Goal: Transaction & Acquisition: Book appointment/travel/reservation

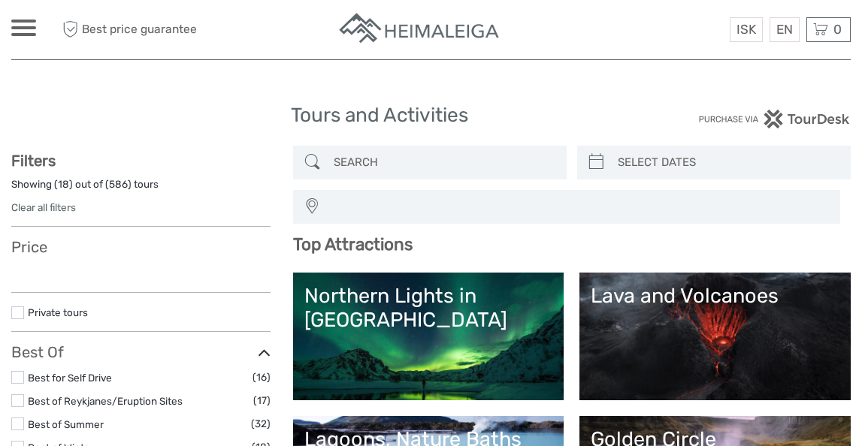
select select
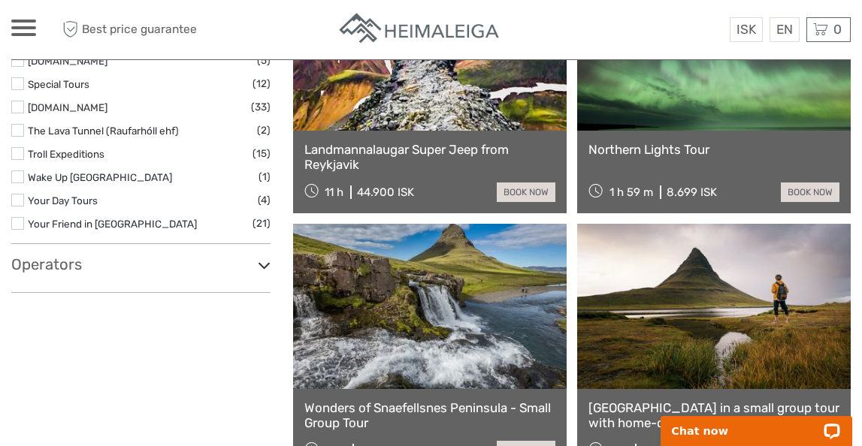
scroll to position [2439, 0]
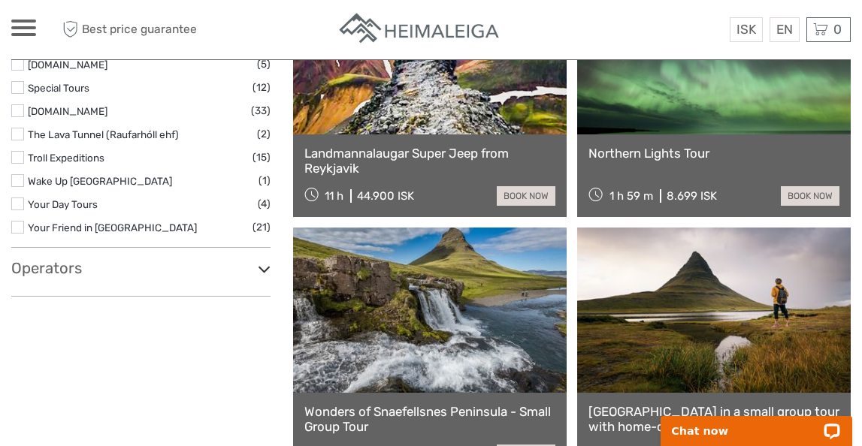
click at [625, 152] on link "Northern Lights Tour" at bounding box center [713, 153] width 251 height 15
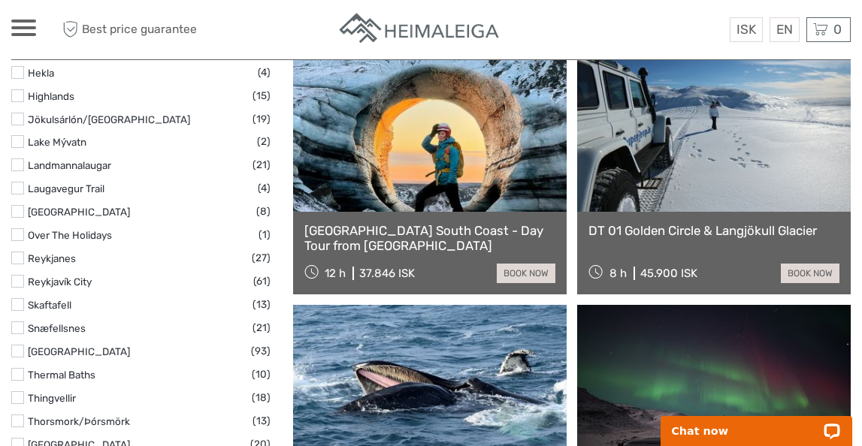
scroll to position [809, 0]
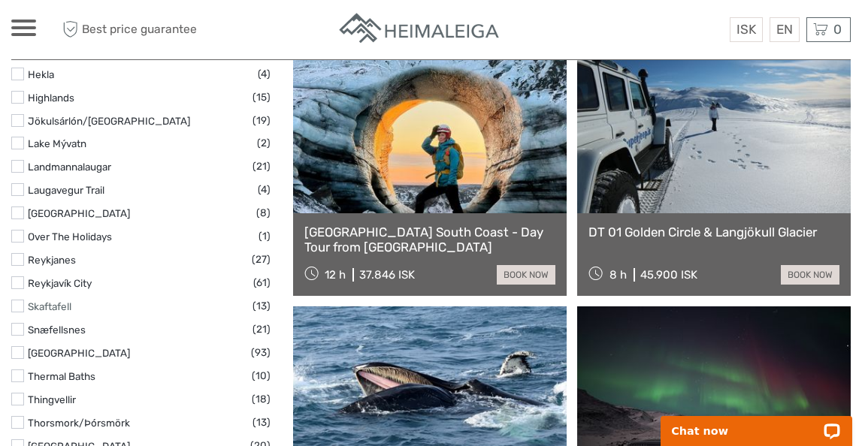
click at [41, 308] on link "Skaftafell" at bounding box center [50, 307] width 44 height 12
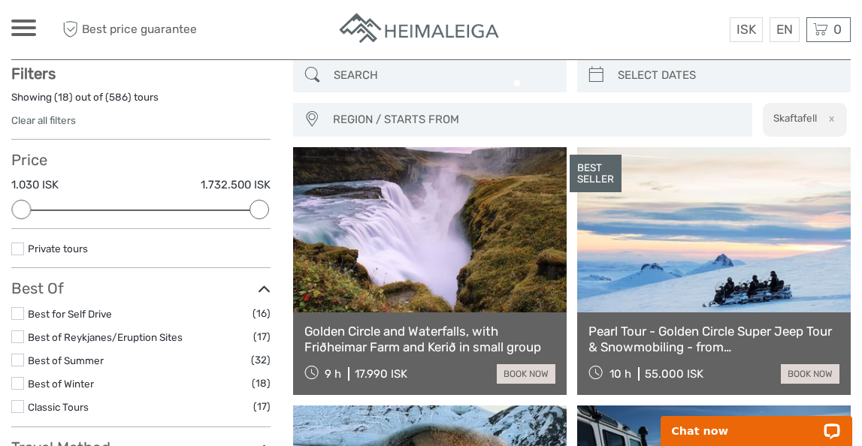
scroll to position [85, 0]
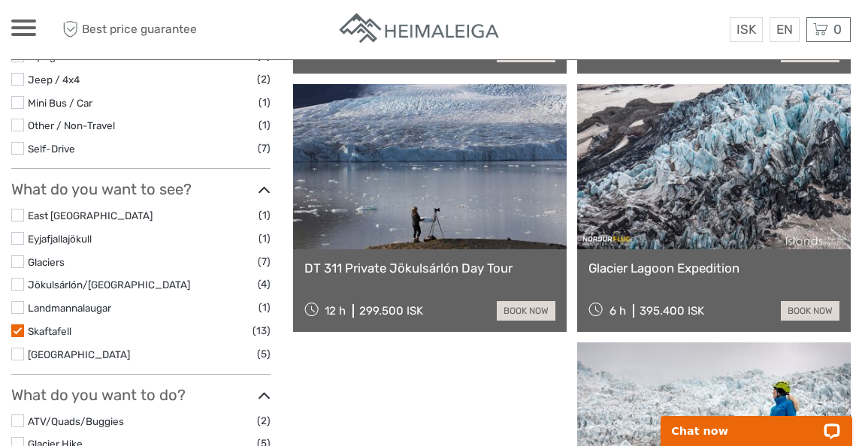
scroll to position [412, 0]
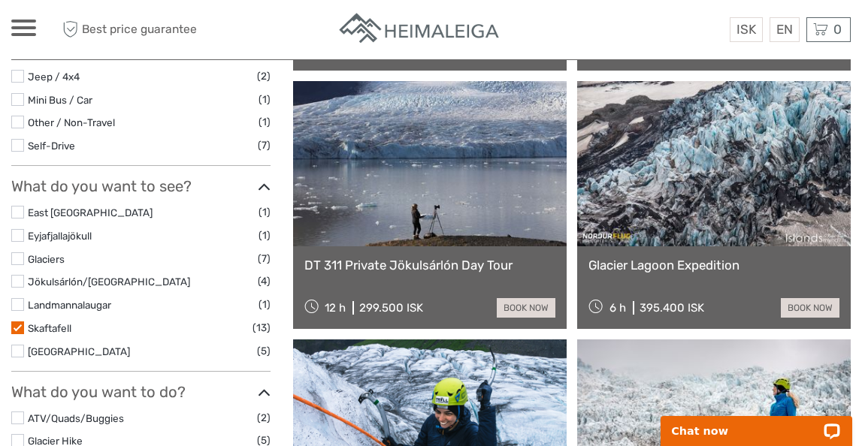
click at [688, 226] on link at bounding box center [714, 163] width 274 height 165
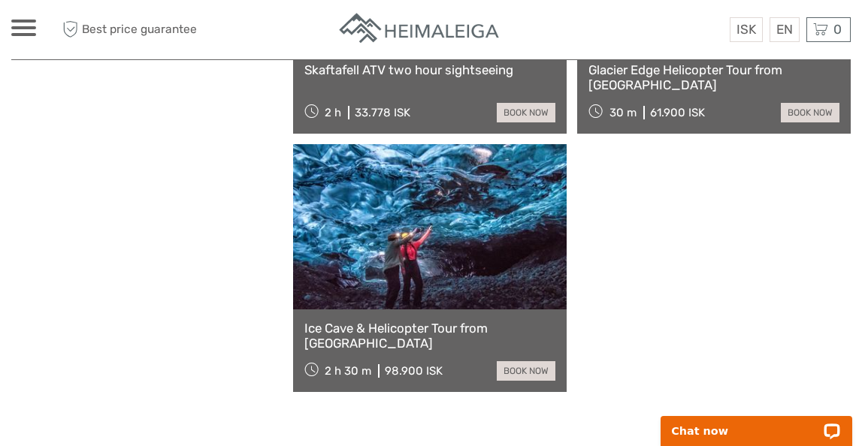
scroll to position [1643, 0]
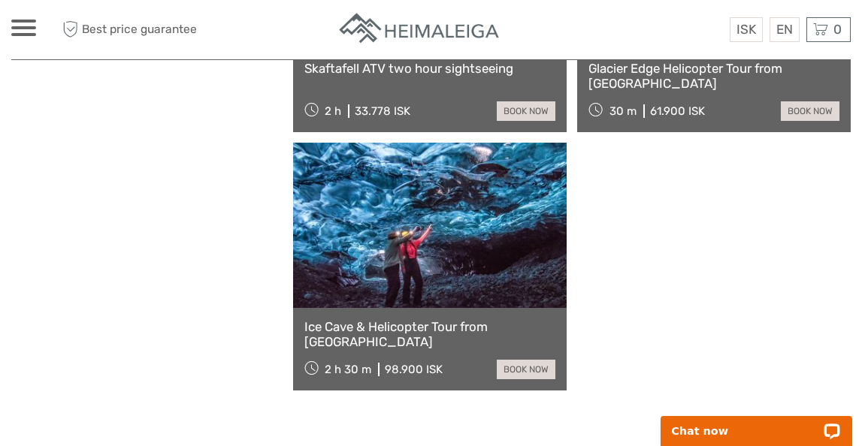
click at [427, 334] on div "Ice Cave & Helicopter Tour from Skaftafell 2 h 30 m 98.900 ISK book now" at bounding box center [430, 349] width 274 height 83
click at [404, 321] on link "Ice Cave & Helicopter Tour from Skaftafell" at bounding box center [429, 334] width 251 height 31
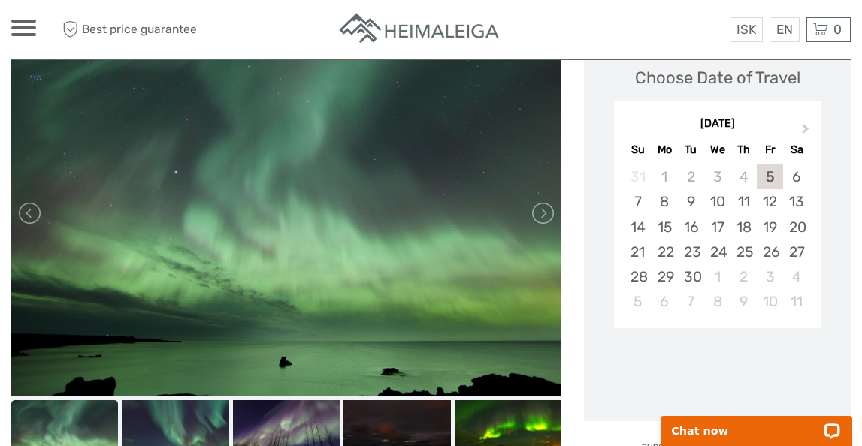
scroll to position [251, 0]
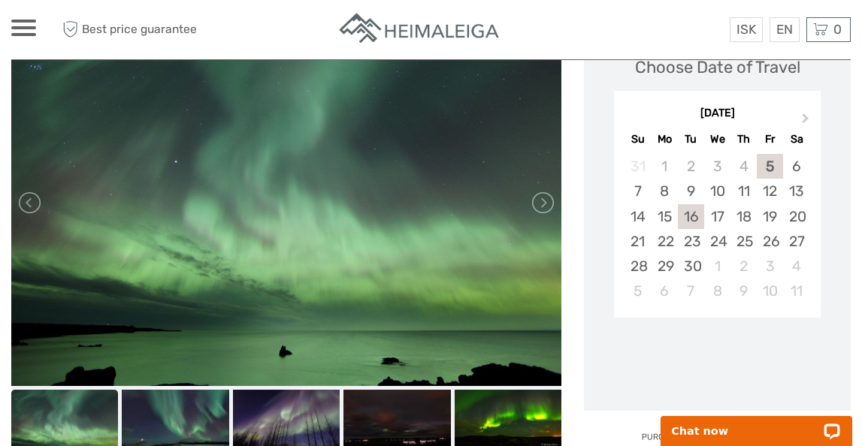
click at [692, 207] on div "16" at bounding box center [691, 216] width 26 height 25
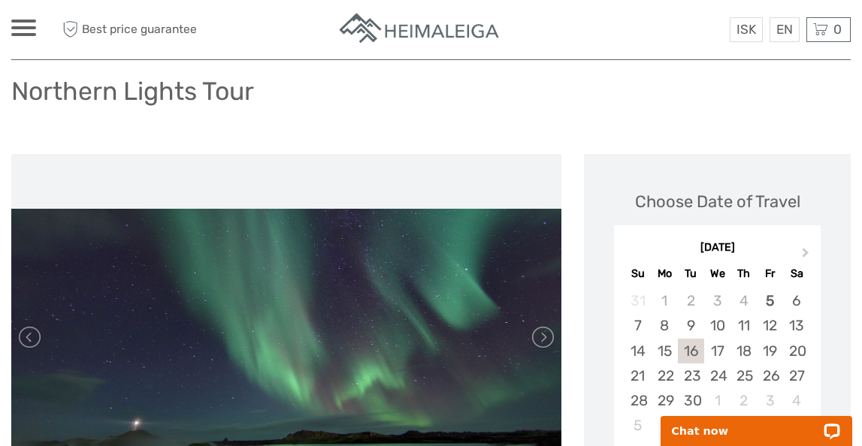
scroll to position [113, 0]
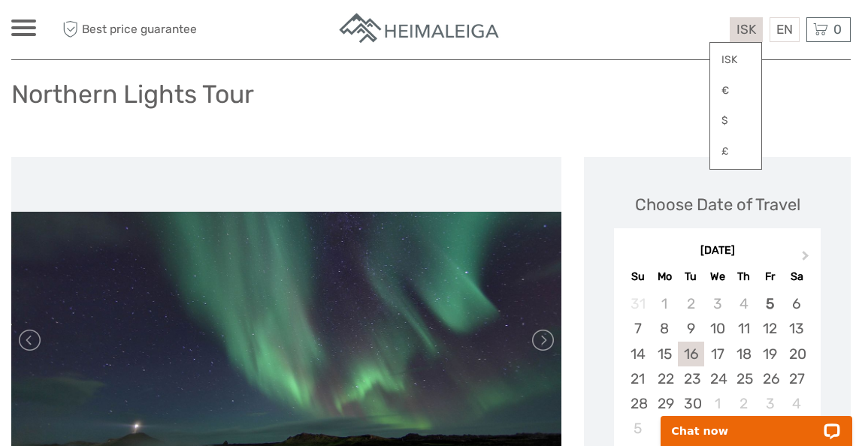
click at [737, 33] on span "ISK" at bounding box center [747, 29] width 20 height 15
click at [744, 126] on link "$" at bounding box center [735, 120] width 51 height 27
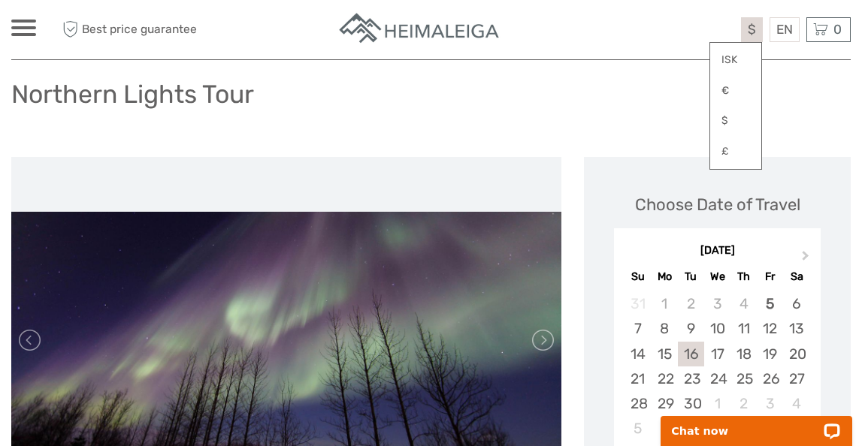
click at [676, 14] on div "Best price guarantee $ ISK € $ £ EN English Español Deutsch 0 Items Total 0 ISK…" at bounding box center [746, 29] width 210 height 37
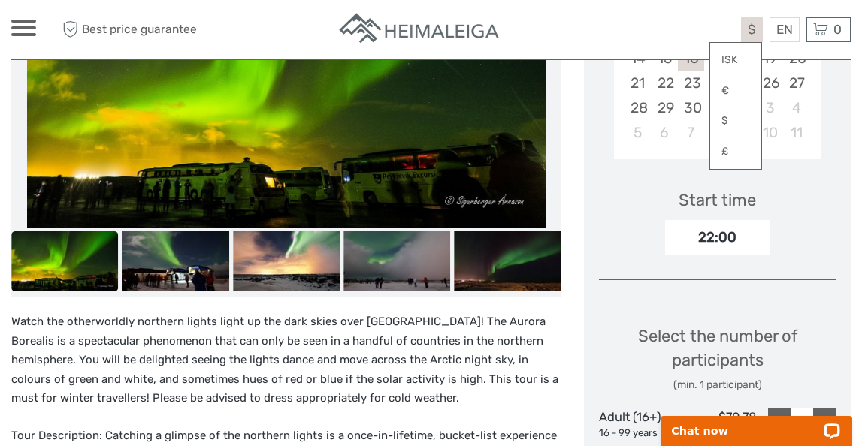
scroll to position [406, 0]
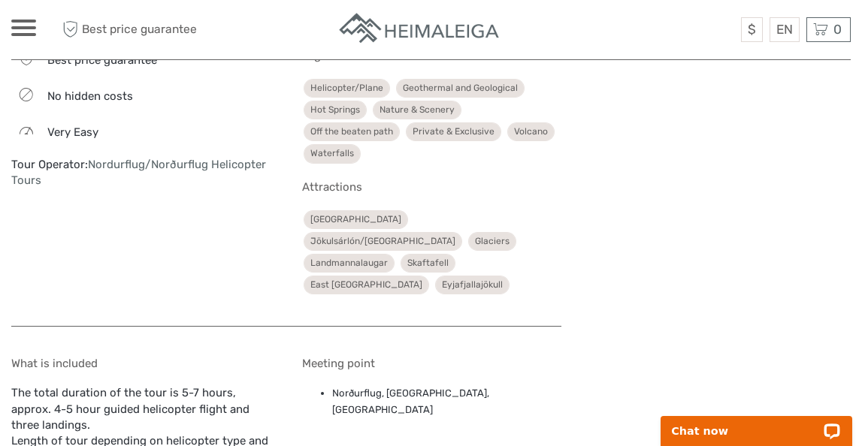
scroll to position [883, 0]
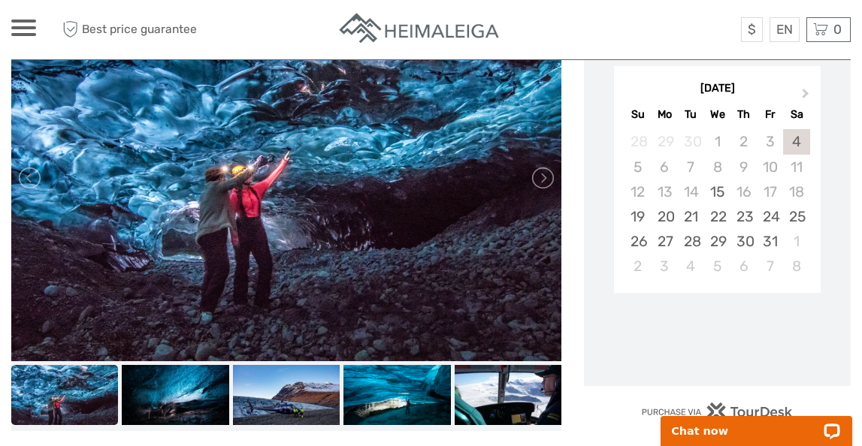
scroll to position [217, 0]
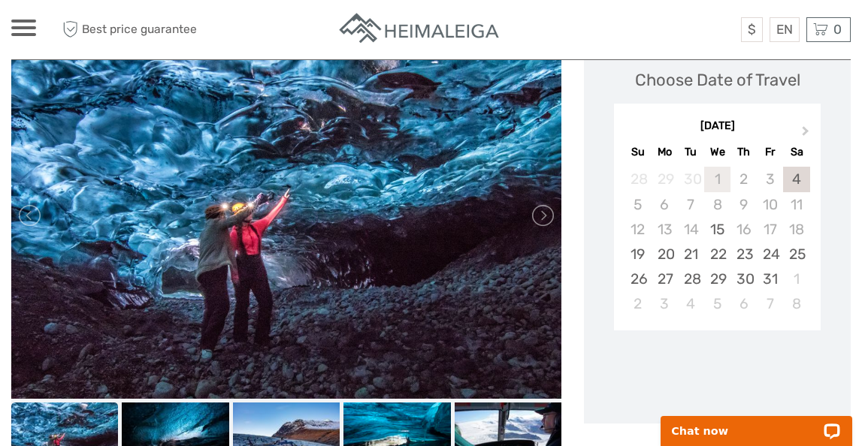
click at [715, 179] on div "1" at bounding box center [717, 179] width 26 height 25
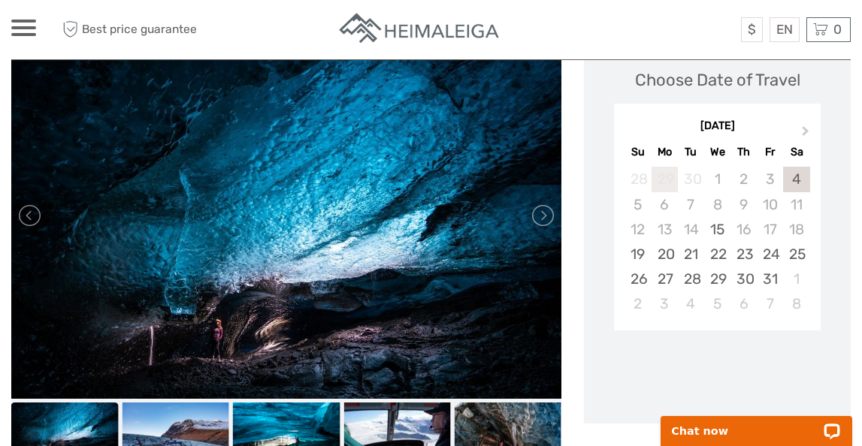
click at [659, 178] on div "29" at bounding box center [665, 179] width 26 height 25
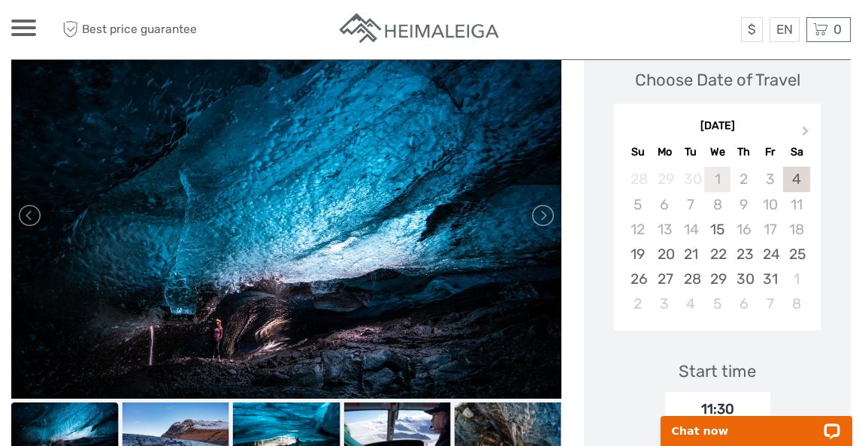
click at [712, 175] on div "1" at bounding box center [717, 179] width 26 height 25
click at [742, 178] on div "2" at bounding box center [744, 179] width 26 height 25
click at [687, 202] on div "7" at bounding box center [691, 204] width 26 height 25
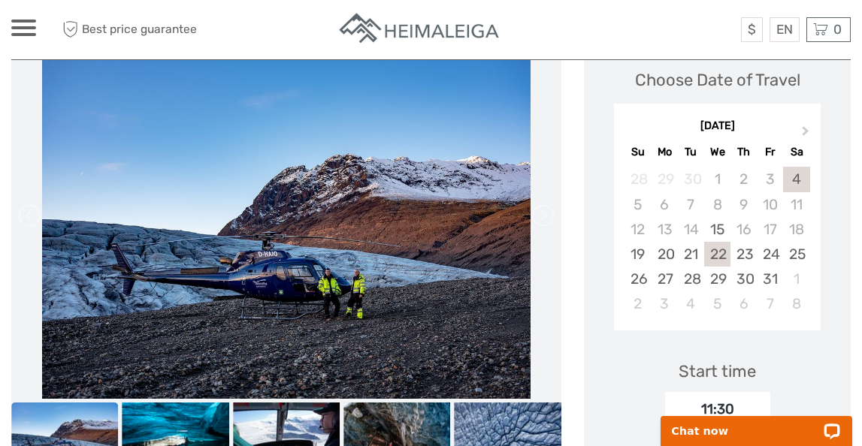
click at [720, 253] on div "22" at bounding box center [717, 254] width 26 height 25
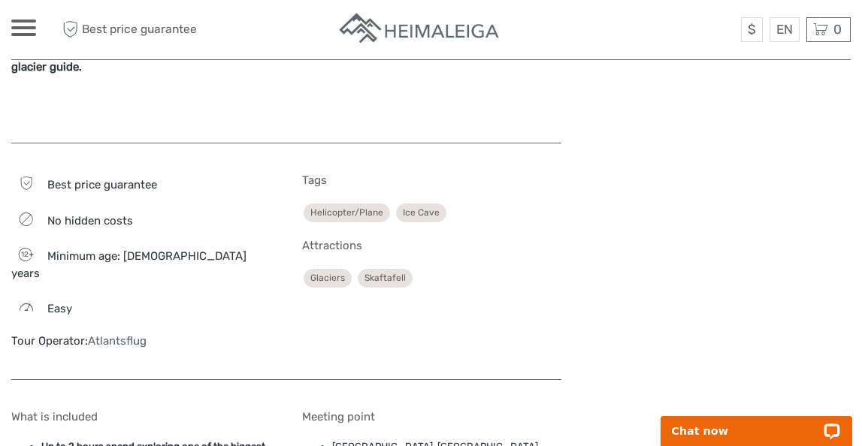
scroll to position [1081, 0]
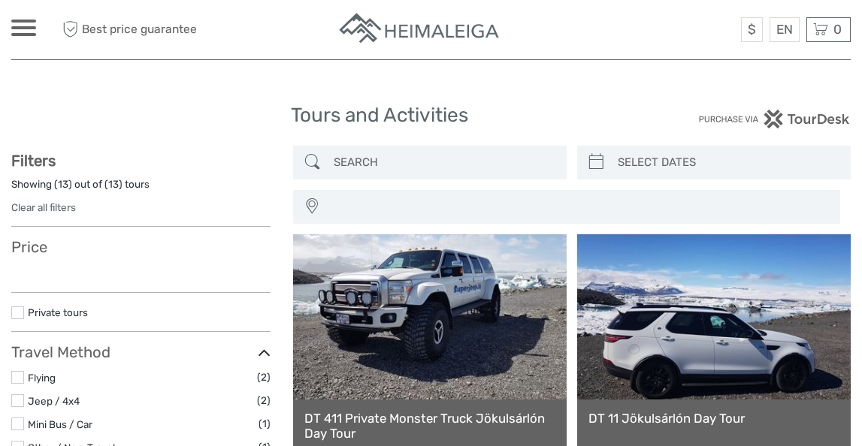
select select
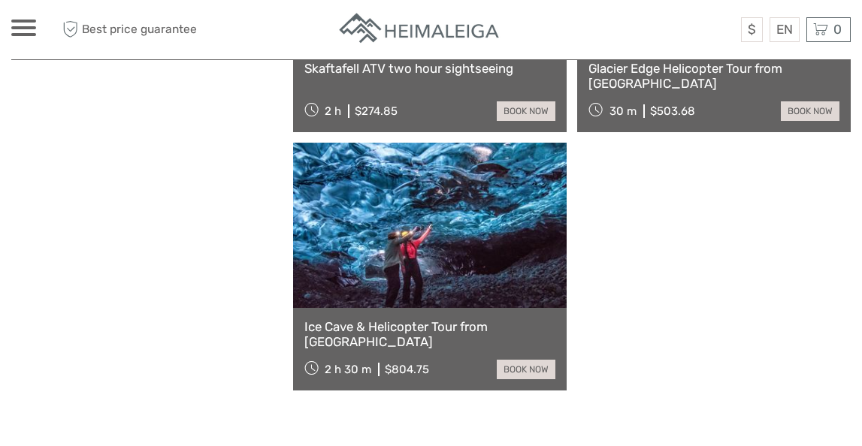
select select
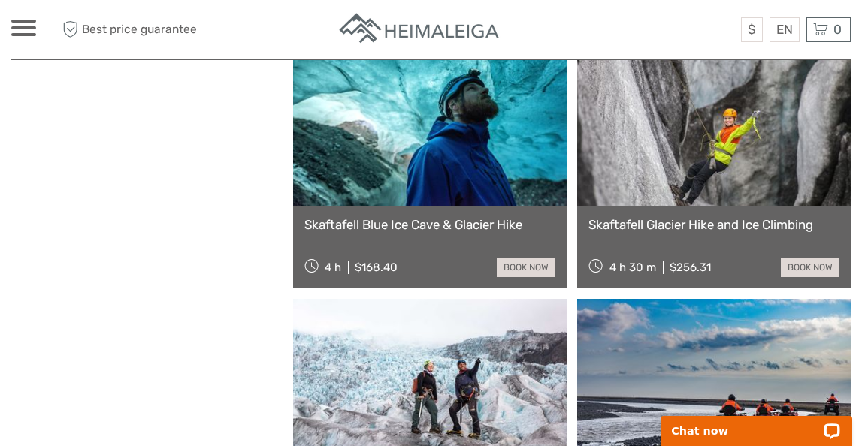
scroll to position [960, 0]
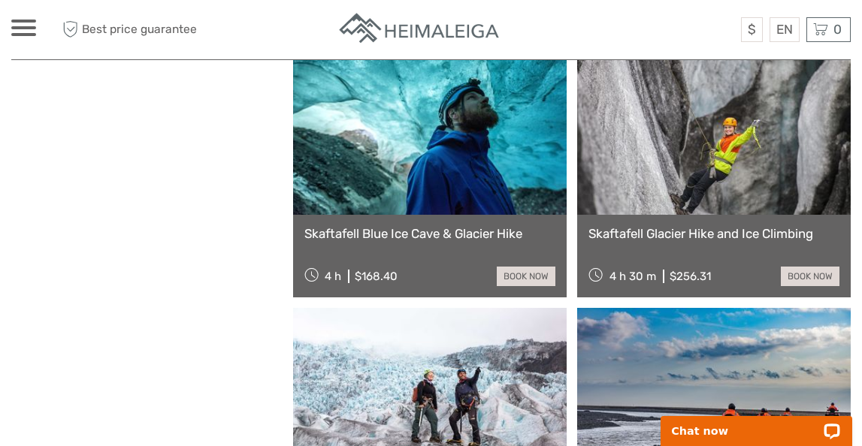
click at [436, 194] on link at bounding box center [430, 132] width 274 height 165
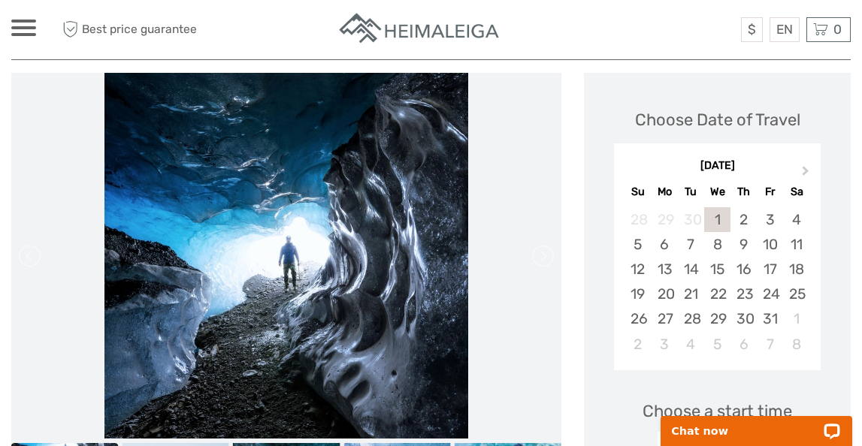
scroll to position [165, 0]
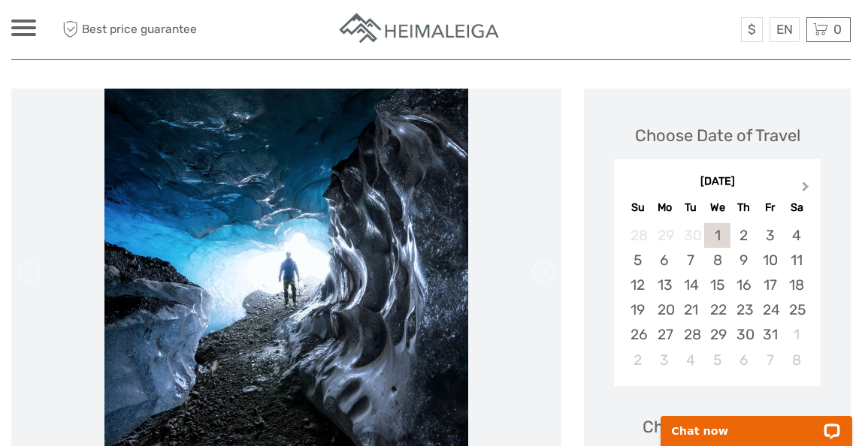
click at [799, 178] on button "Next Month" at bounding box center [807, 190] width 24 height 24
click at [629, 183] on span "Previous Month" at bounding box center [629, 190] width 0 height 22
click at [631, 183] on div "October 2025" at bounding box center [717, 182] width 207 height 16
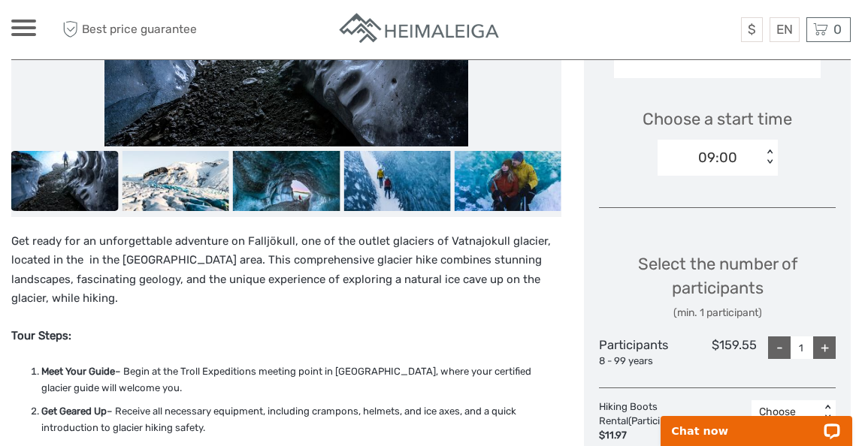
scroll to position [472, 0]
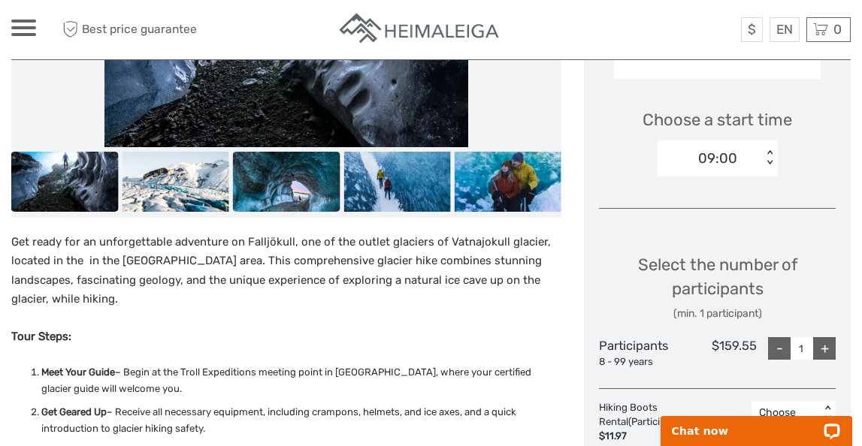
click at [273, 198] on img at bounding box center [286, 182] width 107 height 60
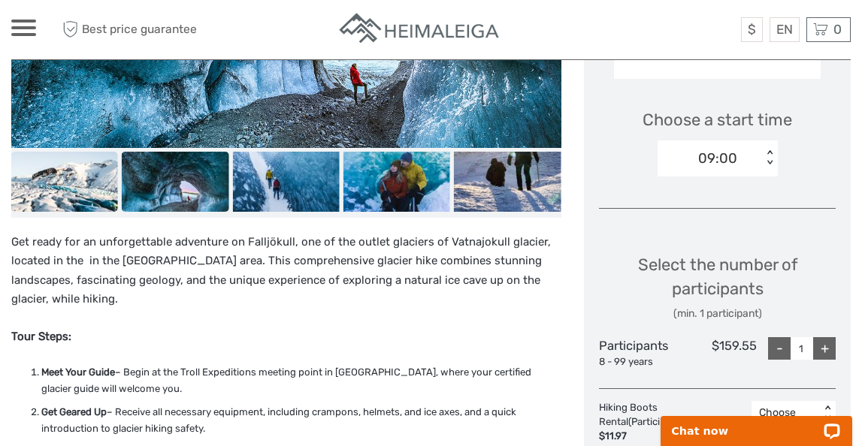
click at [74, 183] on img at bounding box center [64, 182] width 107 height 60
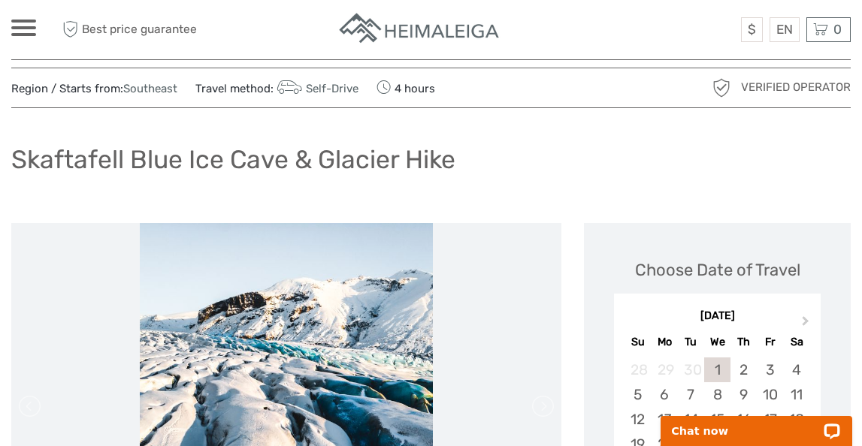
scroll to position [0, 0]
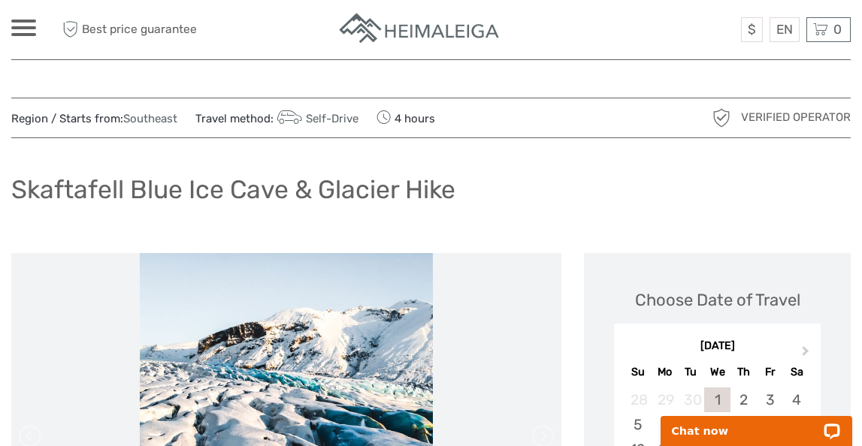
click at [207, 196] on h1 "Skaftafell Blue Ice Cave & Glacier Hike" at bounding box center [233, 189] width 444 height 31
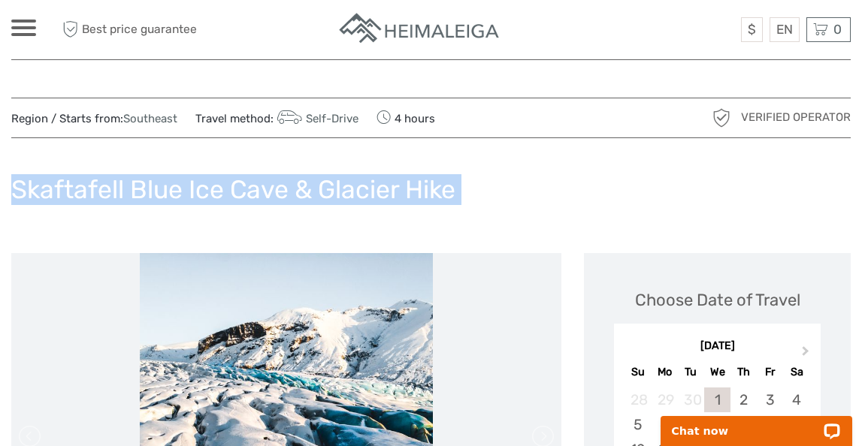
click at [207, 196] on h1 "Skaftafell Blue Ice Cave & Glacier Hike" at bounding box center [233, 189] width 444 height 31
copy div "Skaftafell Blue Ice Cave & Glacier Hike"
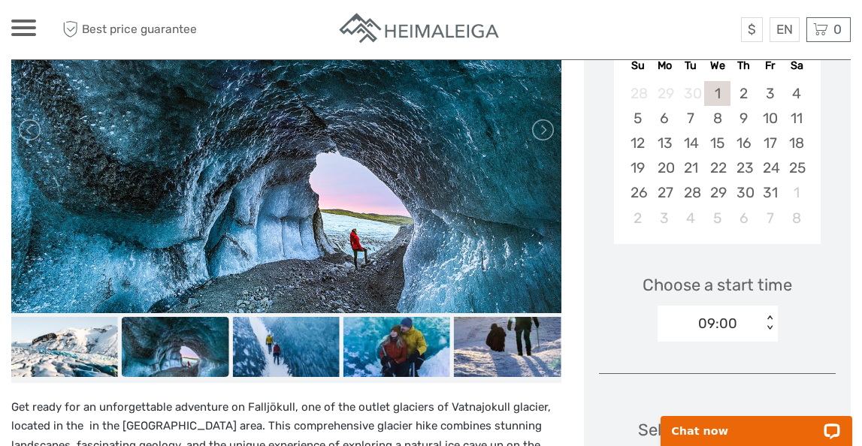
scroll to position [325, 0]
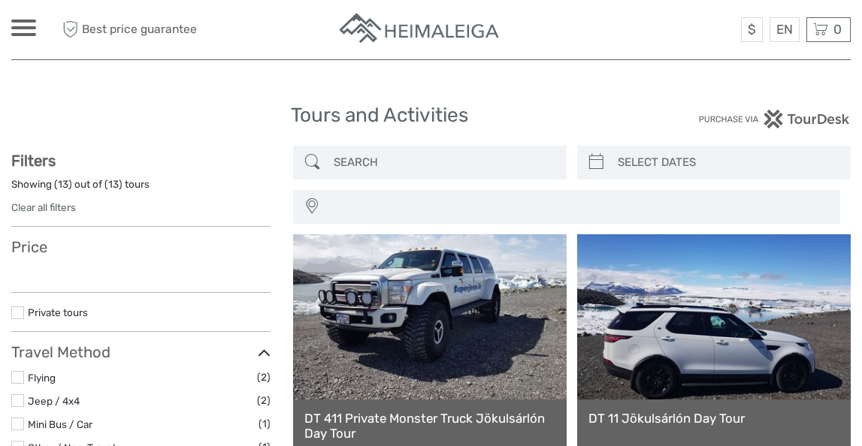
select select
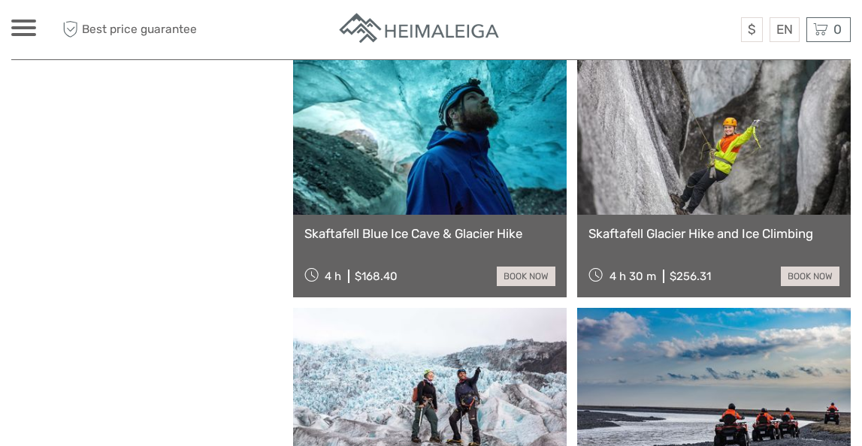
select select
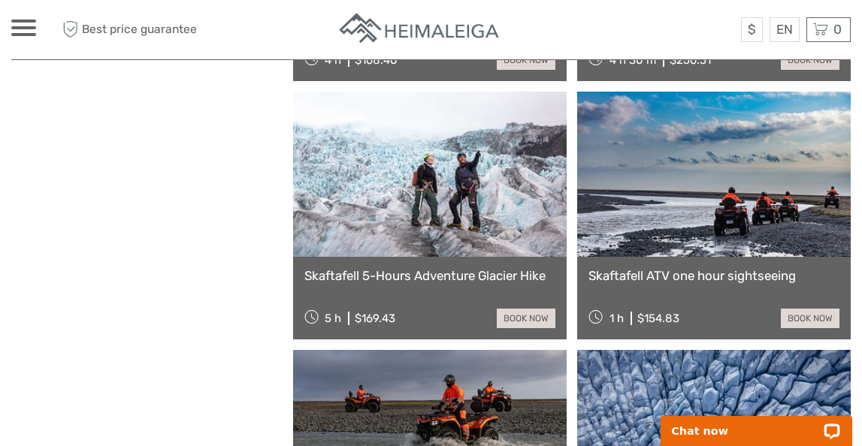
scroll to position [1217, 0]
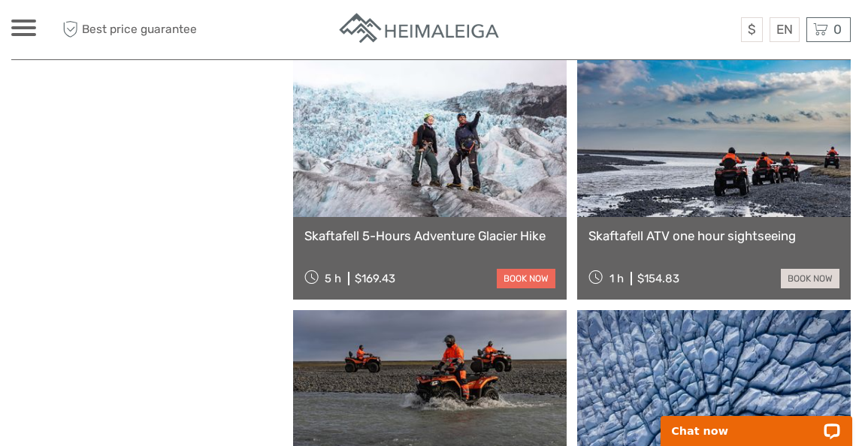
click at [524, 281] on link "book now" at bounding box center [526, 279] width 59 height 20
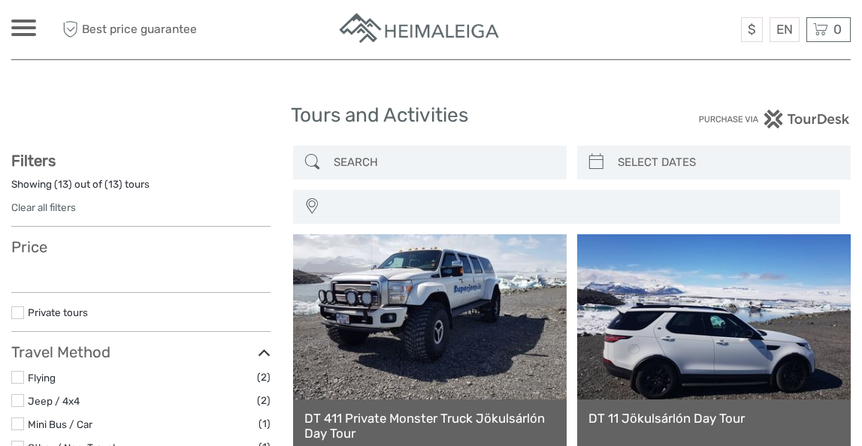
select select
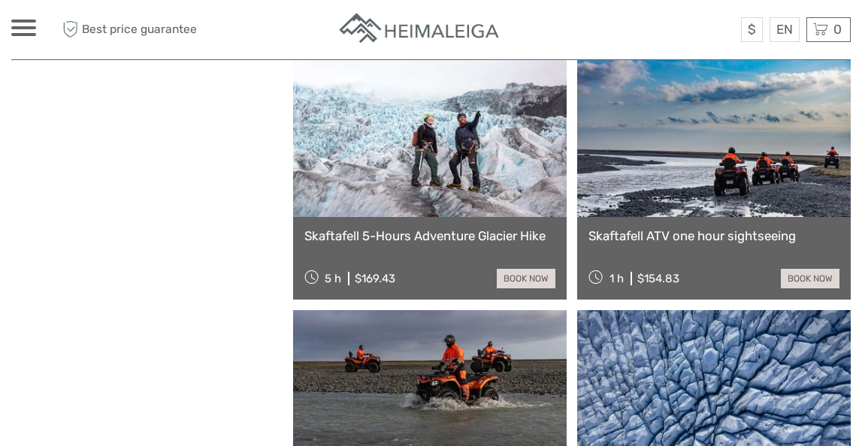
select select
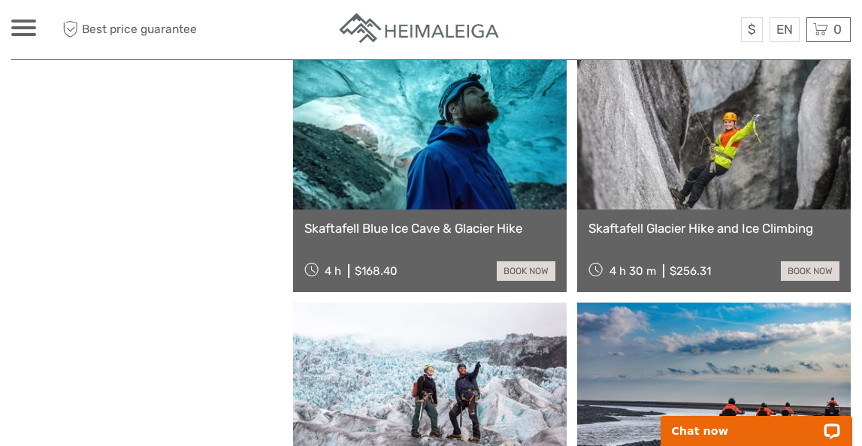
scroll to position [927, 0]
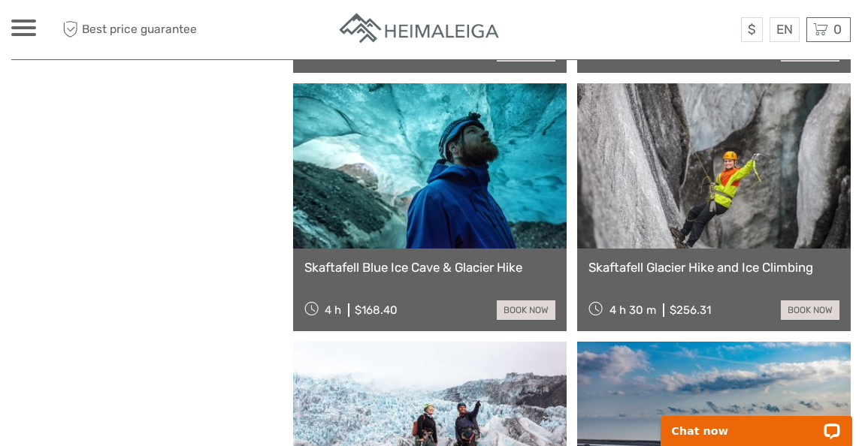
click at [380, 178] on link at bounding box center [430, 165] width 274 height 165
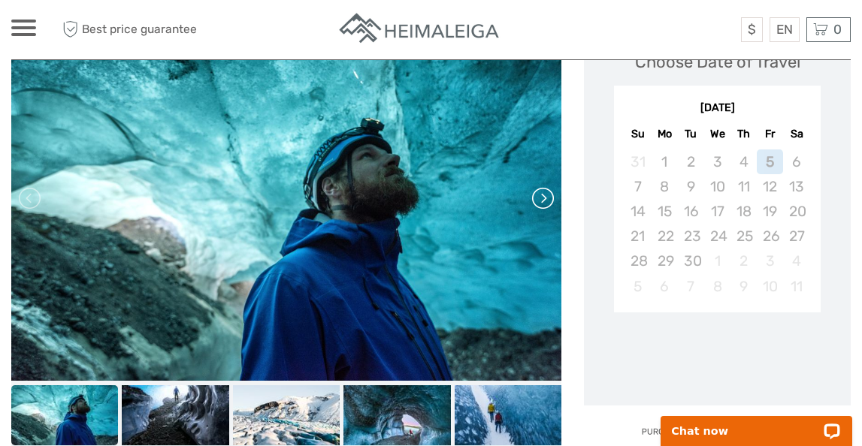
click at [552, 203] on link at bounding box center [542, 198] width 24 height 24
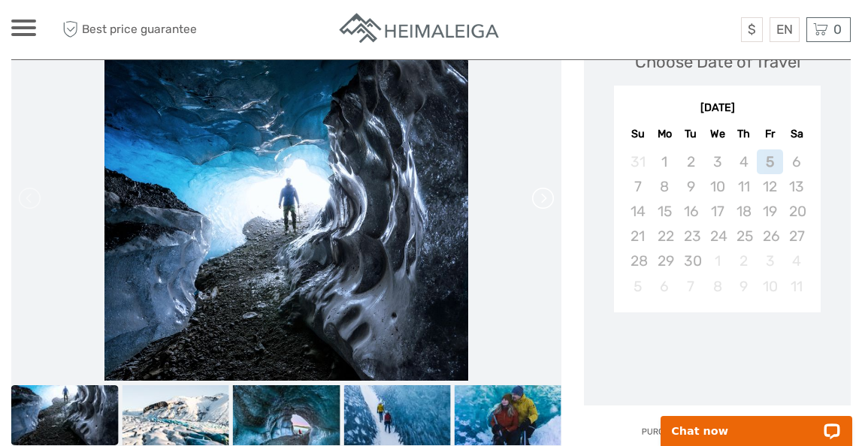
click at [552, 203] on link at bounding box center [542, 198] width 24 height 24
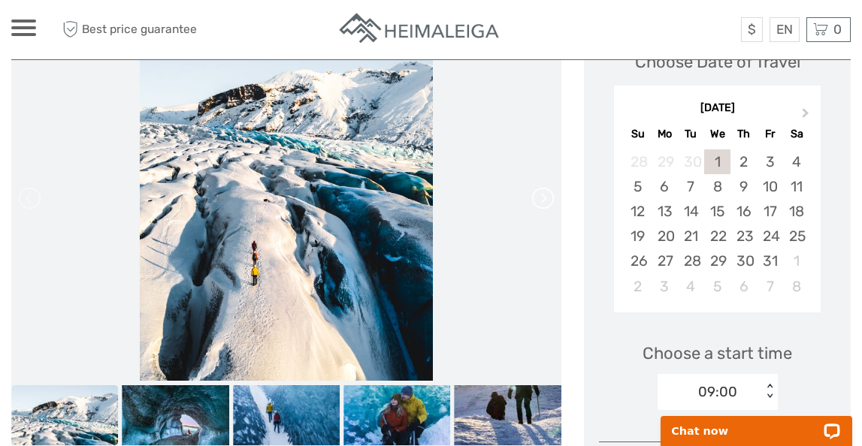
click at [552, 203] on link at bounding box center [542, 198] width 24 height 24
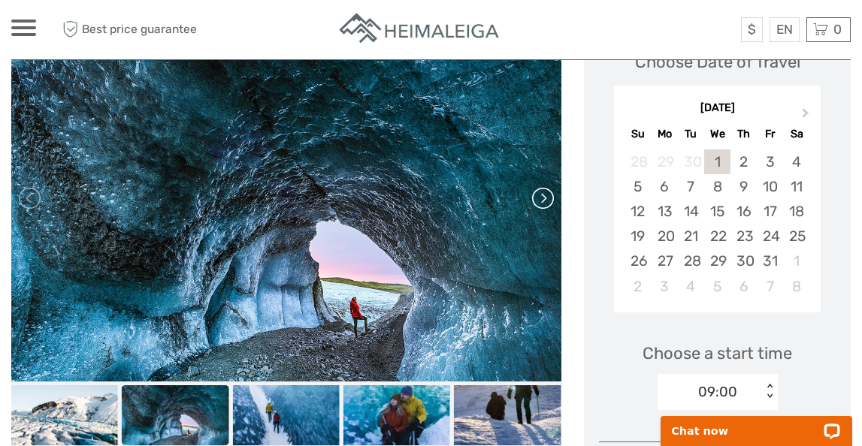
click at [552, 203] on link at bounding box center [542, 198] width 24 height 24
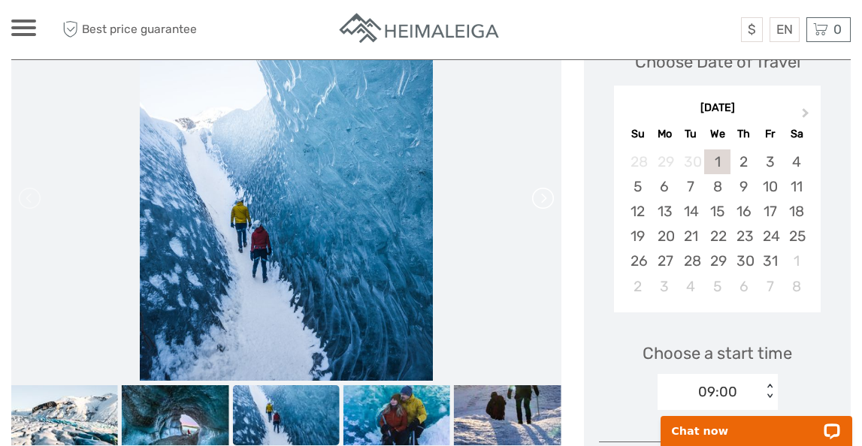
click at [552, 203] on link at bounding box center [542, 198] width 24 height 24
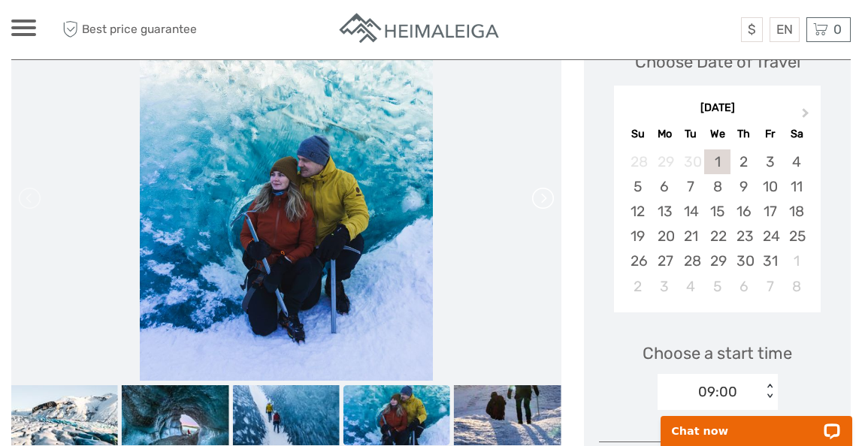
click at [552, 203] on link at bounding box center [542, 198] width 24 height 24
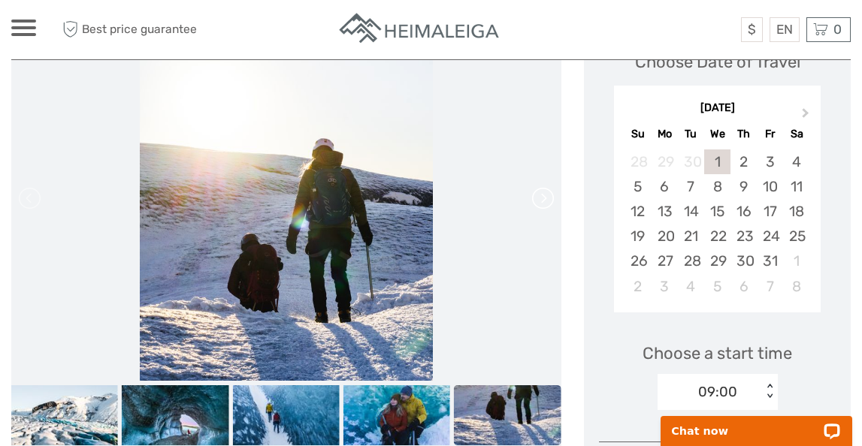
click at [552, 203] on link at bounding box center [542, 198] width 24 height 24
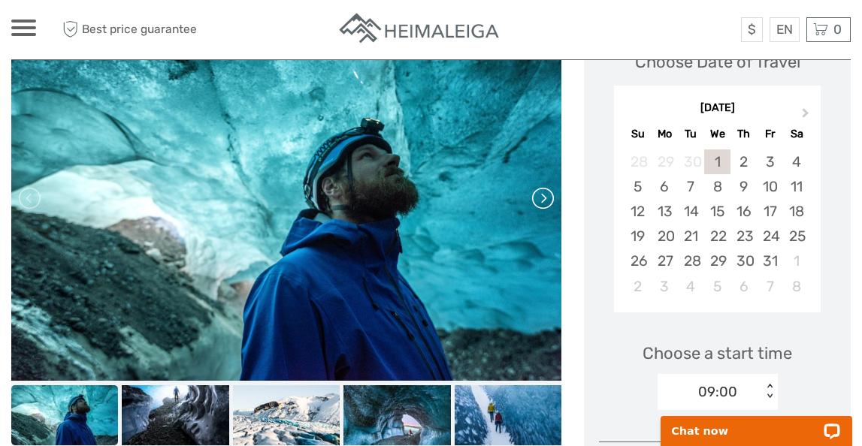
click at [552, 203] on div at bounding box center [286, 198] width 550 height 367
click at [552, 203] on link at bounding box center [542, 198] width 24 height 24
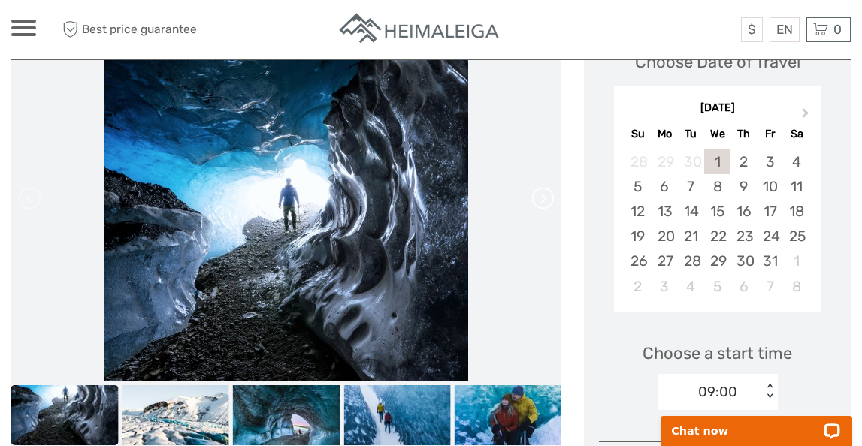
click at [552, 203] on link at bounding box center [542, 198] width 24 height 24
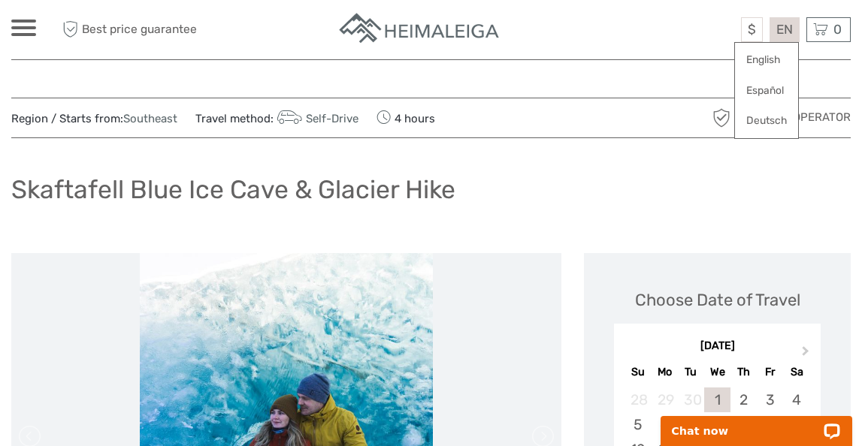
click at [792, 20] on div "EN English Español Deutsch" at bounding box center [785, 29] width 30 height 25
click at [748, 31] on span "$" at bounding box center [752, 29] width 8 height 15
click at [724, 56] on link "ISK" at bounding box center [735, 60] width 51 height 27
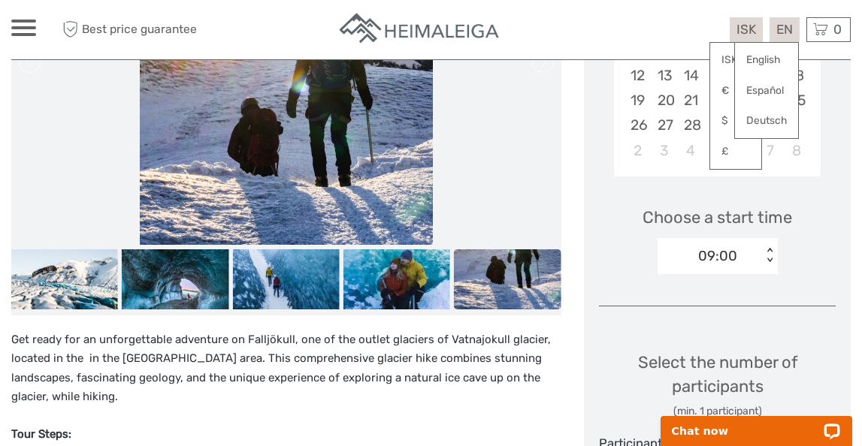
scroll to position [505, 0]
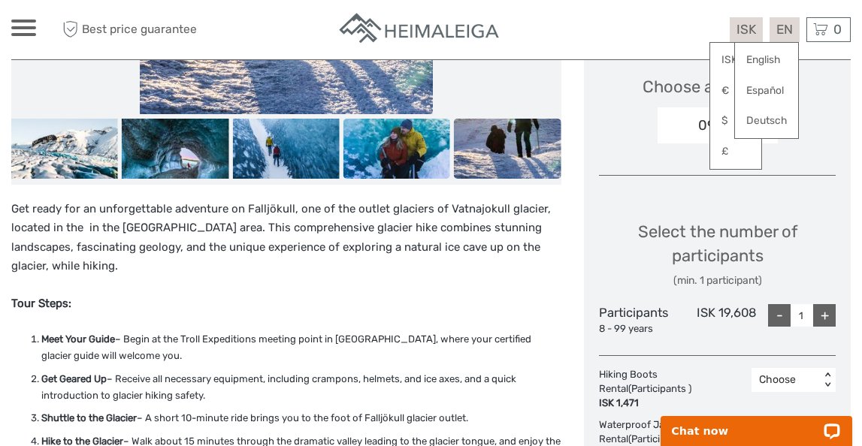
click at [401, 153] on img at bounding box center [396, 149] width 107 height 60
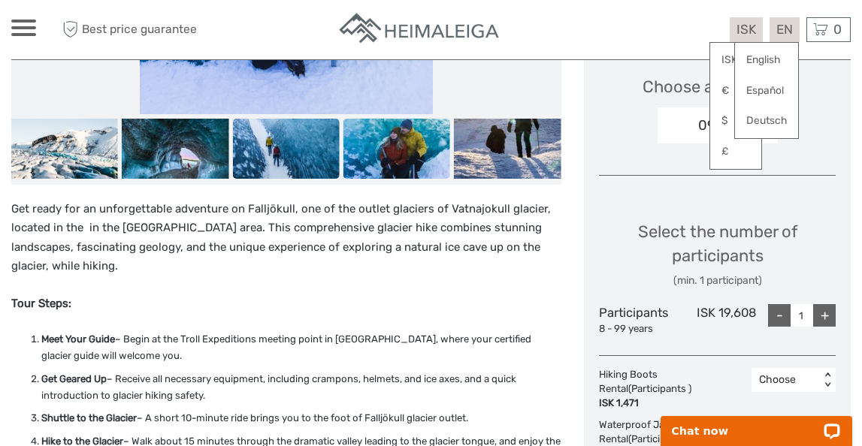
click at [310, 139] on img at bounding box center [285, 149] width 107 height 60
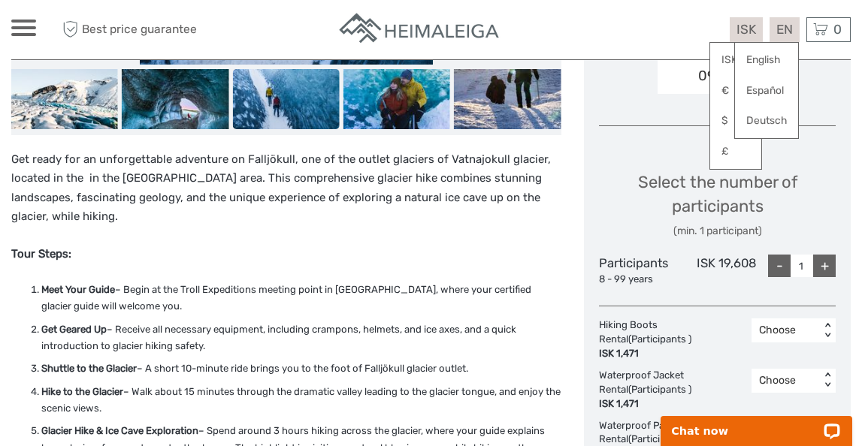
scroll to position [549, 0]
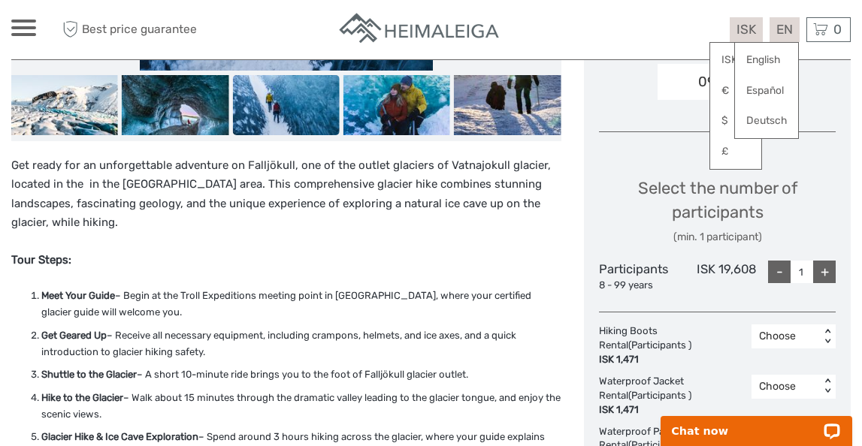
click at [803, 337] on div "Choose" at bounding box center [785, 336] width 53 height 15
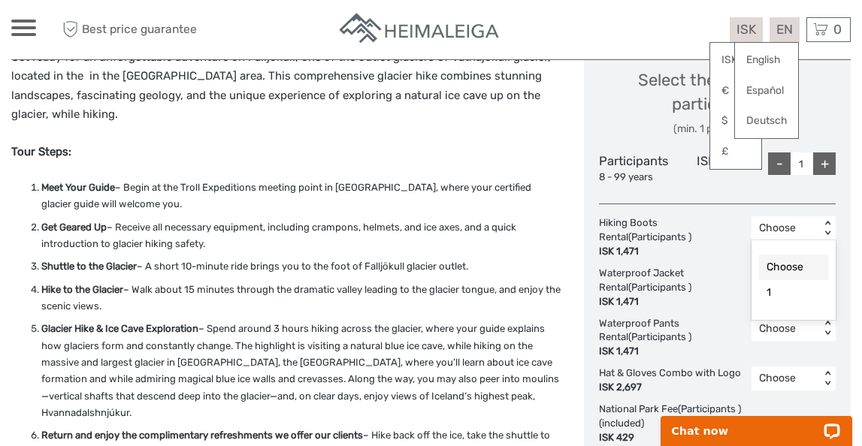
scroll to position [683, 0]
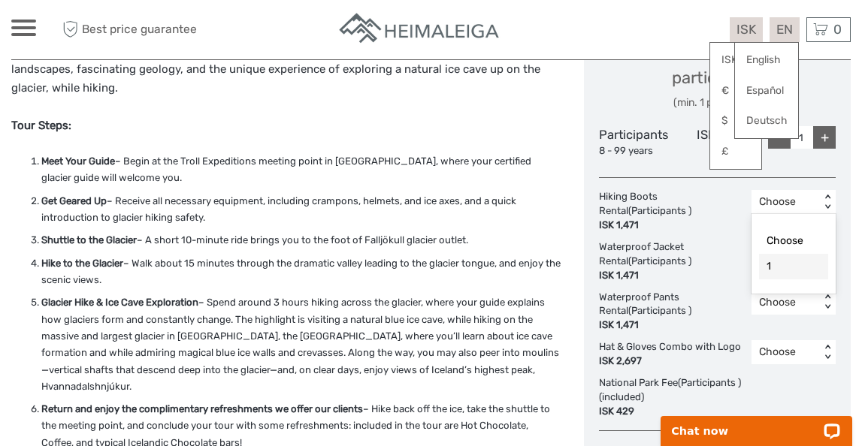
click at [774, 261] on div "1" at bounding box center [793, 267] width 69 height 26
click at [822, 139] on div "+" at bounding box center [824, 137] width 23 height 23
click at [800, 198] on div "1" at bounding box center [785, 202] width 53 height 15
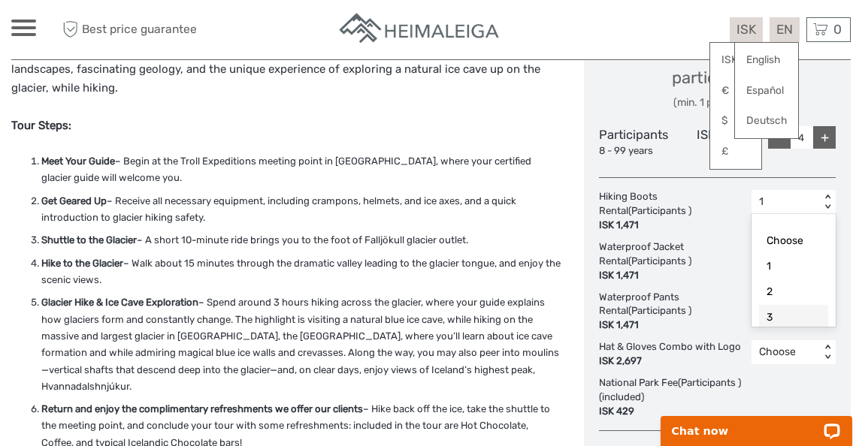
click at [775, 317] on div "3" at bounding box center [793, 318] width 69 height 26
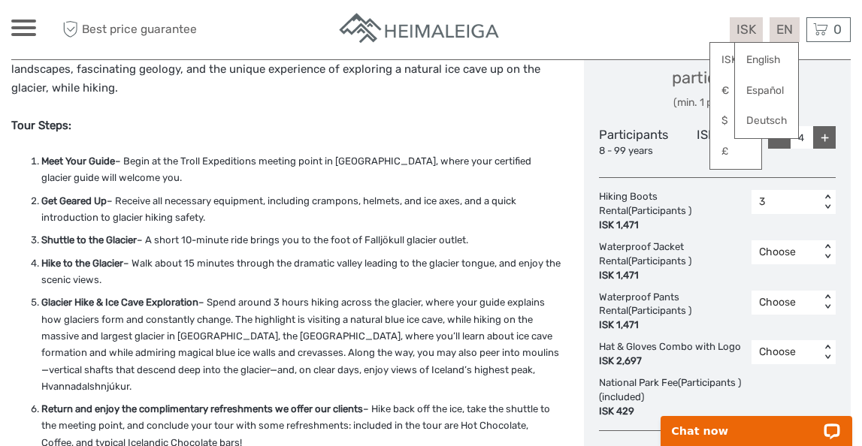
click at [832, 206] on div "< >" at bounding box center [827, 203] width 13 height 16
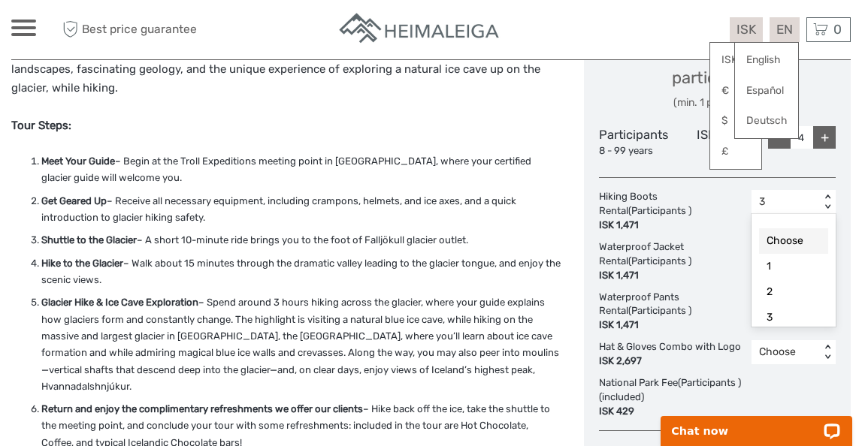
click at [779, 141] on div "-" at bounding box center [779, 137] width 23 height 23
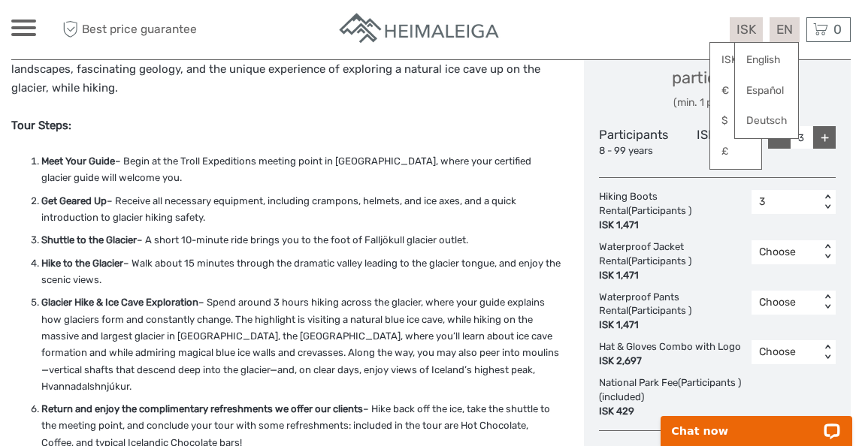
click at [800, 208] on div "3" at bounding box center [785, 202] width 53 height 15
click at [778, 292] on div "2" at bounding box center [793, 293] width 69 height 26
click at [824, 142] on div "+" at bounding box center [824, 137] width 23 height 23
type input "4"
click at [820, 203] on div "2 < >" at bounding box center [794, 202] width 84 height 24
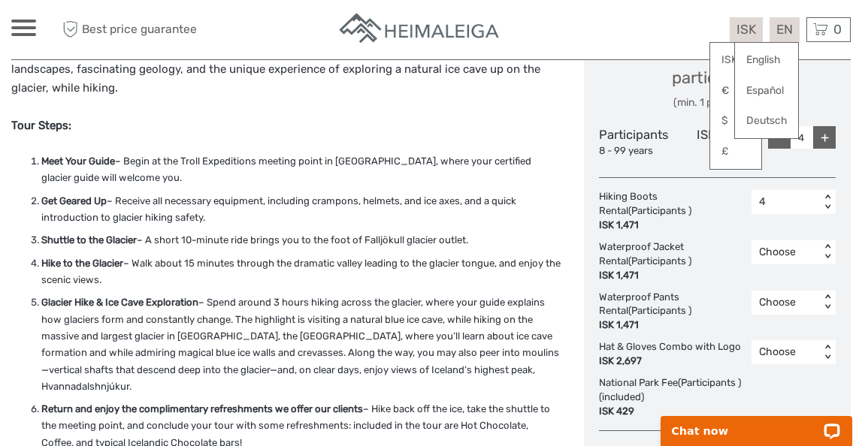
click at [779, 250] on div "Choose" at bounding box center [785, 252] width 53 height 15
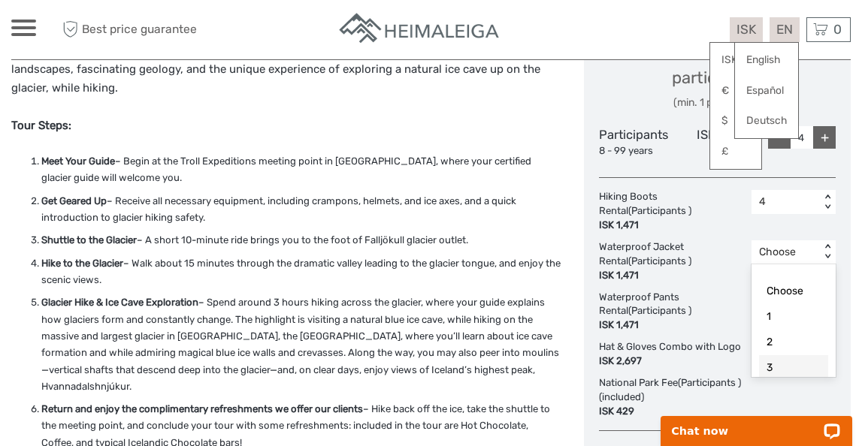
click at [782, 355] on div "3" at bounding box center [793, 368] width 69 height 26
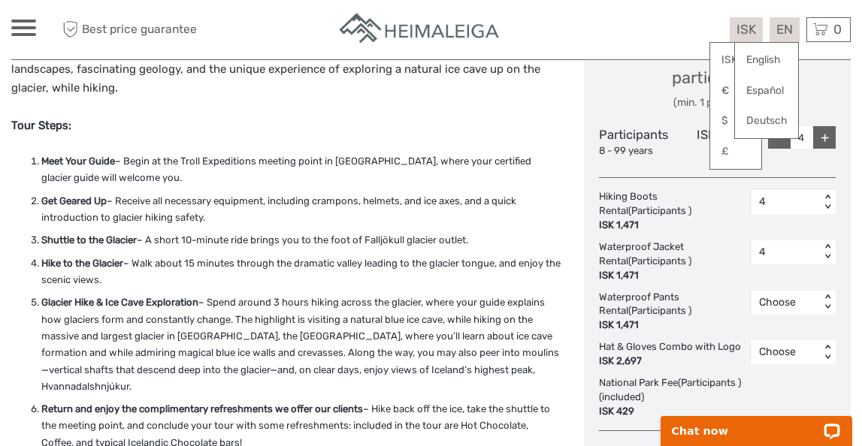
click at [774, 303] on div "Choose" at bounding box center [785, 302] width 53 height 15
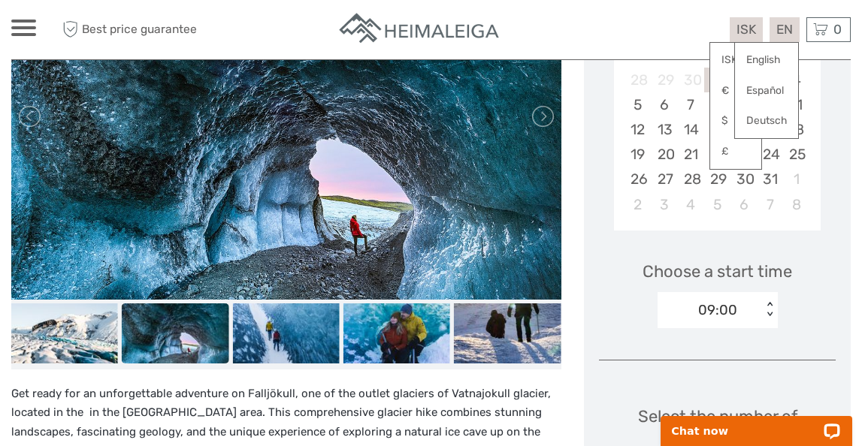
scroll to position [319, 0]
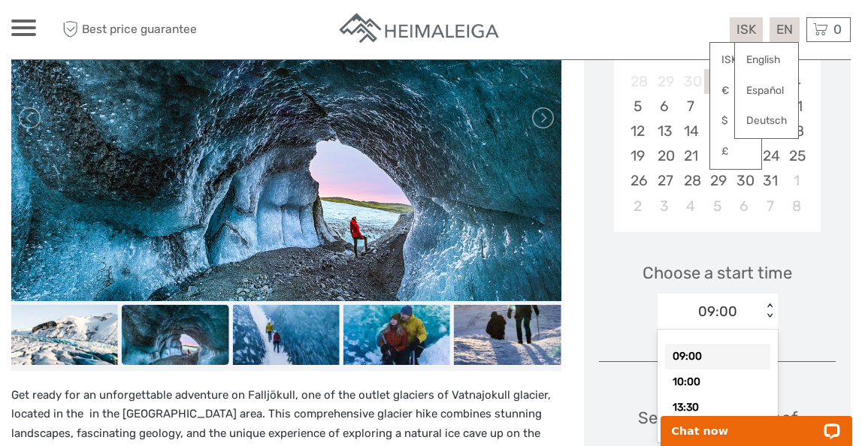
click at [708, 314] on div "09:00" at bounding box center [717, 312] width 39 height 20
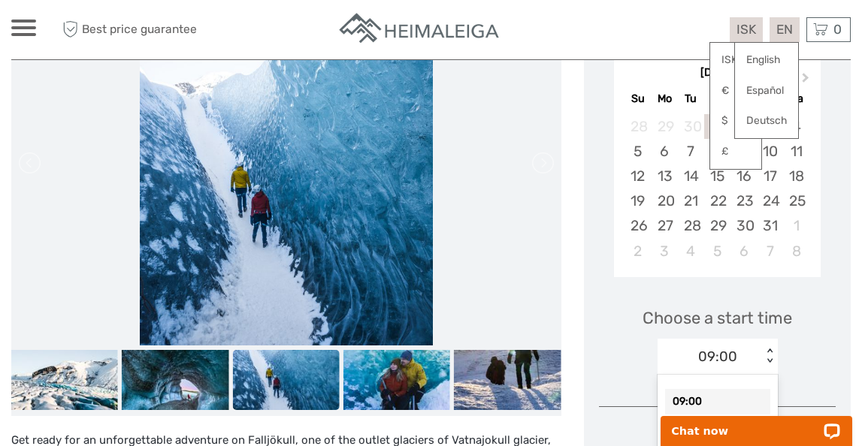
scroll to position [264, 0]
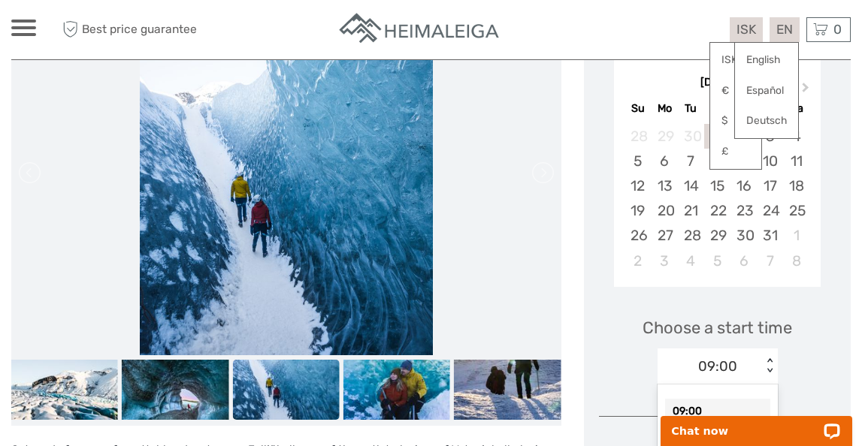
click at [622, 302] on div "Choose a start time option 09:00 selected, 1 of 6. 6 results available. Use Up …" at bounding box center [717, 344] width 237 height 96
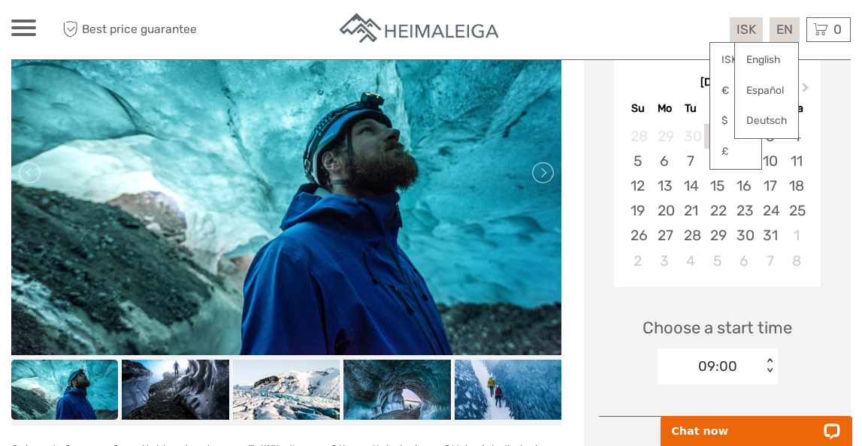
click at [558, 27] on div at bounding box center [431, 29] width 420 height 37
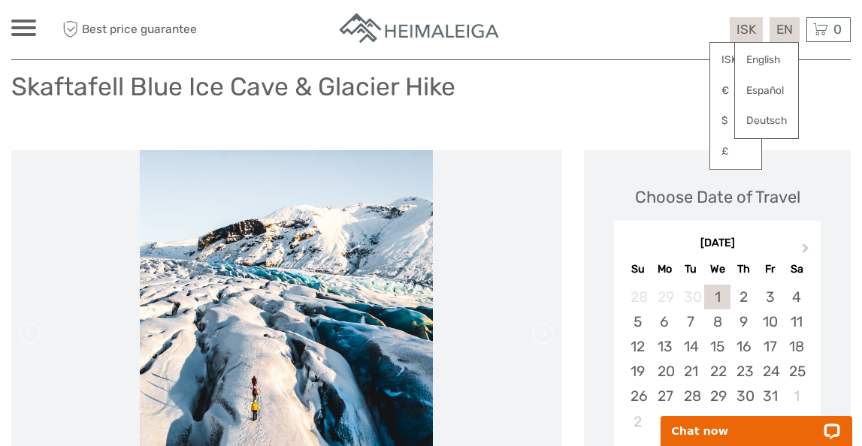
scroll to position [111, 0]
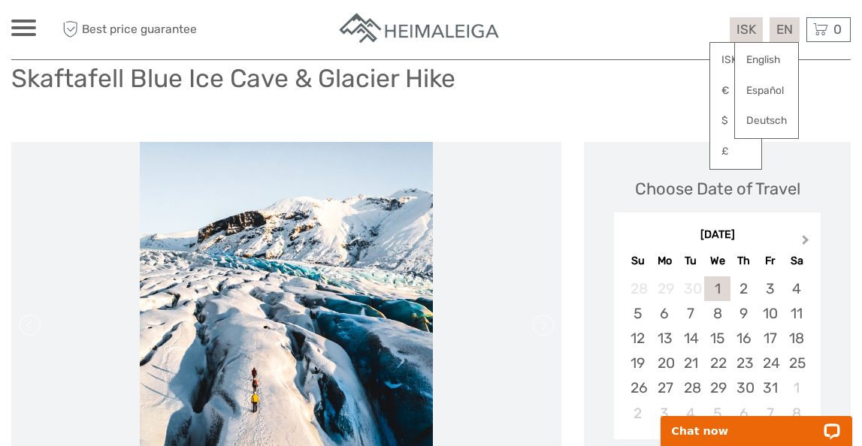
click at [802, 234] on button "Next Month" at bounding box center [807, 243] width 24 height 24
click at [629, 237] on span "Previous Month" at bounding box center [629, 243] width 0 height 22
click at [632, 237] on div "October 2025" at bounding box center [717, 236] width 207 height 16
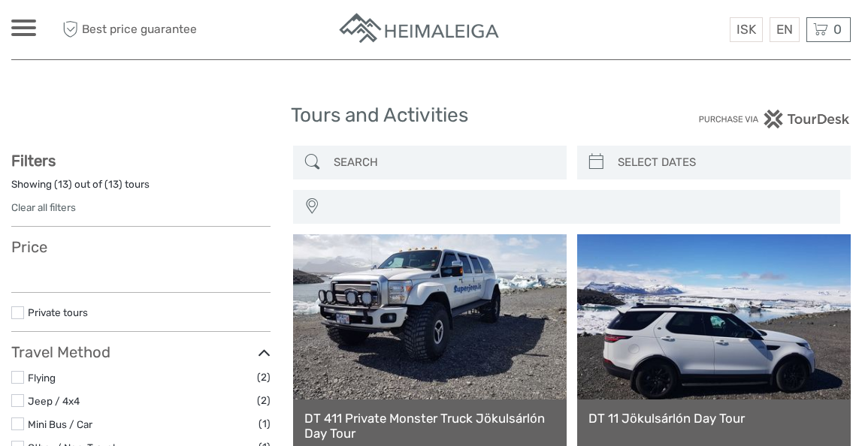
select select
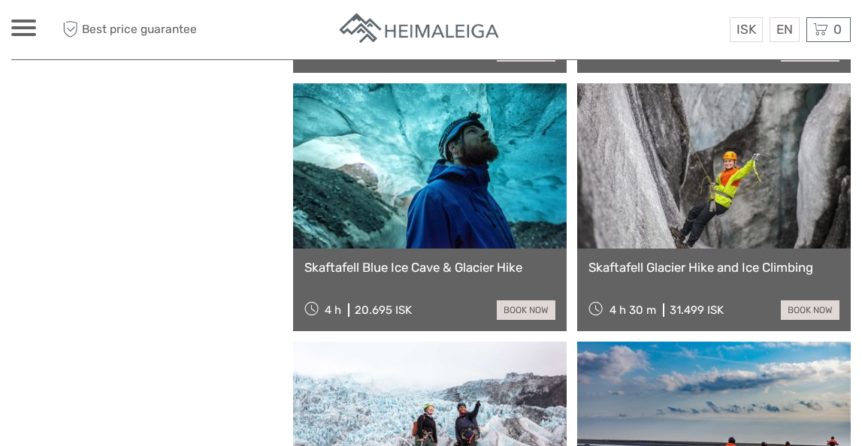
select select
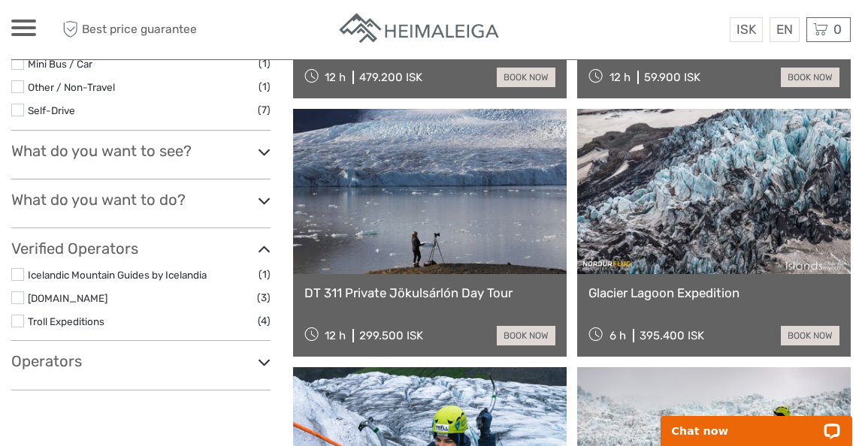
scroll to position [367, 0]
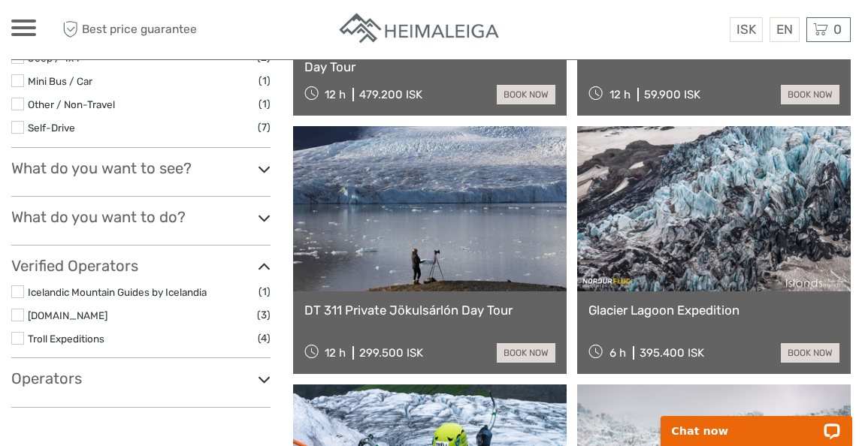
click at [447, 318] on div "DT 311 Private Jökulsárlón Day Tour 12 h 299.500 ISK book now" at bounding box center [430, 333] width 274 height 83
click at [385, 304] on link "DT 311 Private Jökulsárlón Day Tour" at bounding box center [429, 310] width 251 height 15
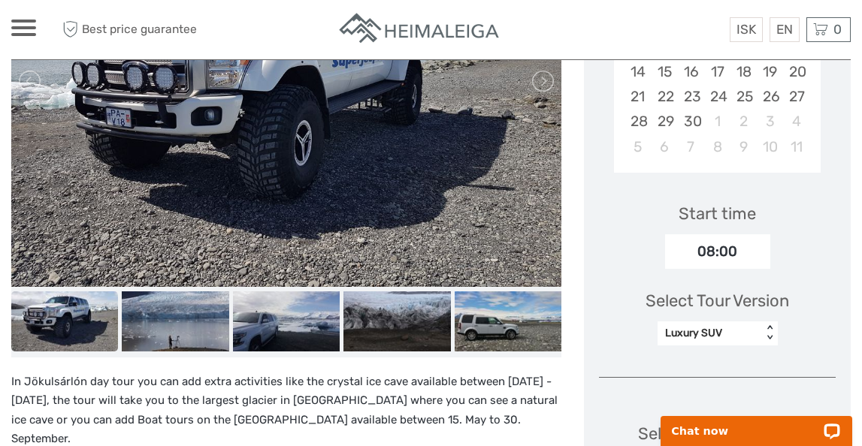
scroll to position [410, 0]
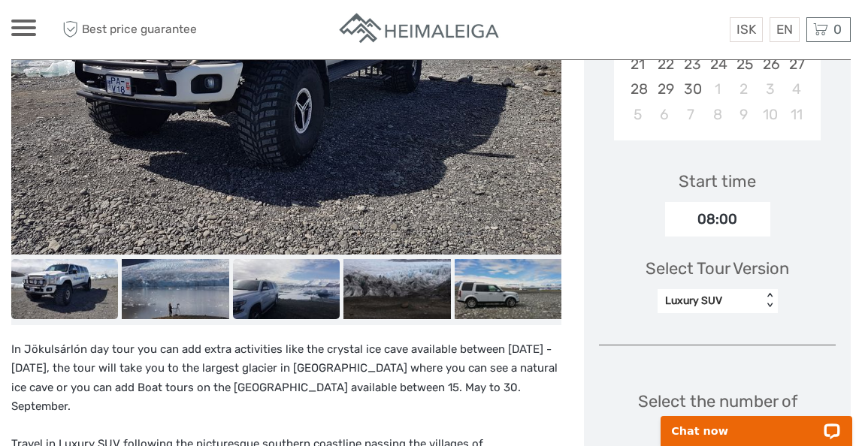
click at [289, 294] on img at bounding box center [286, 289] width 107 height 60
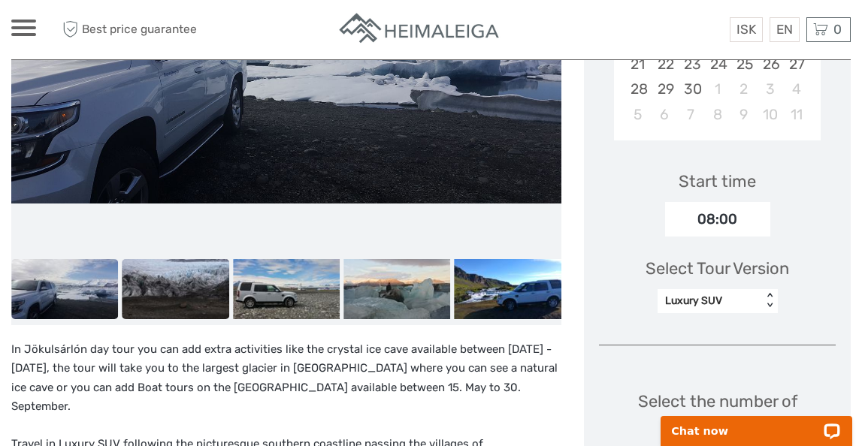
click at [177, 299] on img at bounding box center [175, 289] width 107 height 60
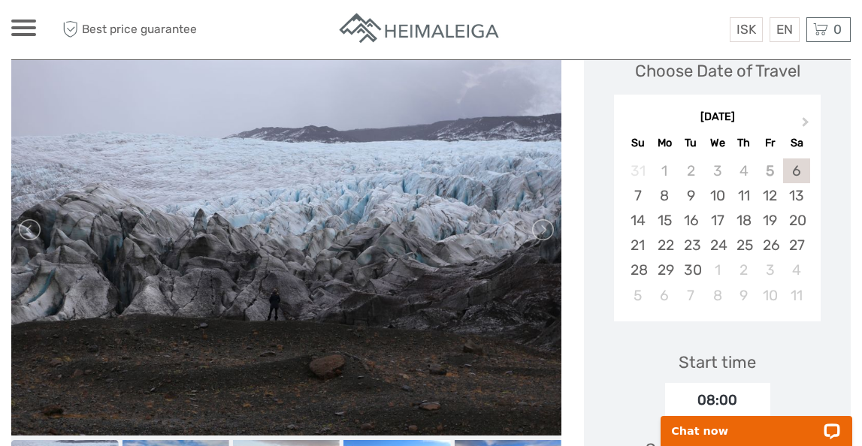
scroll to position [200, 0]
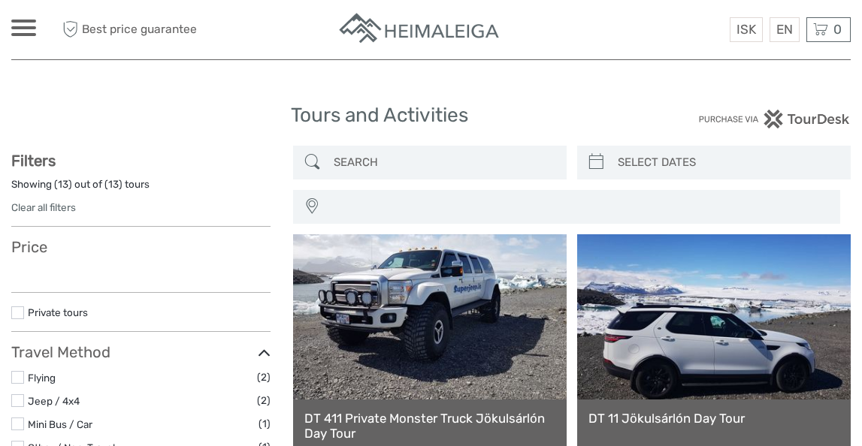
select select
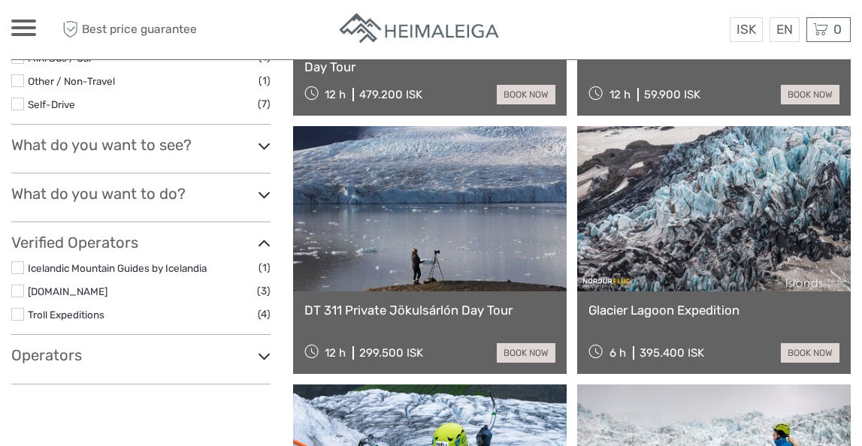
select select
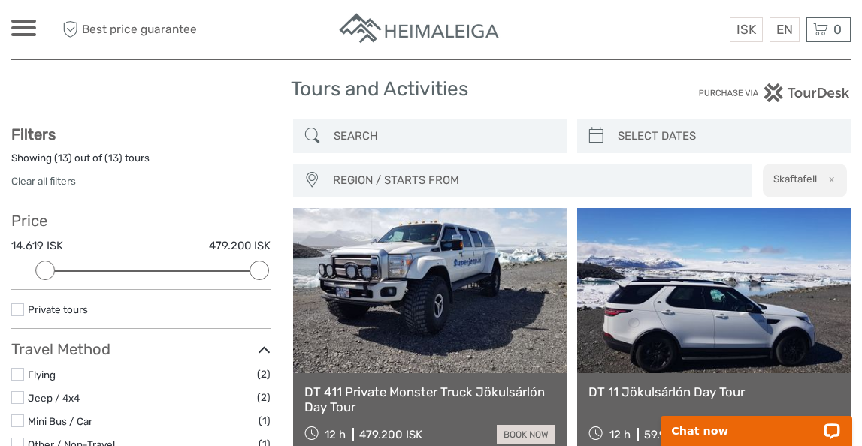
scroll to position [0, 0]
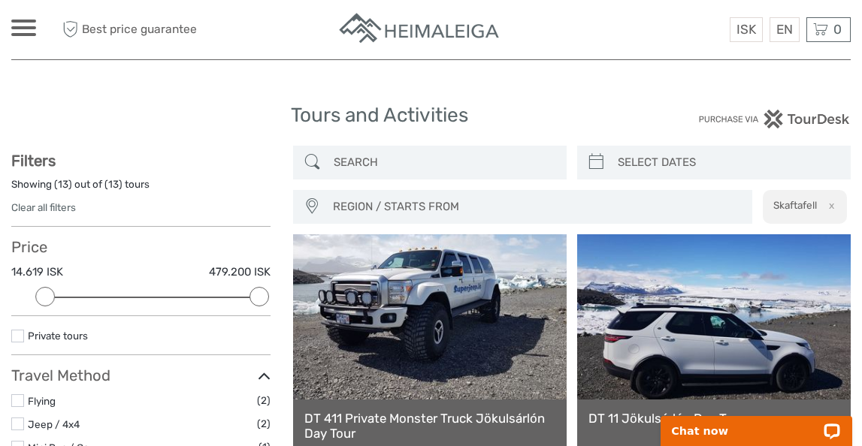
type input "[DATE]"
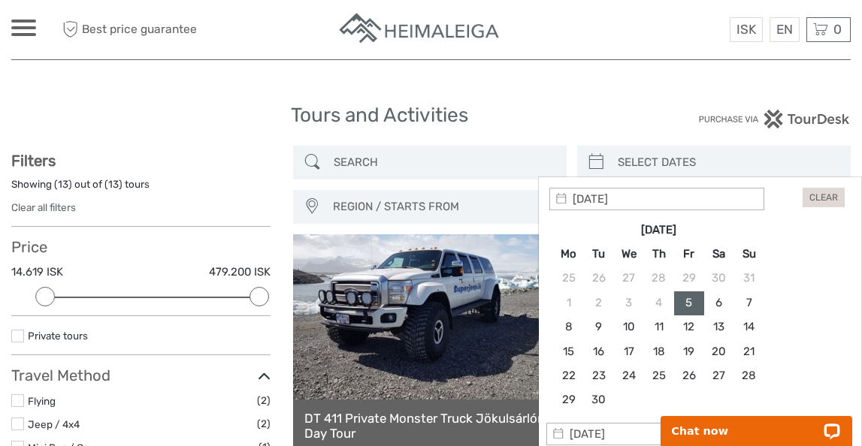
click at [654, 166] on input "search" at bounding box center [727, 163] width 231 height 26
type input "16/09/2025"
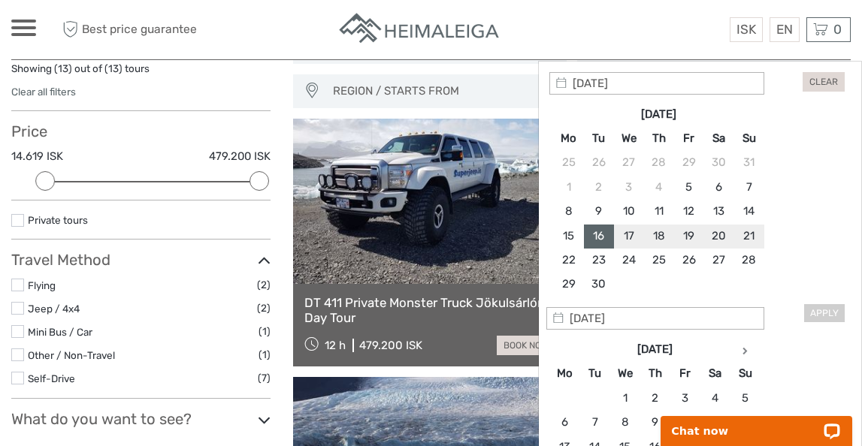
scroll to position [113, 0]
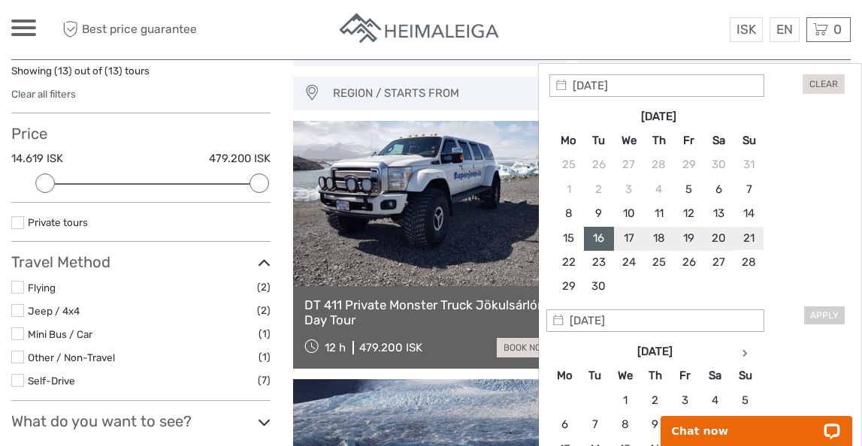
type input "21/09/2025"
type input "20/09/2025"
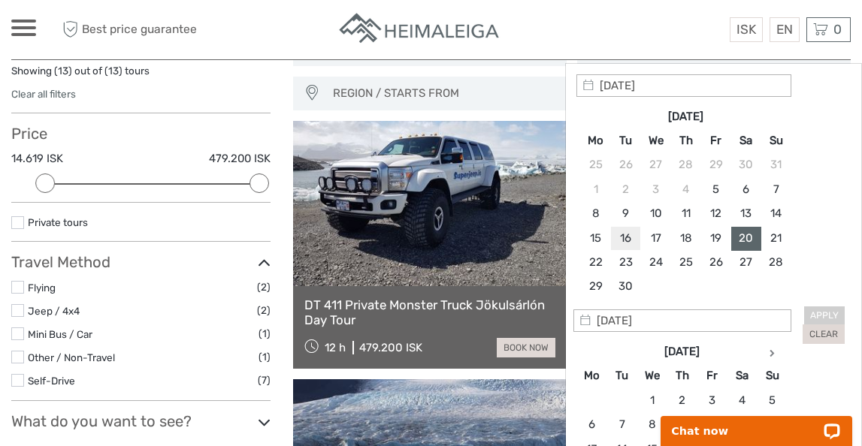
type input "16/09/2025"
type input "20/09/2025"
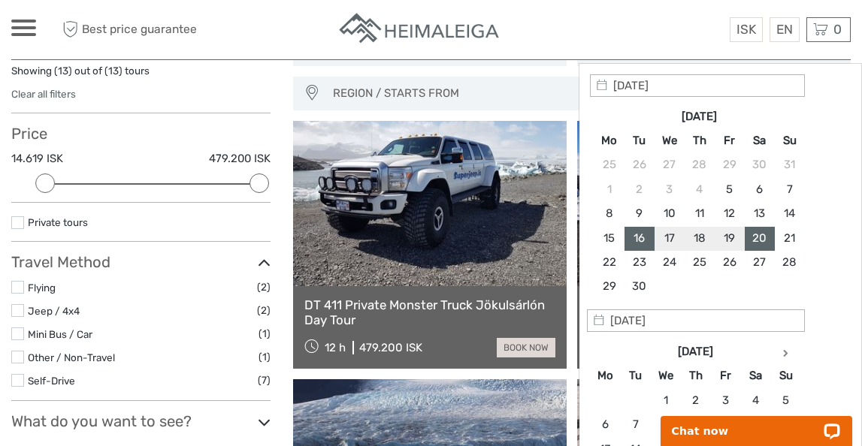
type input "16/09/2025"
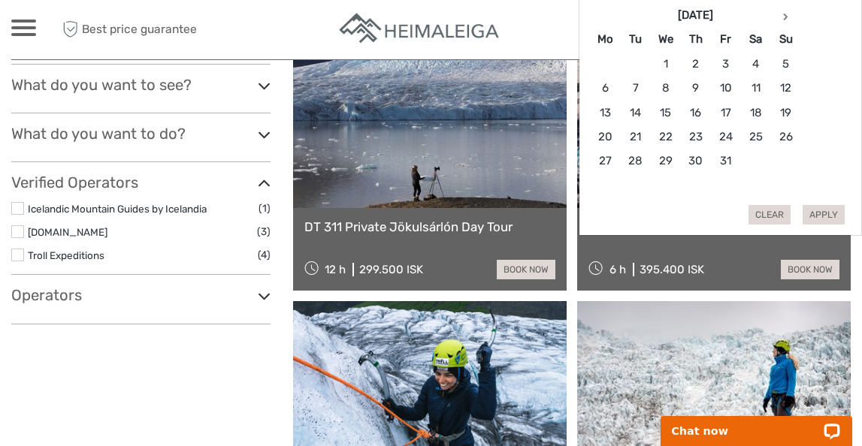
scroll to position [432, 0]
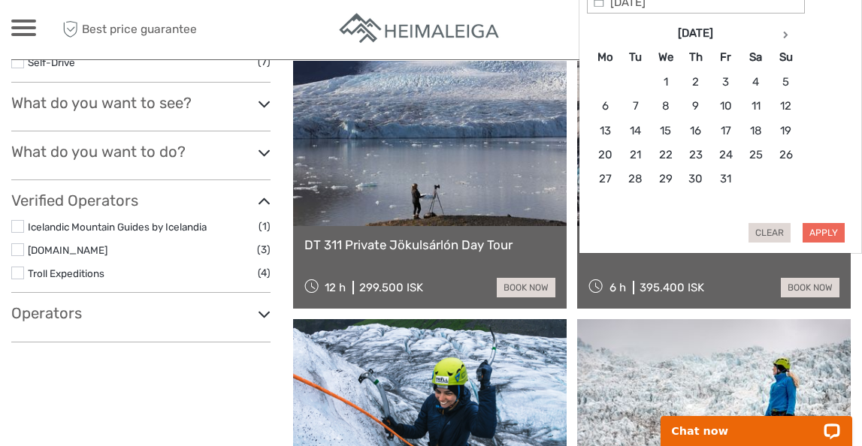
click at [831, 232] on button "Apply" at bounding box center [824, 233] width 42 height 20
type input "16/09/2025 - 20/09/2025"
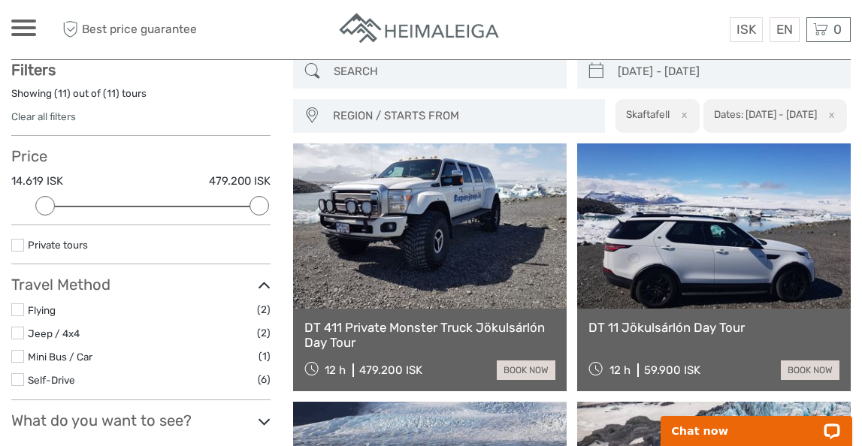
scroll to position [92, 0]
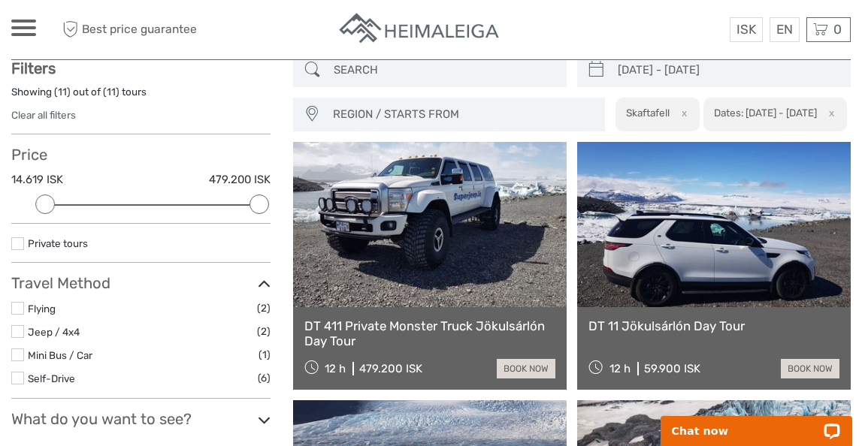
click at [672, 121] on button "x" at bounding box center [682, 113] width 20 height 16
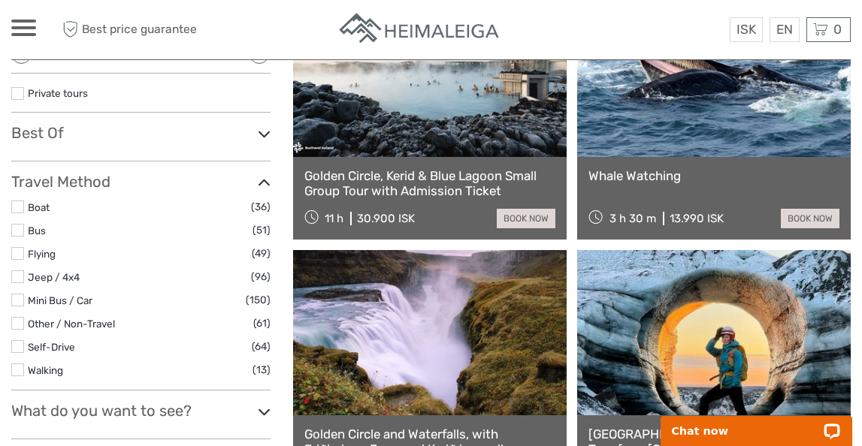
scroll to position [262, 0]
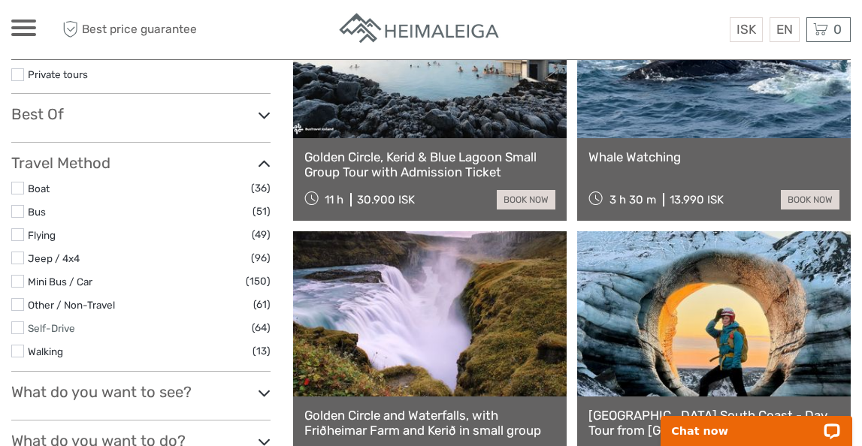
click at [63, 329] on link "Self-Drive" at bounding box center [51, 328] width 47 height 12
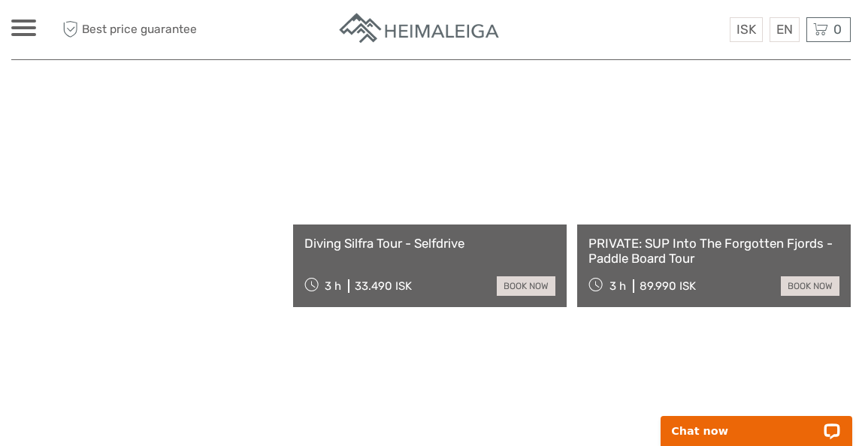
scroll to position [1206, 0]
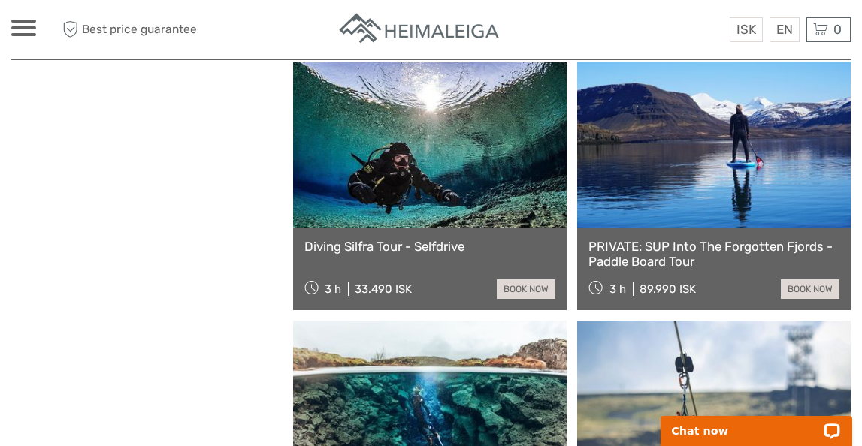
click at [691, 228] on link at bounding box center [714, 144] width 274 height 165
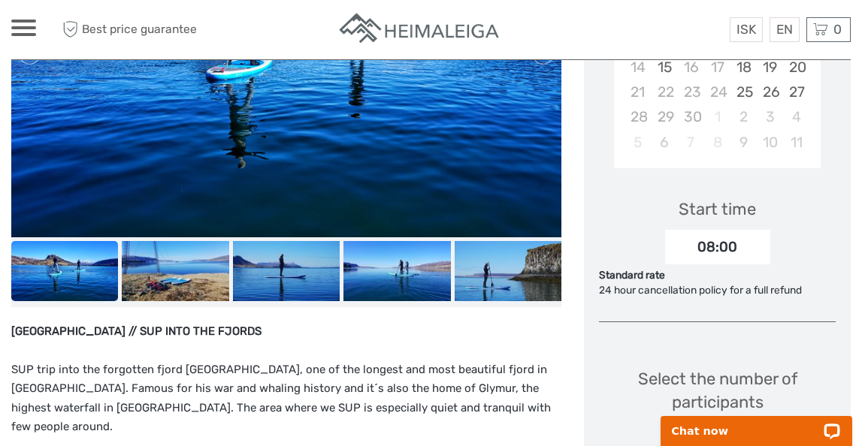
scroll to position [385, 0]
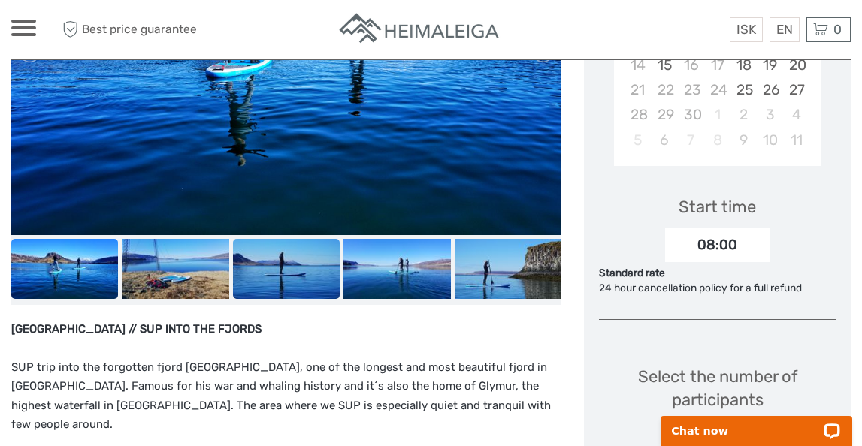
click at [268, 269] on img at bounding box center [286, 269] width 107 height 60
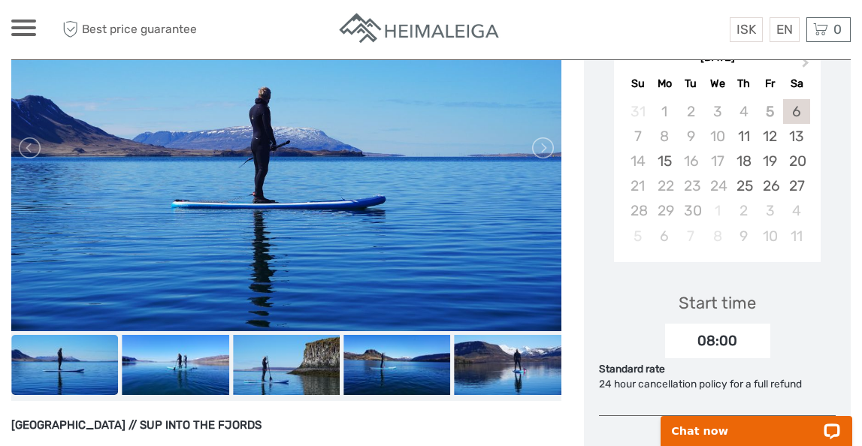
scroll to position [310, 0]
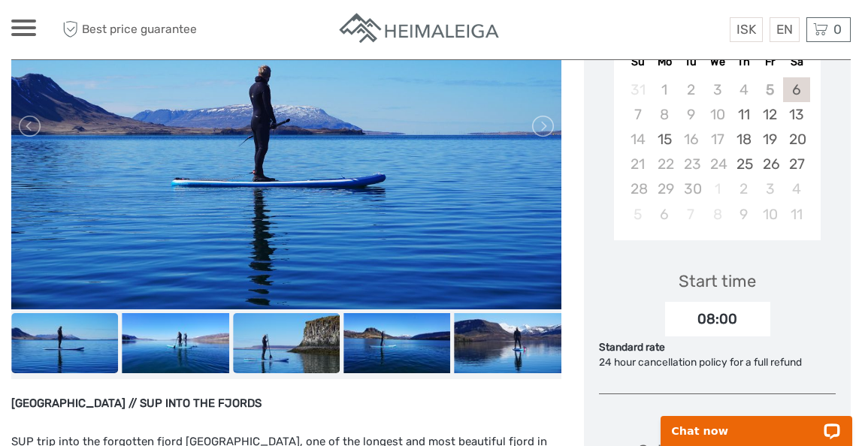
click at [313, 349] on img at bounding box center [286, 343] width 107 height 60
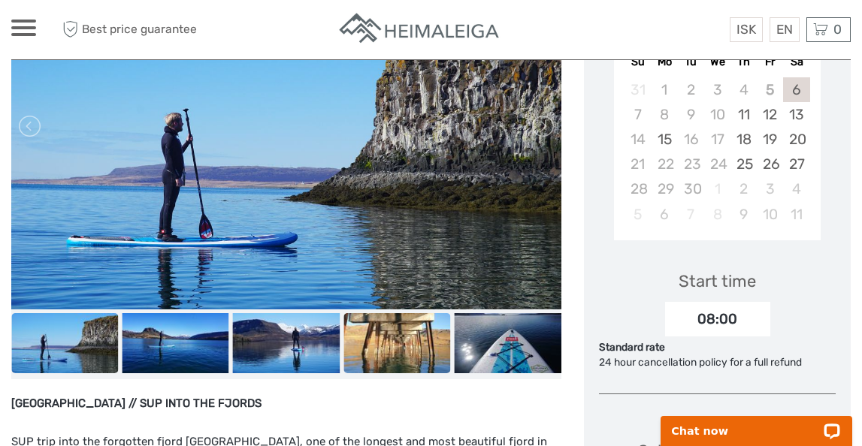
click at [410, 349] on img at bounding box center [396, 343] width 107 height 60
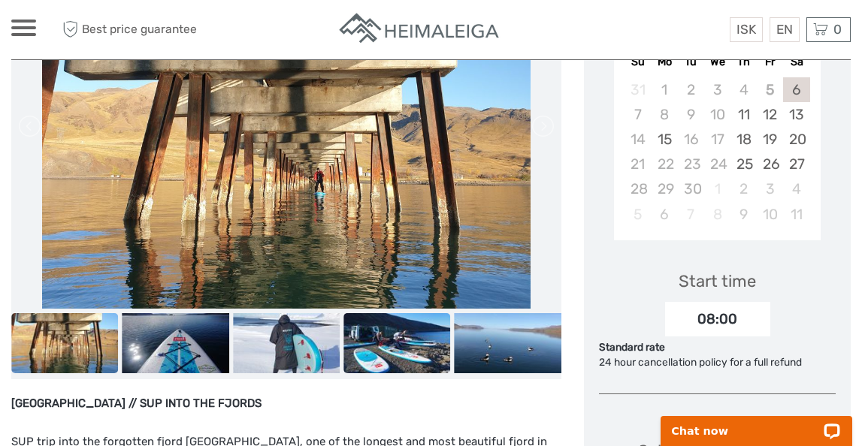
click at [425, 349] on img at bounding box center [396, 343] width 107 height 60
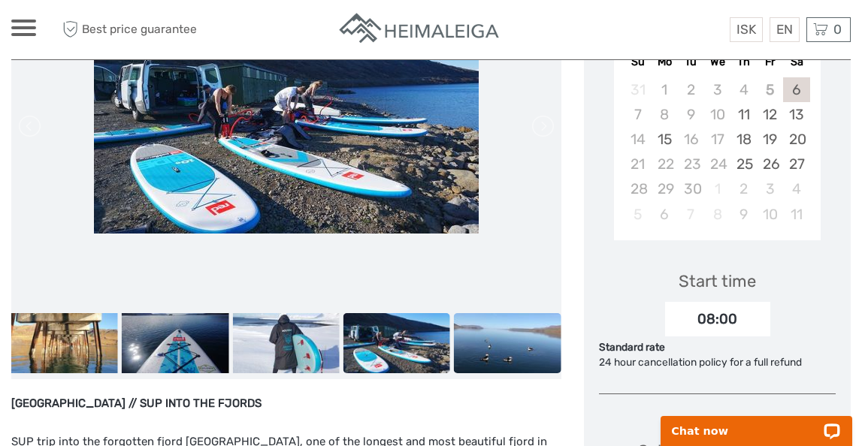
click at [489, 349] on img at bounding box center [507, 343] width 107 height 60
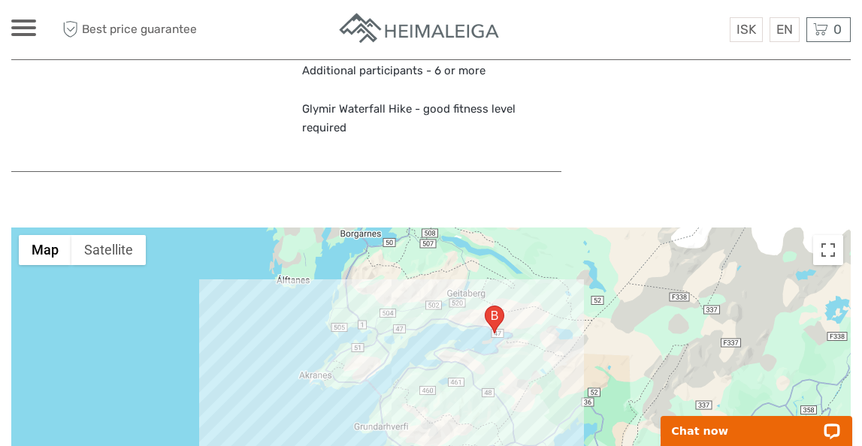
scroll to position [2373, 0]
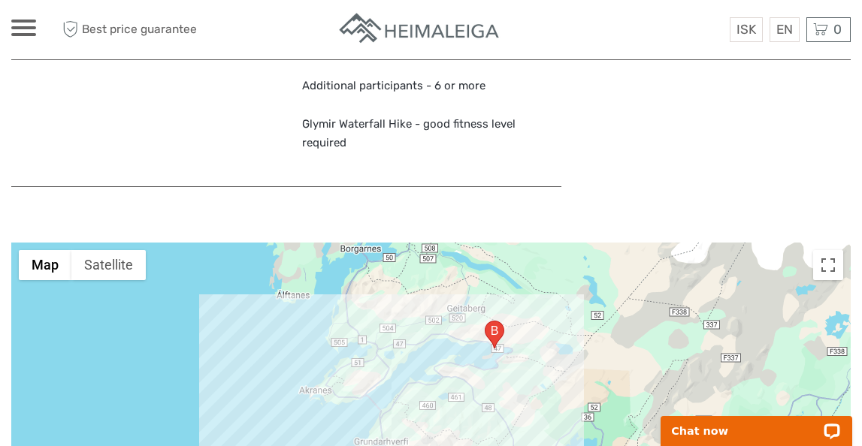
click at [485, 321] on area "47, 301, Iceland" at bounding box center [485, 321] width 0 height 0
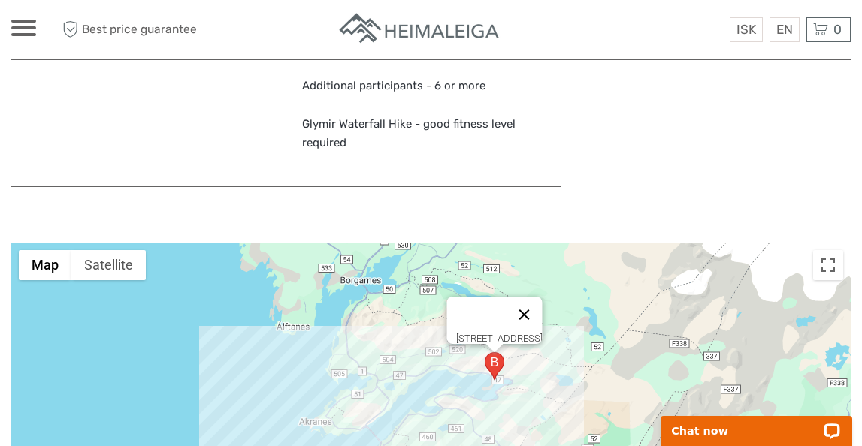
click at [519, 297] on button "Close" at bounding box center [524, 315] width 36 height 36
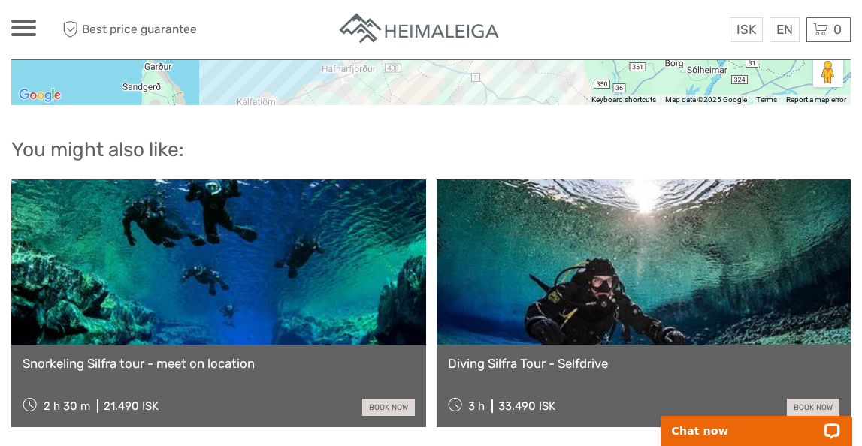
scroll to position [2884, 0]
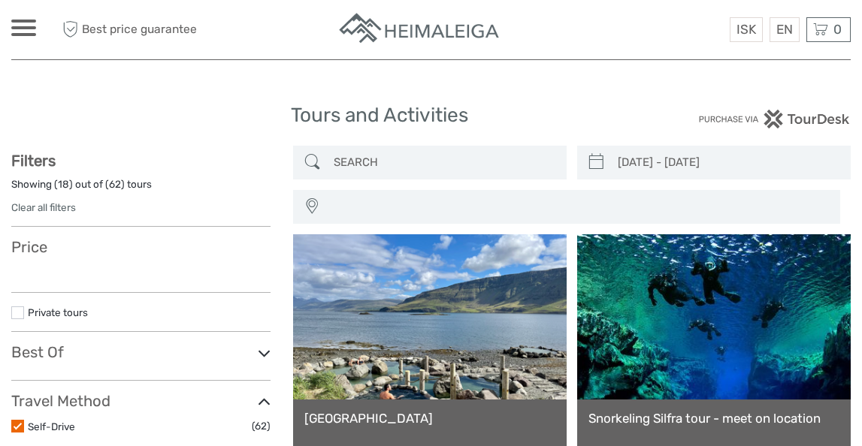
select select
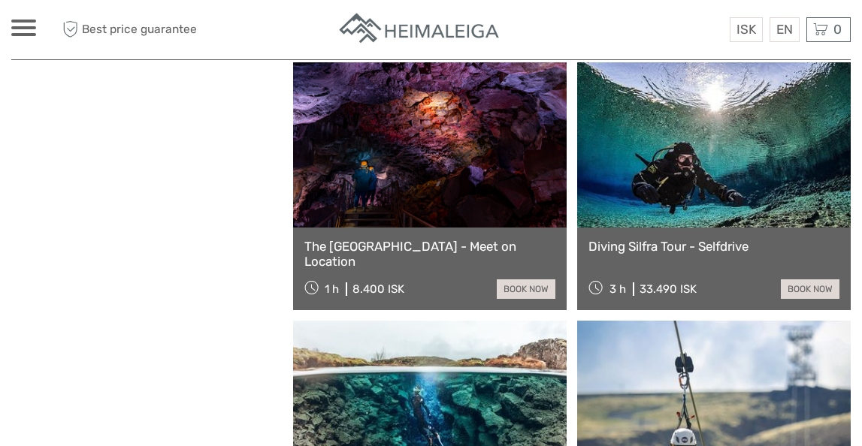
type input "16/09/2025 - 20/09/2025"
select select
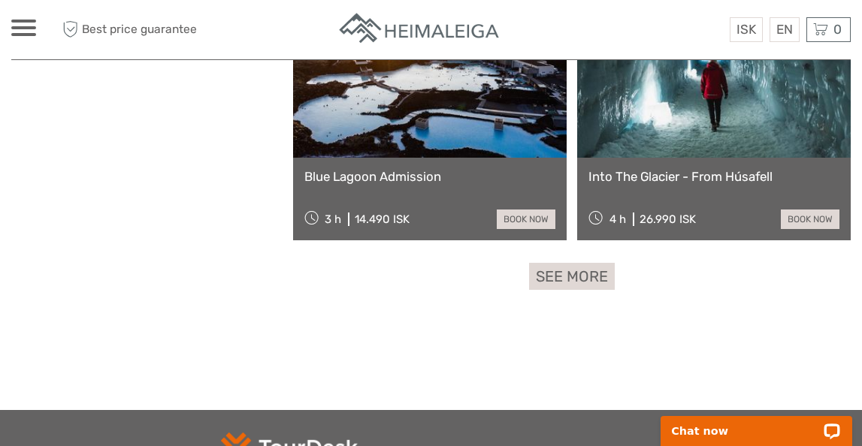
scroll to position [2311, 0]
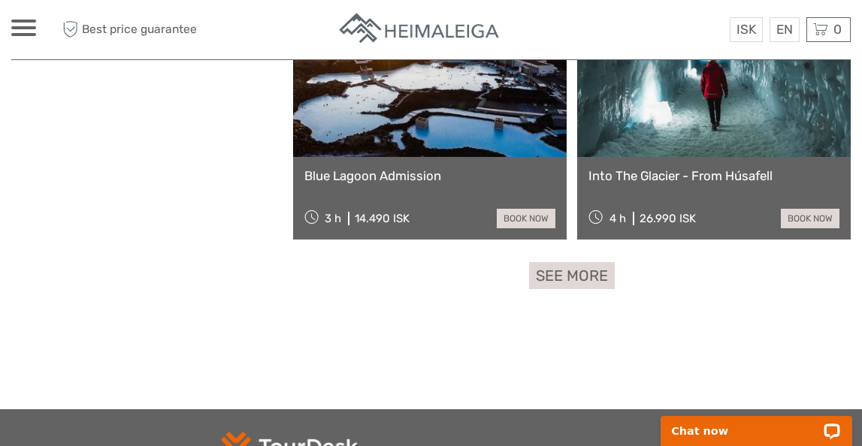
click at [528, 290] on div "See more" at bounding box center [572, 276] width 558 height 28
click at [545, 290] on link "See more" at bounding box center [572, 276] width 86 height 28
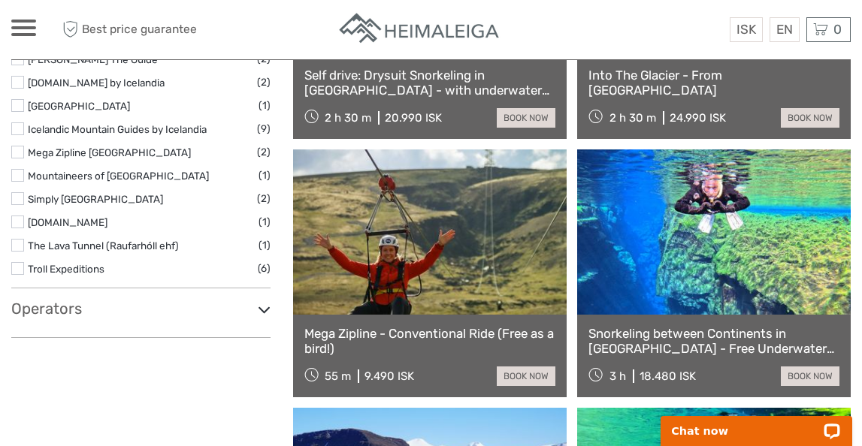
scroll to position [612, 0]
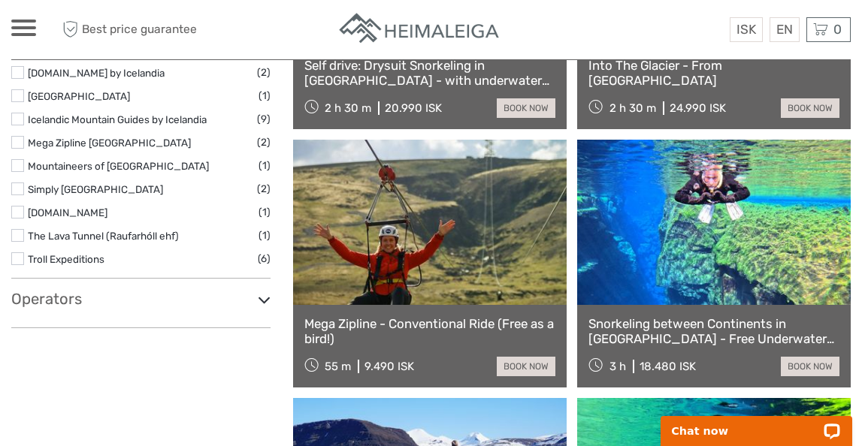
click at [138, 292] on h3 "Operators" at bounding box center [140, 299] width 259 height 18
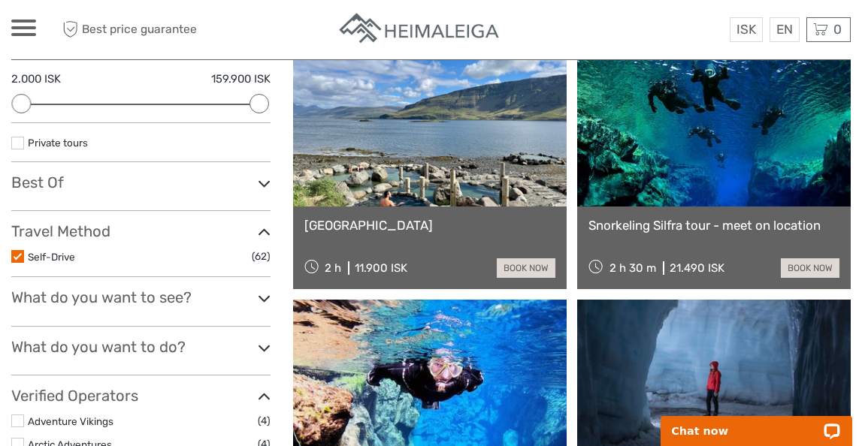
scroll to position [182, 0]
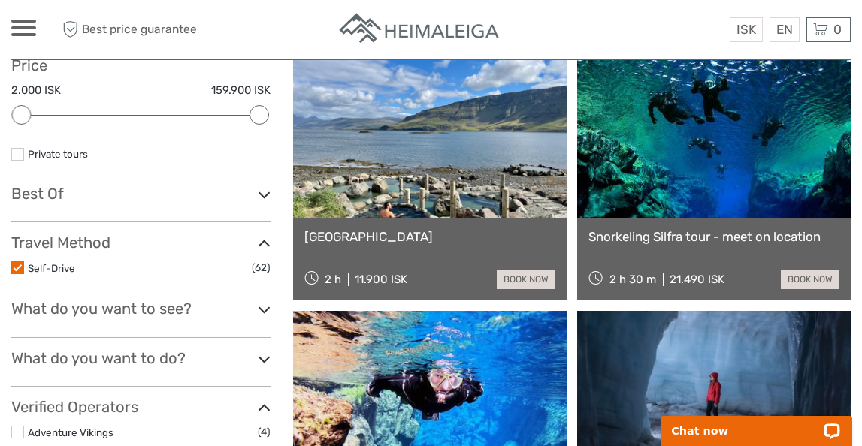
click at [157, 350] on h3 "What do you want to do?" at bounding box center [140, 358] width 259 height 18
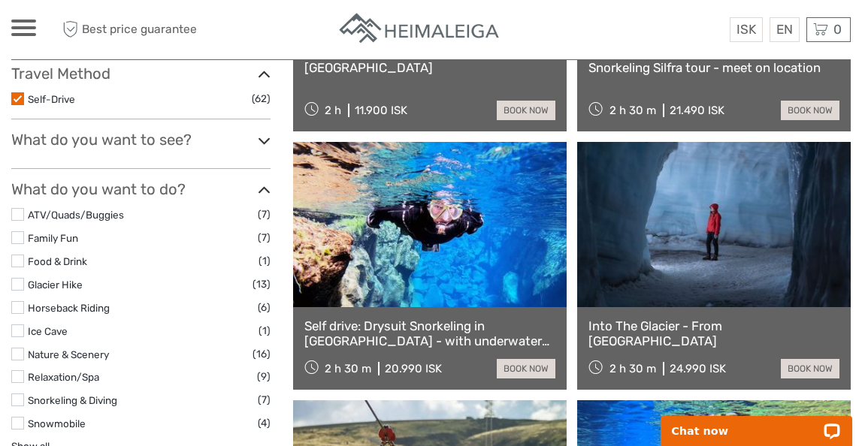
scroll to position [368, 0]
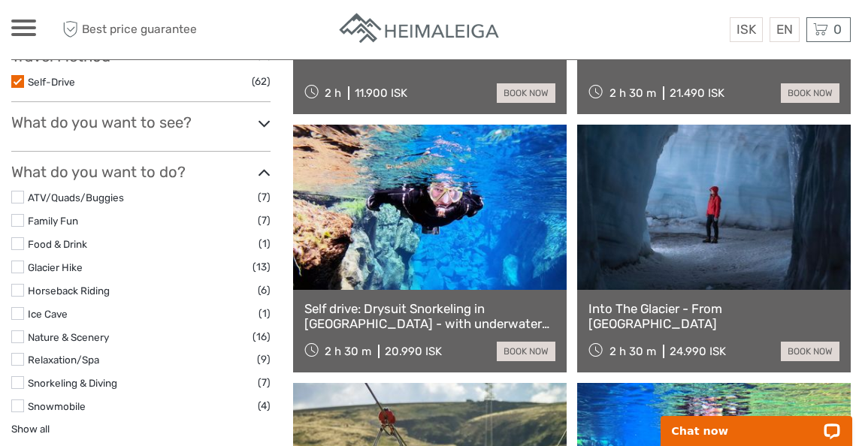
click at [152, 117] on h3 "What do you want to see?" at bounding box center [140, 122] width 259 height 18
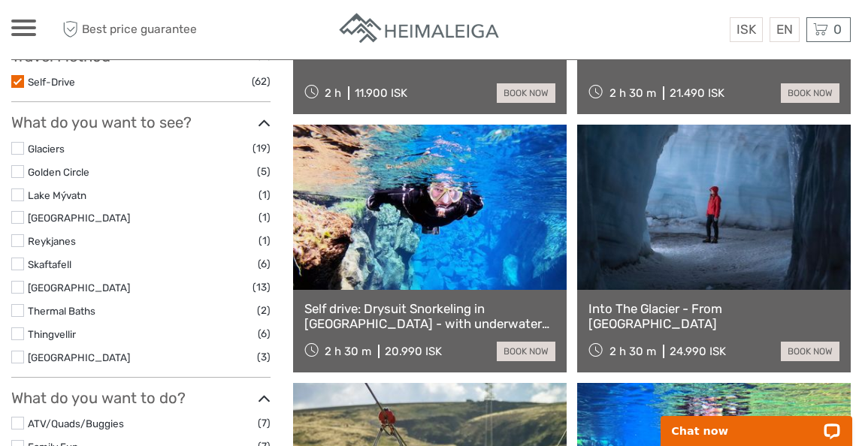
click at [19, 147] on label at bounding box center [17, 148] width 13 height 13
click at [0, 0] on input "checkbox" at bounding box center [0, 0] width 0 height 0
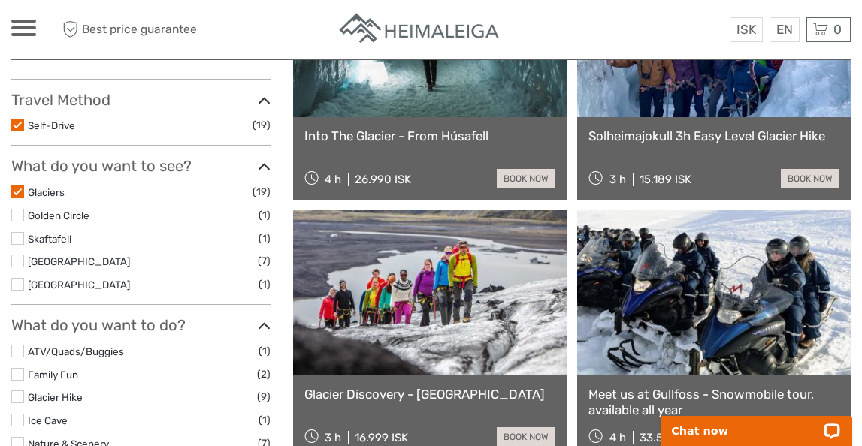
scroll to position [327, 0]
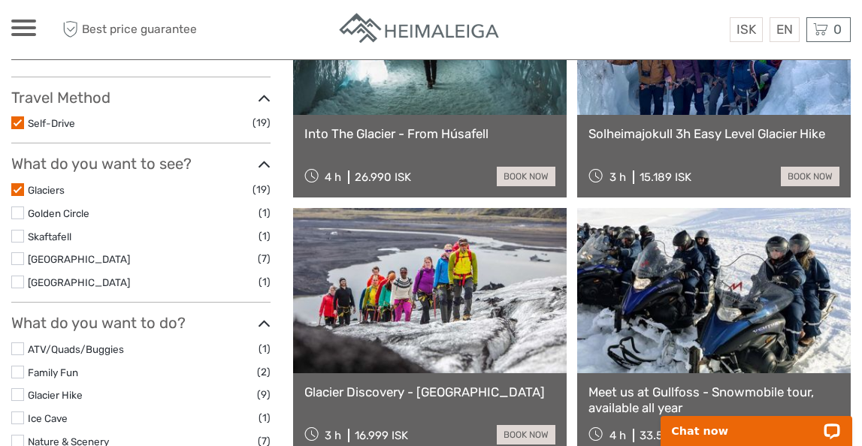
click at [17, 233] on label at bounding box center [17, 236] width 13 height 13
click at [0, 0] on input "checkbox" at bounding box center [0, 0] width 0 height 0
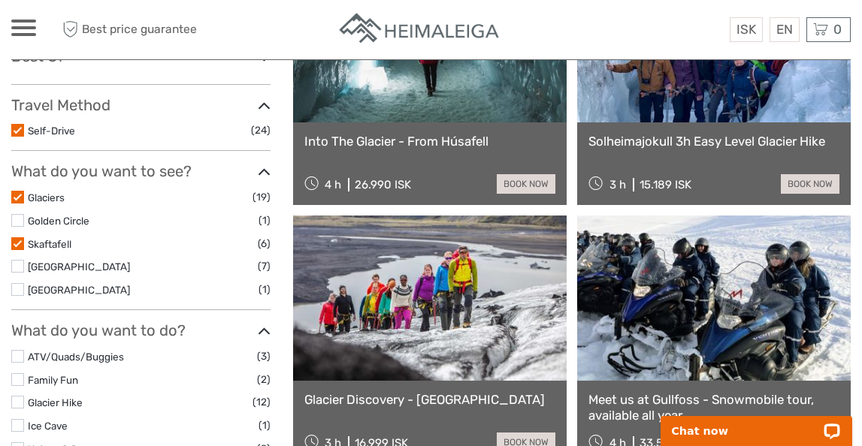
scroll to position [321, 0]
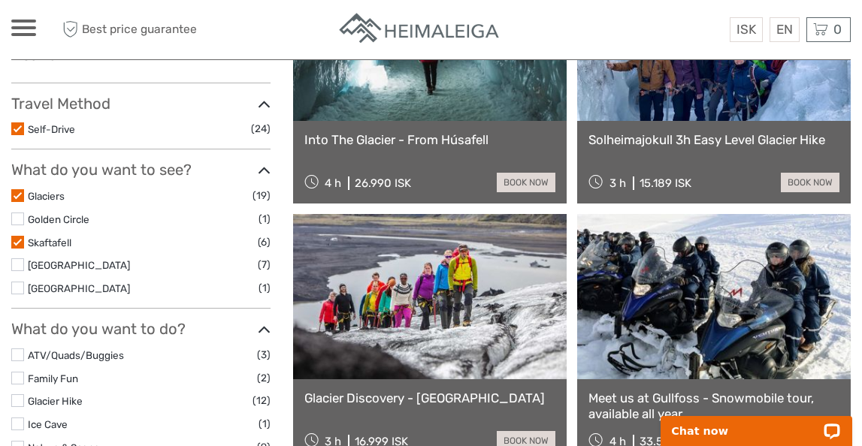
click at [14, 263] on label at bounding box center [17, 265] width 13 height 13
click at [0, 0] on input "checkbox" at bounding box center [0, 0] width 0 height 0
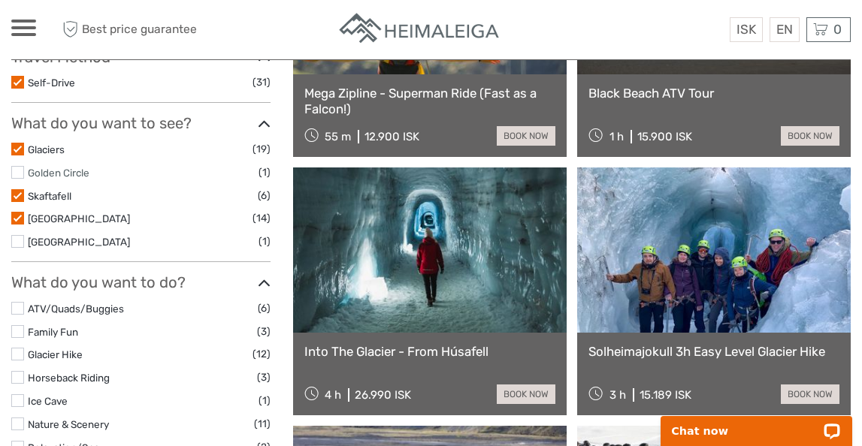
scroll to position [364, 0]
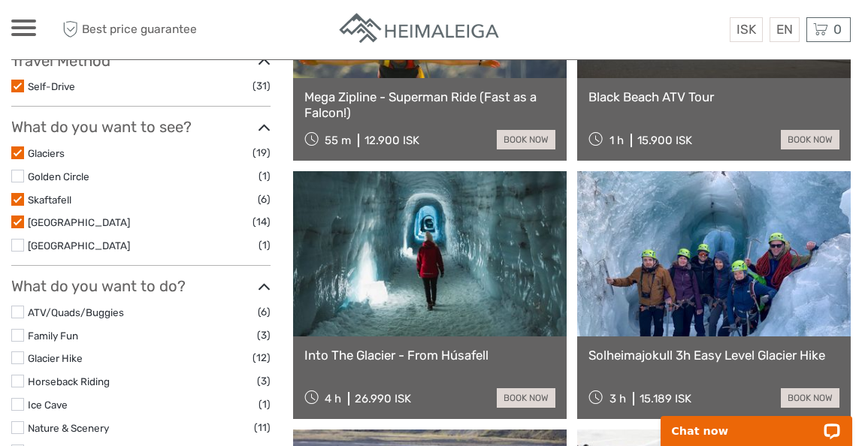
click at [14, 174] on label at bounding box center [17, 176] width 13 height 13
click at [0, 0] on input "checkbox" at bounding box center [0, 0] width 0 height 0
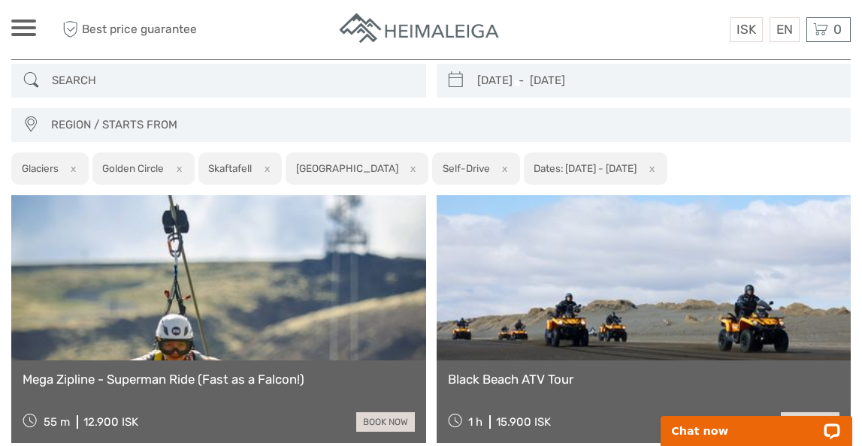
scroll to position [1269, 0]
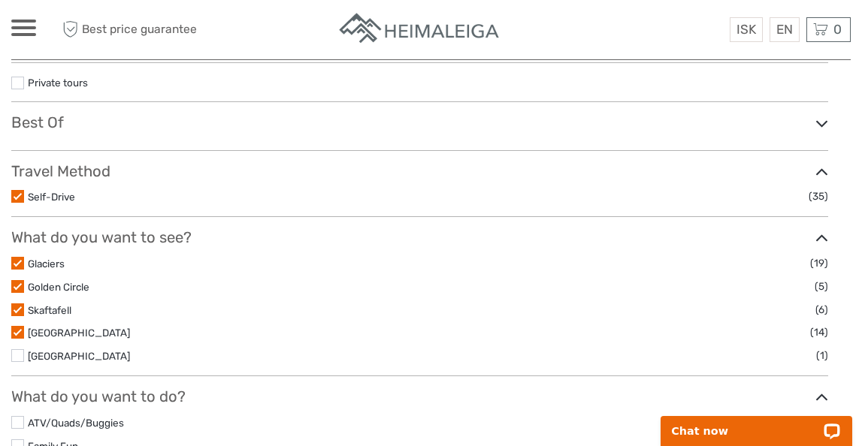
scroll to position [234, 0]
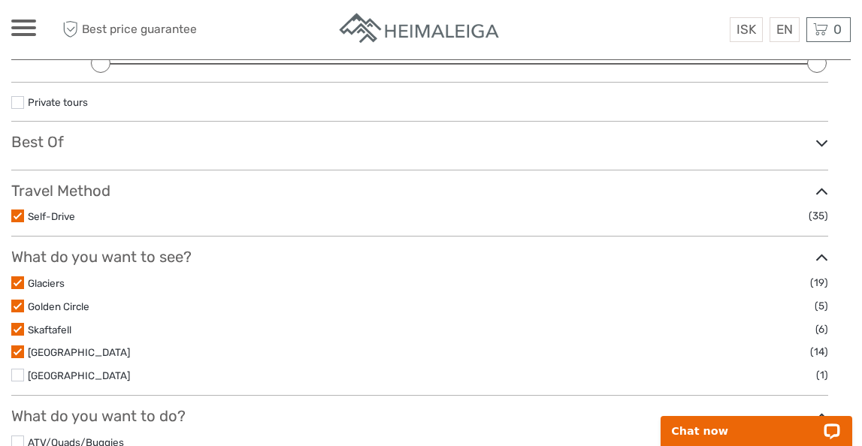
click at [14, 374] on label at bounding box center [17, 375] width 13 height 13
click at [0, 0] on input "checkbox" at bounding box center [0, 0] width 0 height 0
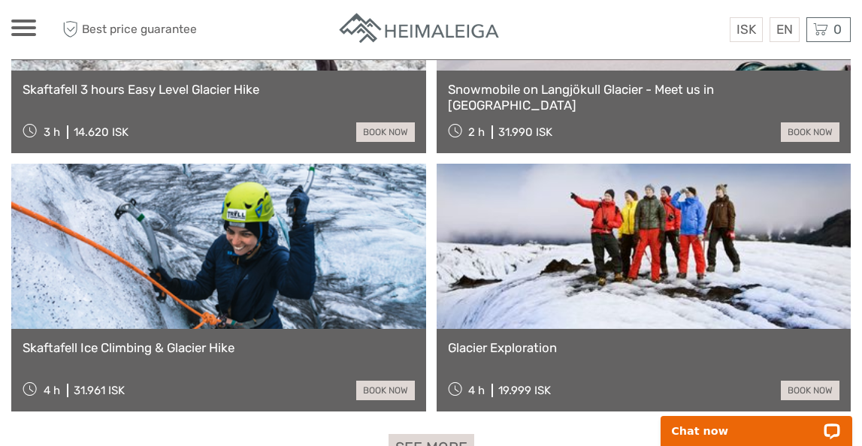
scroll to position [3462, 0]
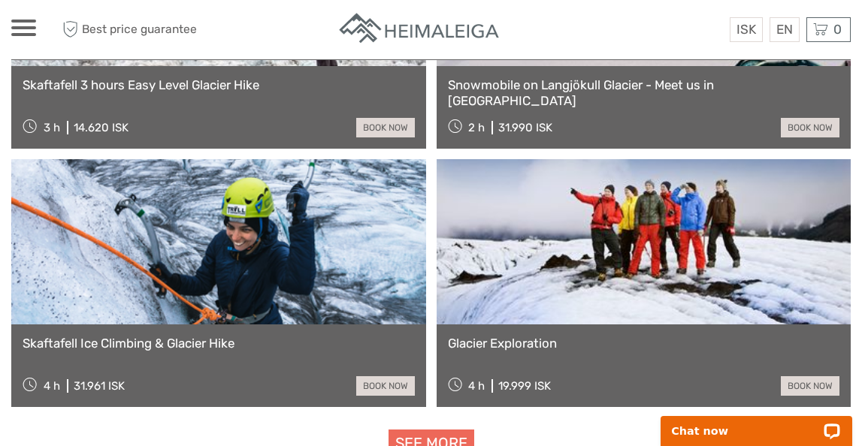
click at [445, 431] on link "See more" at bounding box center [432, 444] width 86 height 28
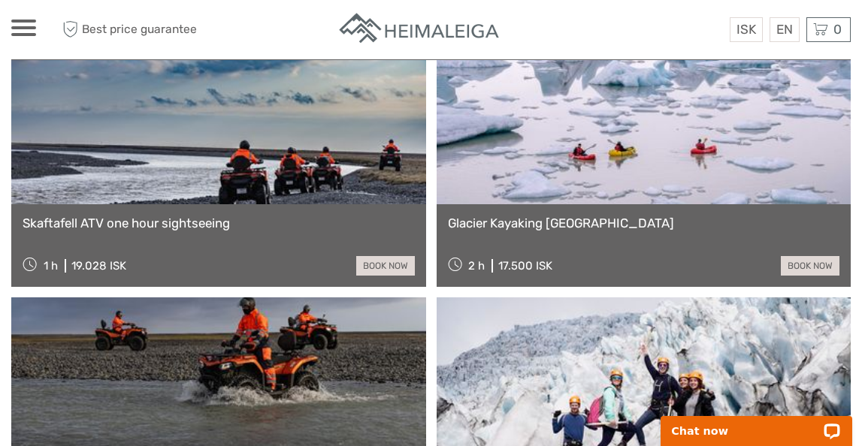
scroll to position [4866, 0]
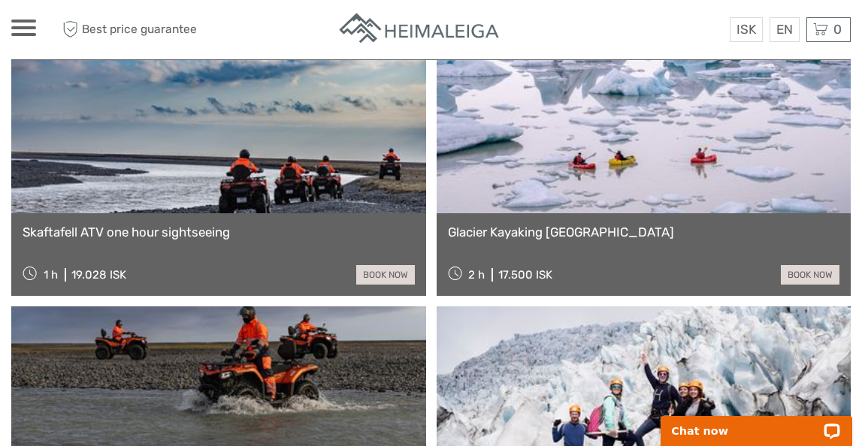
click at [512, 235] on link "Glacier Kayaking [GEOGRAPHIC_DATA]" at bounding box center [644, 232] width 392 height 15
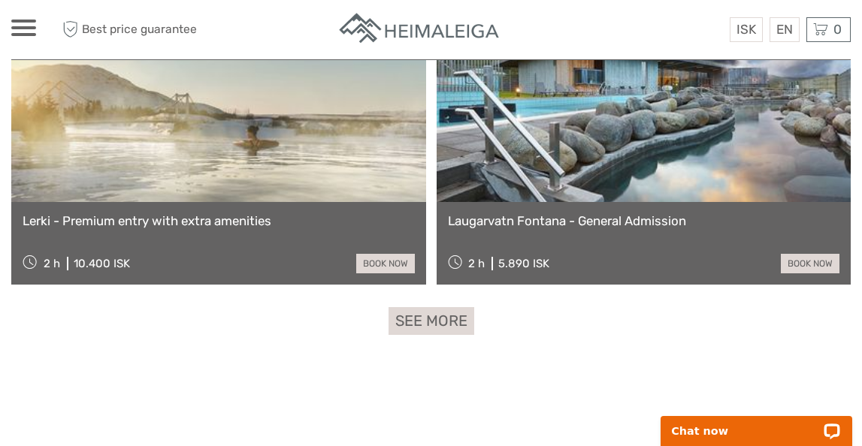
scroll to position [5915, 0]
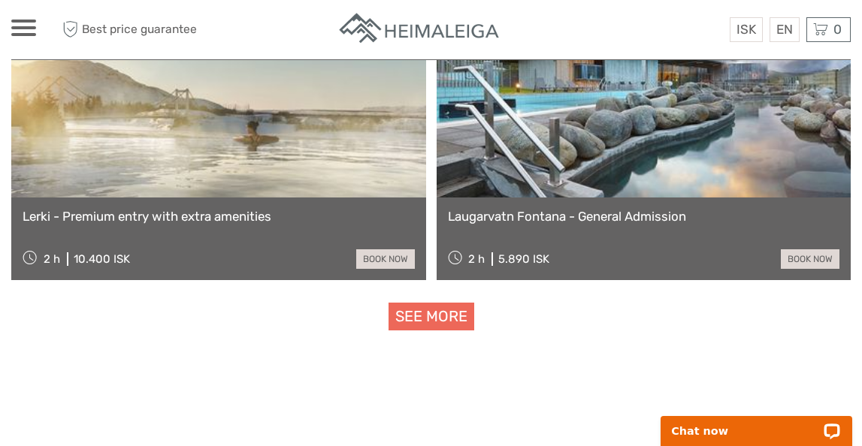
click at [448, 309] on link "See more" at bounding box center [432, 317] width 86 height 28
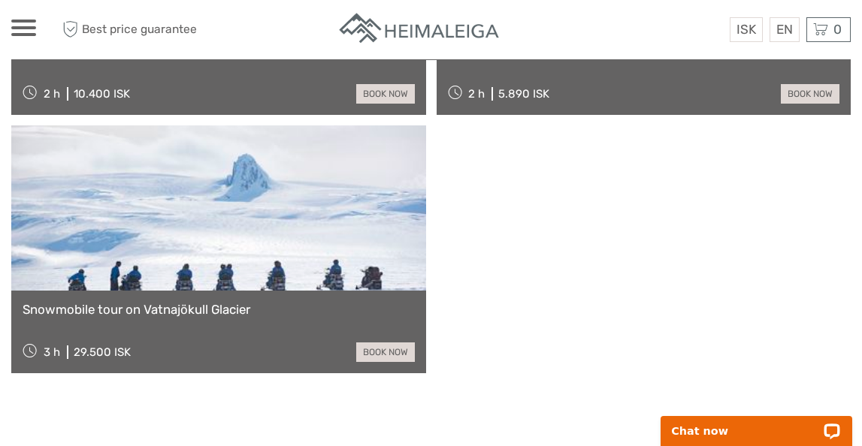
scroll to position [6088, 0]
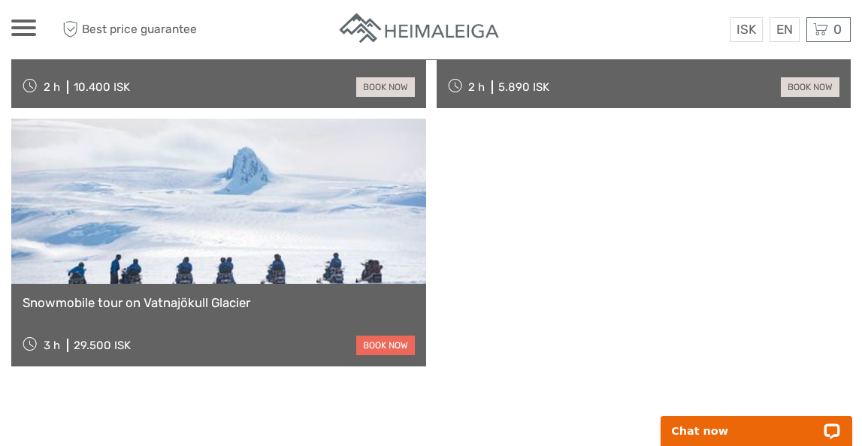
click at [384, 346] on link "book now" at bounding box center [385, 346] width 59 height 20
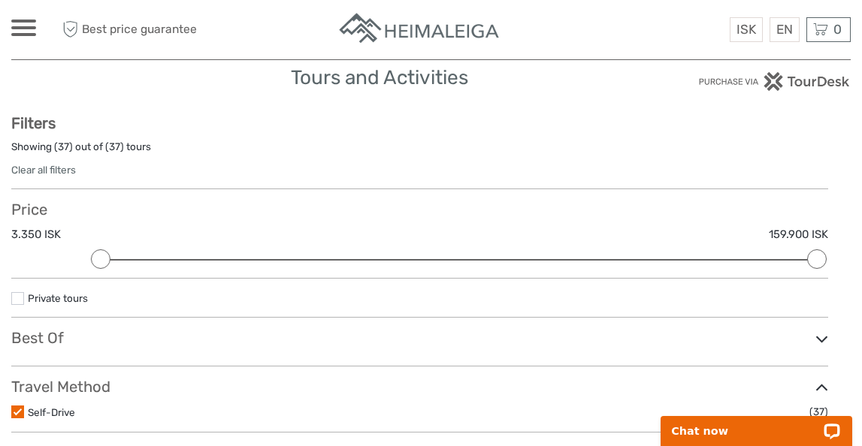
scroll to position [0, 0]
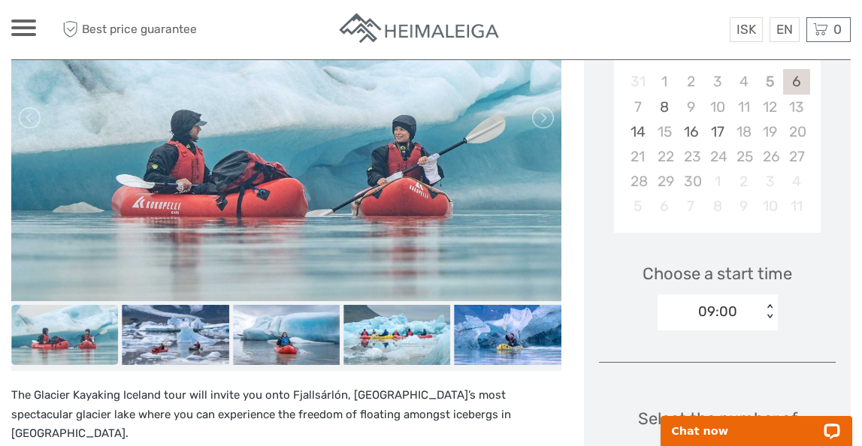
scroll to position [301, 0]
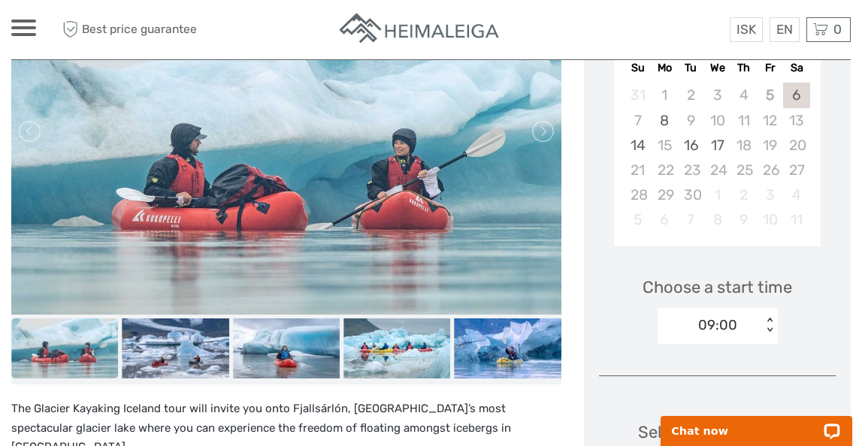
click at [541, 146] on img at bounding box center [286, 131] width 550 height 367
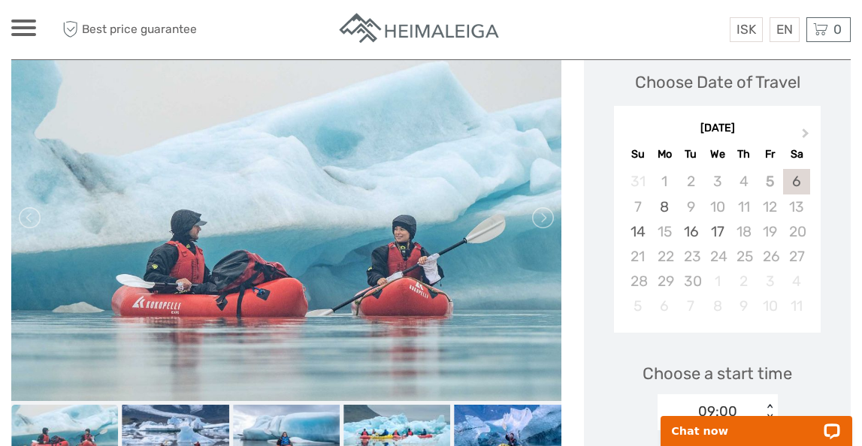
scroll to position [208, 0]
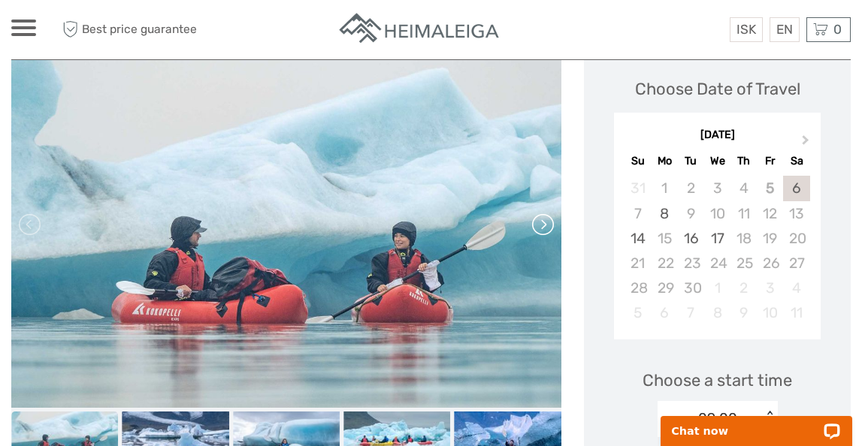
click at [541, 226] on link at bounding box center [542, 225] width 24 height 24
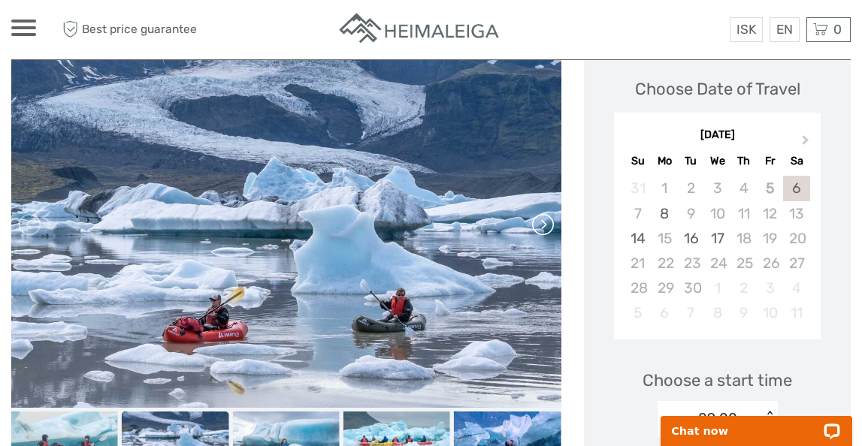
click at [541, 226] on link at bounding box center [542, 225] width 24 height 24
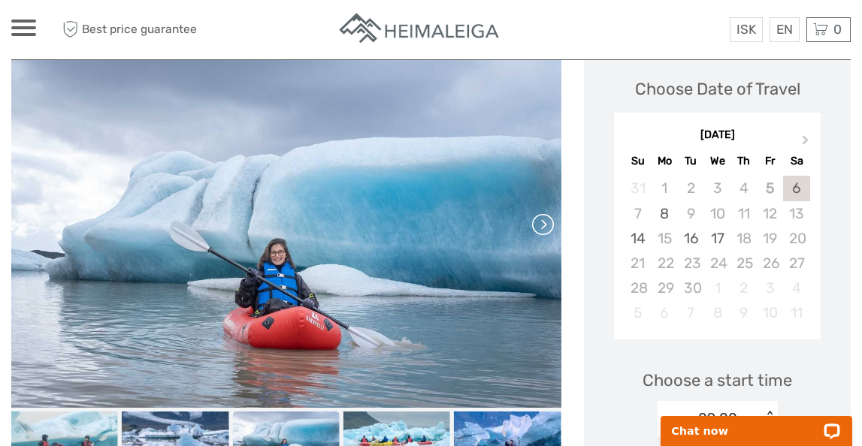
click at [541, 226] on link at bounding box center [542, 225] width 24 height 24
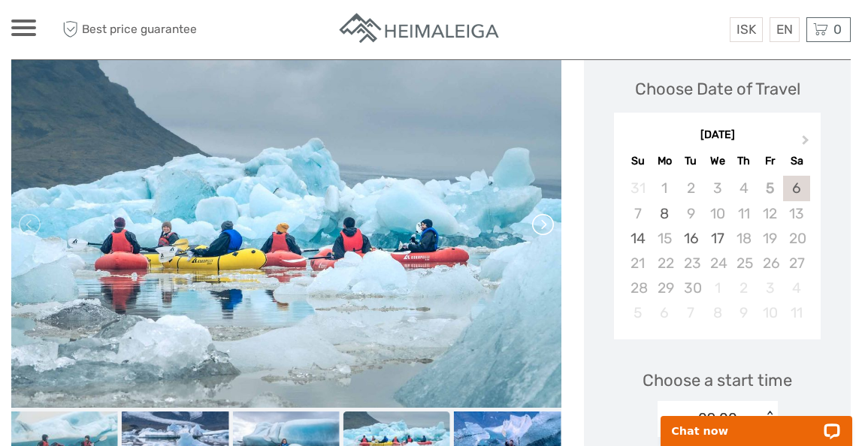
click at [541, 226] on link at bounding box center [542, 225] width 24 height 24
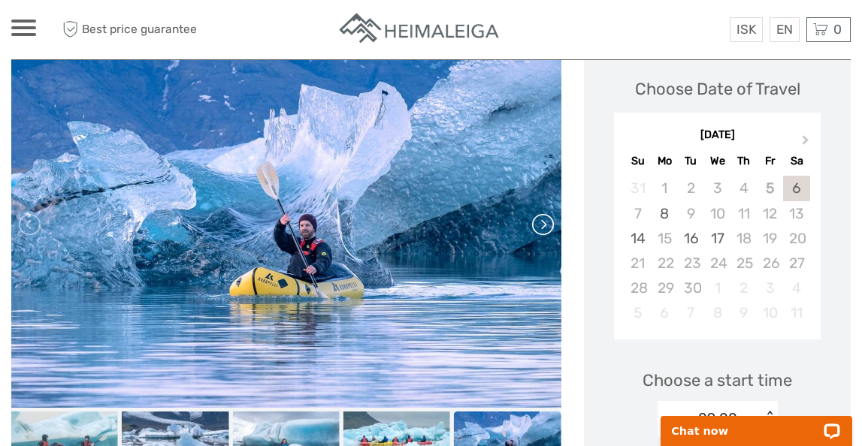
click at [541, 226] on link at bounding box center [542, 225] width 24 height 24
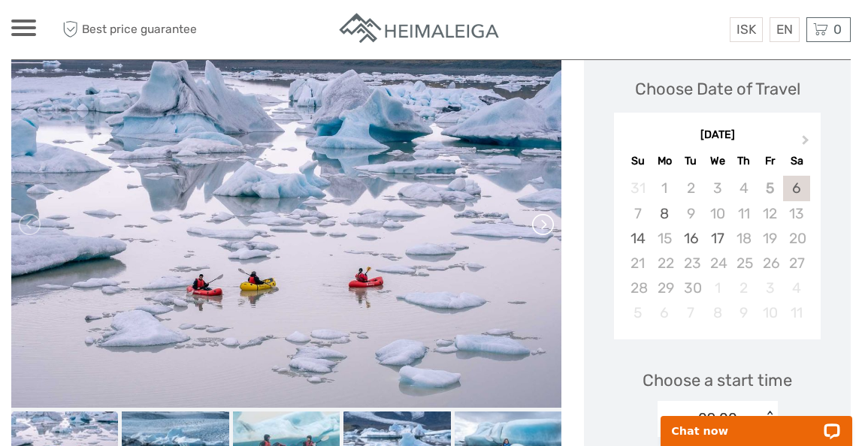
click at [541, 226] on link at bounding box center [542, 225] width 24 height 24
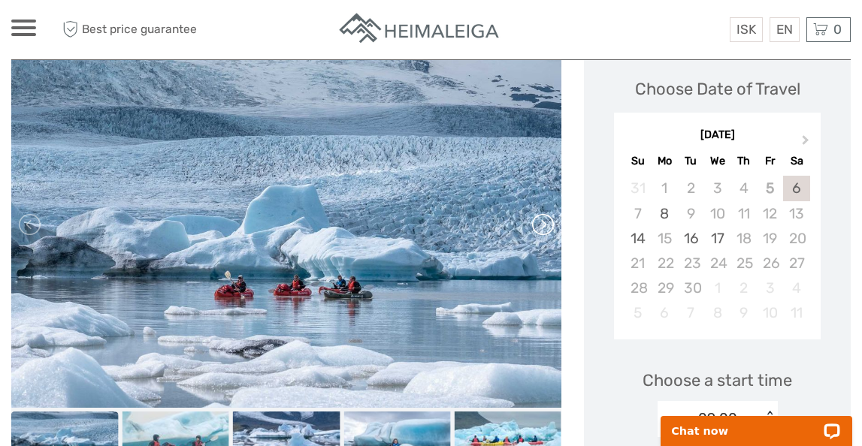
click at [541, 226] on link at bounding box center [542, 225] width 24 height 24
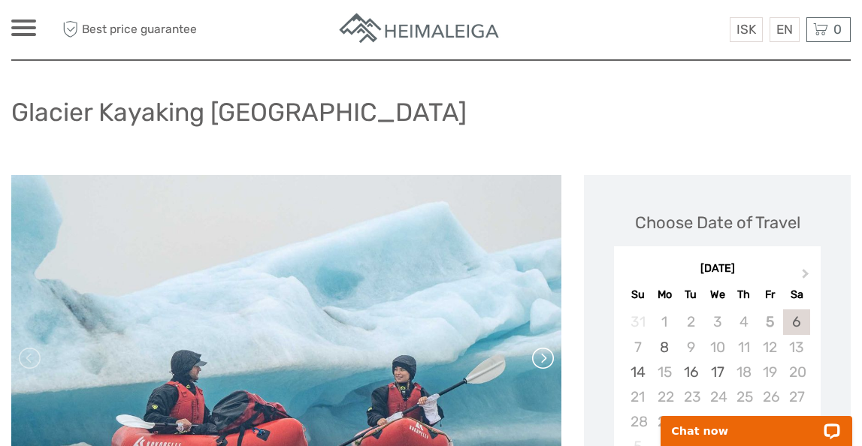
scroll to position [0, 0]
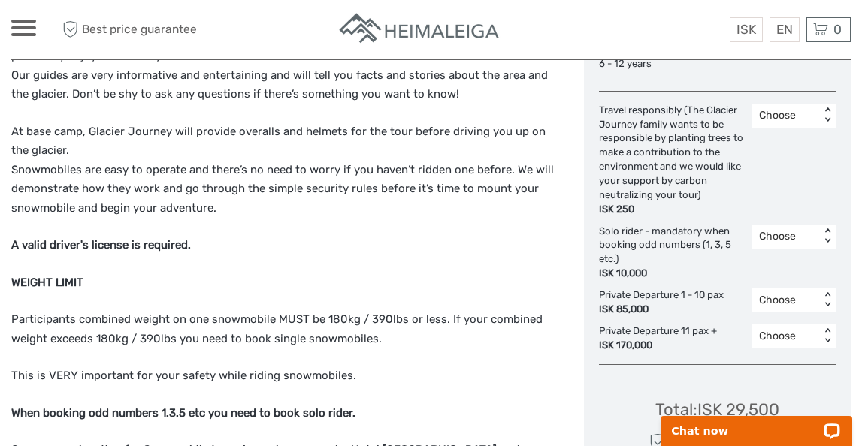
scroll to position [833, 0]
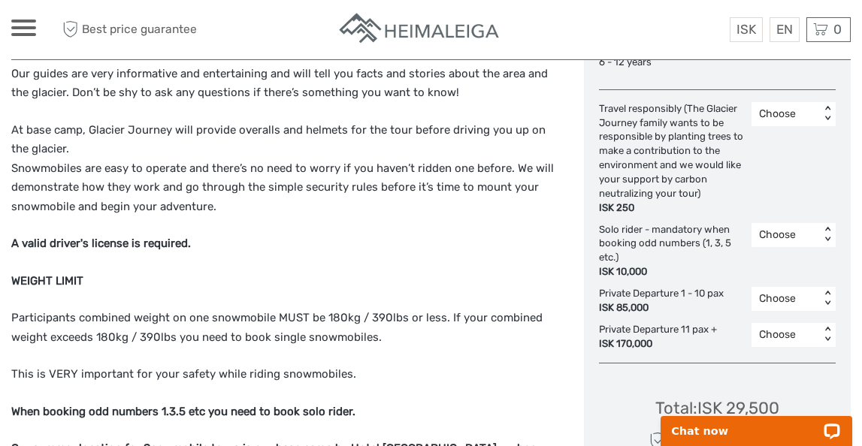
click at [767, 295] on div "Choose" at bounding box center [785, 299] width 53 height 15
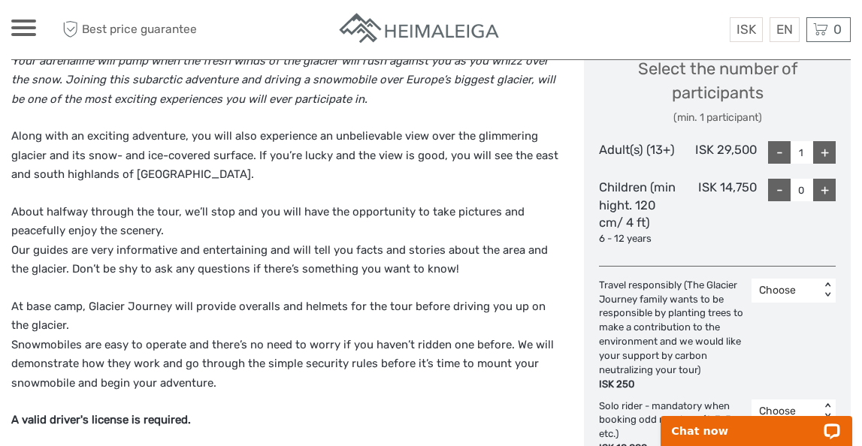
scroll to position [655, 0]
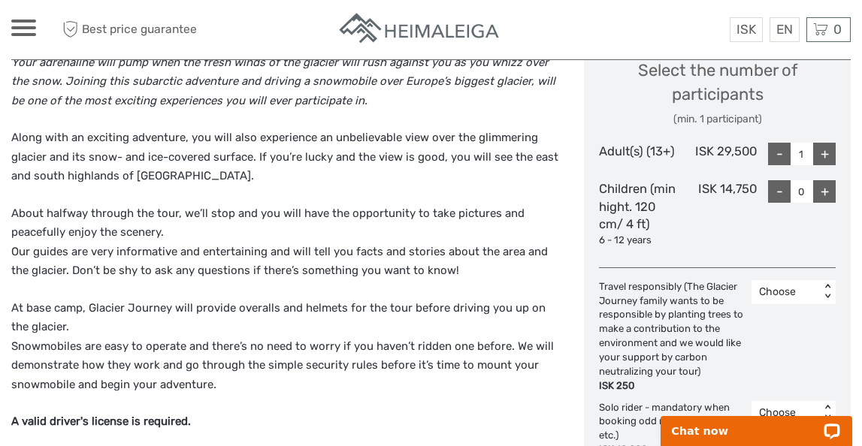
click at [823, 153] on div "+" at bounding box center [824, 154] width 23 height 23
type input "4"
click at [803, 337] on div "Choose < >" at bounding box center [794, 336] width 84 height 113
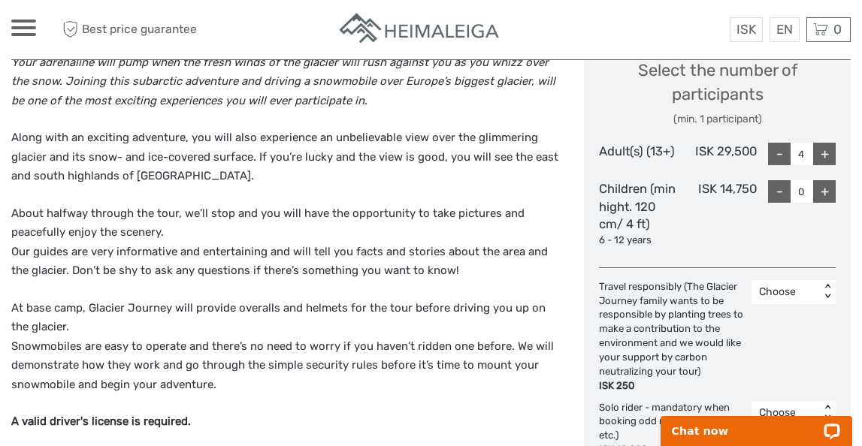
scroll to position [661, 0]
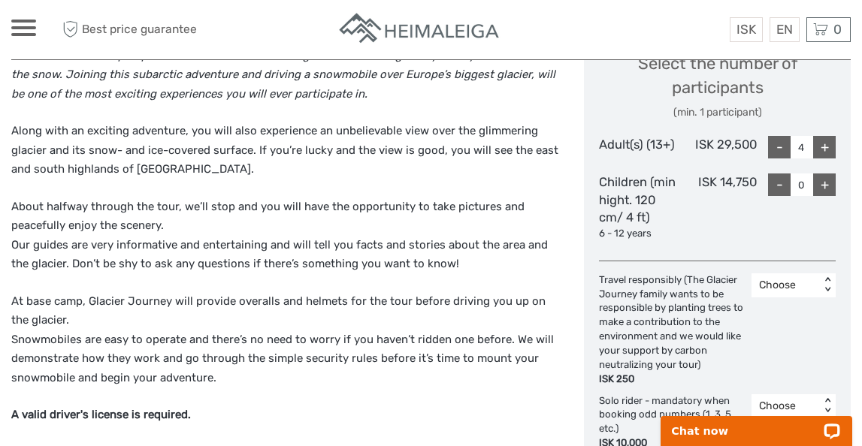
click at [791, 283] on div "Choose" at bounding box center [785, 285] width 53 height 15
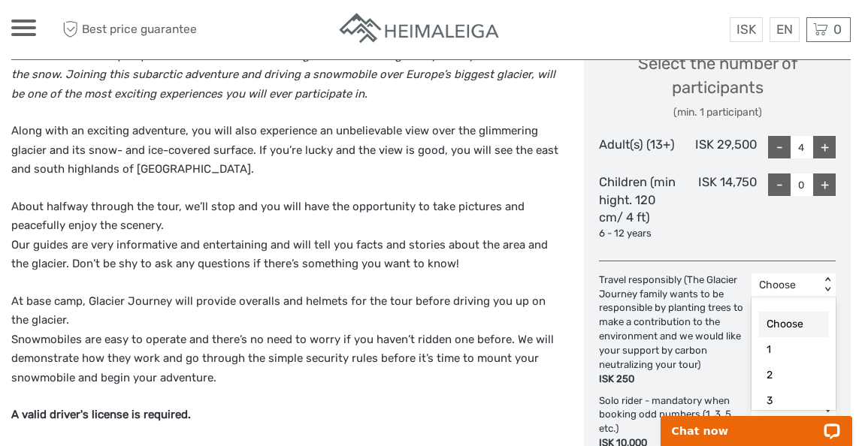
click at [791, 283] on div "Choose" at bounding box center [785, 285] width 53 height 15
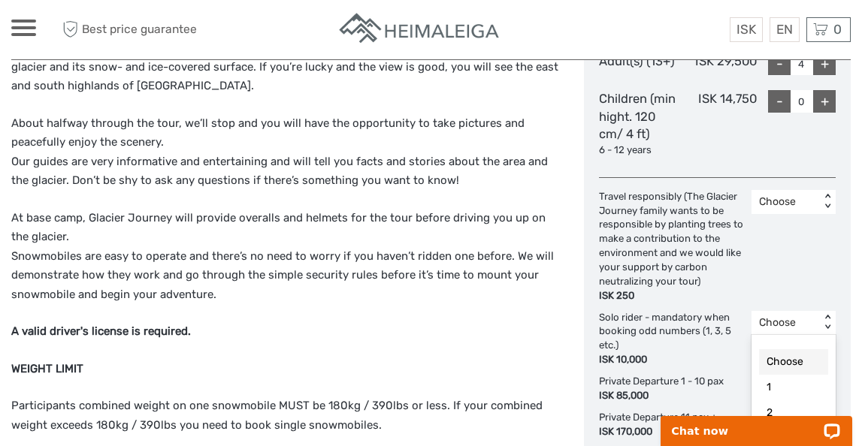
scroll to position [752, 0]
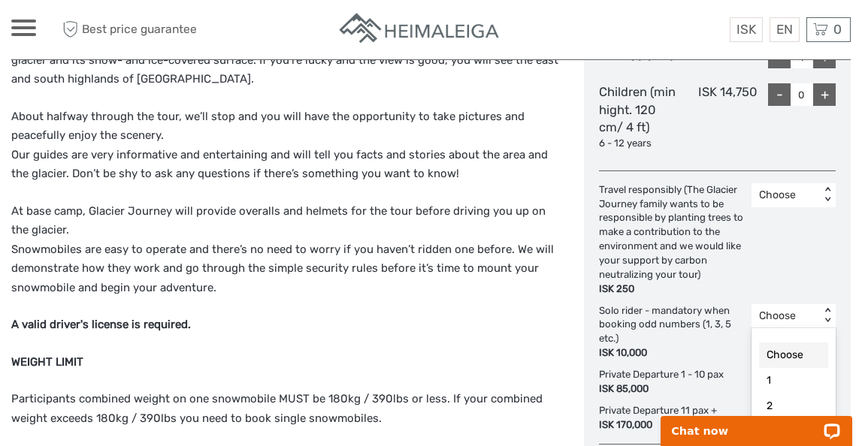
click at [780, 313] on div "Choose < >" at bounding box center [794, 316] width 84 height 24
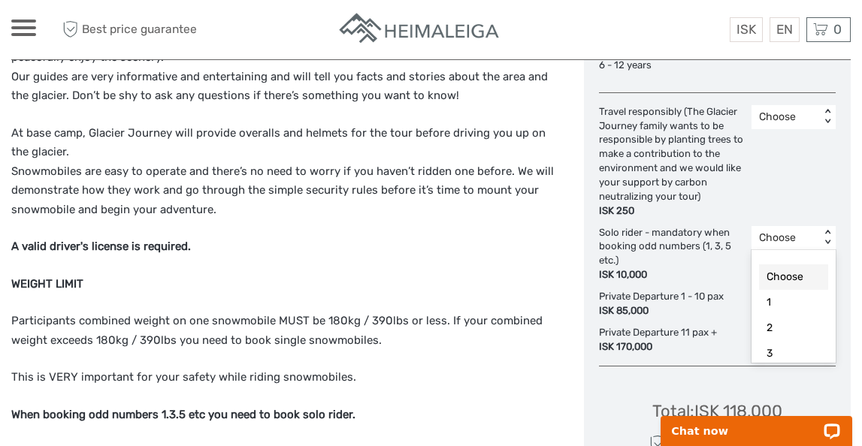
scroll to position [839, 0]
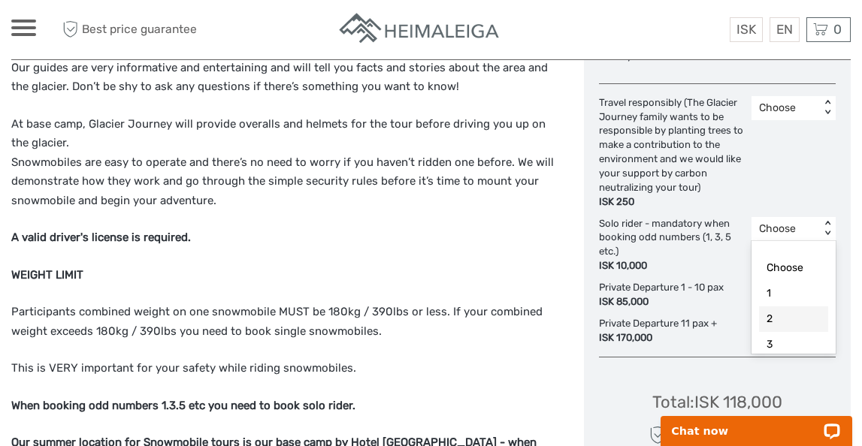
click at [780, 313] on div "2" at bounding box center [793, 320] width 69 height 26
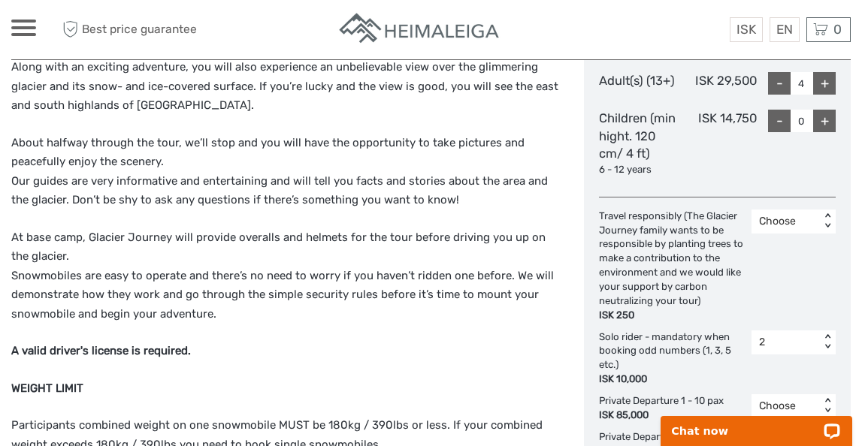
scroll to position [724, 0]
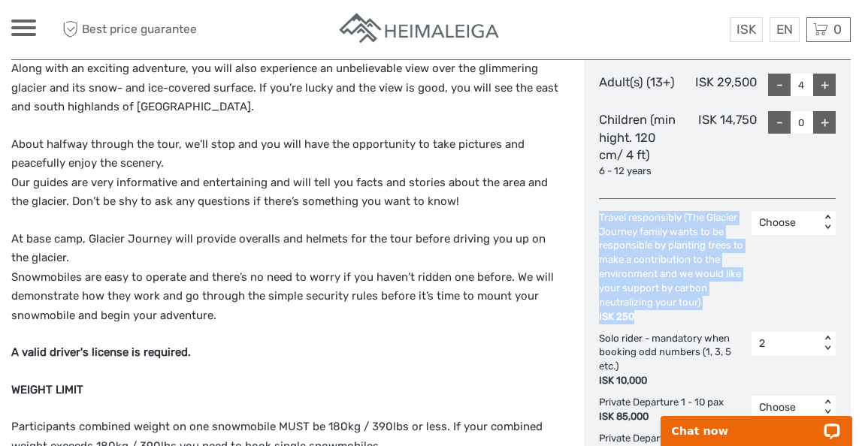
drag, startPoint x: 599, startPoint y: 220, endPoint x: 743, endPoint y: 313, distance: 171.1
click at [743, 313] on div "Travel responsibly (The Glacier Journey family wants to be responsible by plant…" at bounding box center [675, 267] width 153 height 113
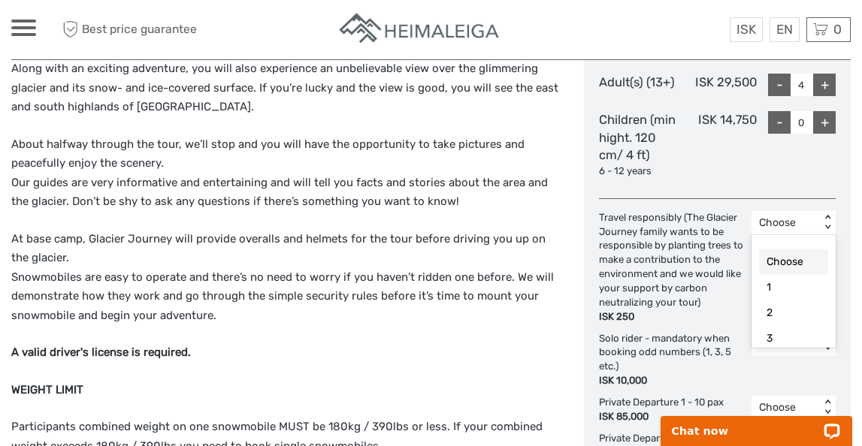
click at [794, 229] on div "Choose" at bounding box center [785, 223] width 53 height 15
click at [784, 292] on div "1" at bounding box center [793, 288] width 69 height 26
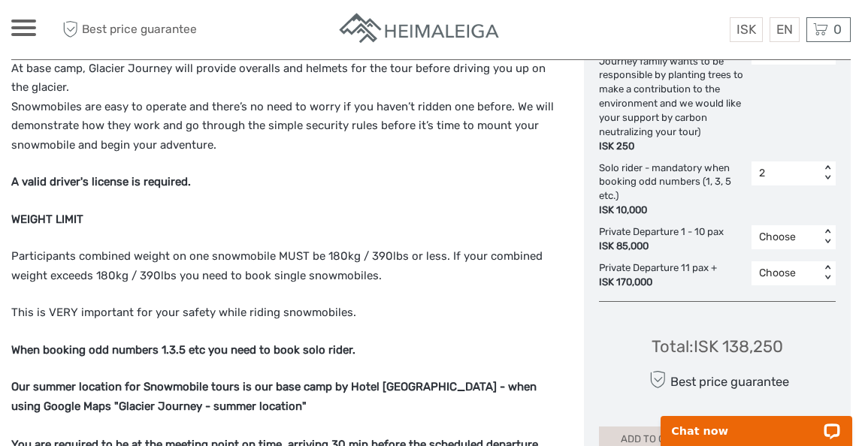
scroll to position [897, 0]
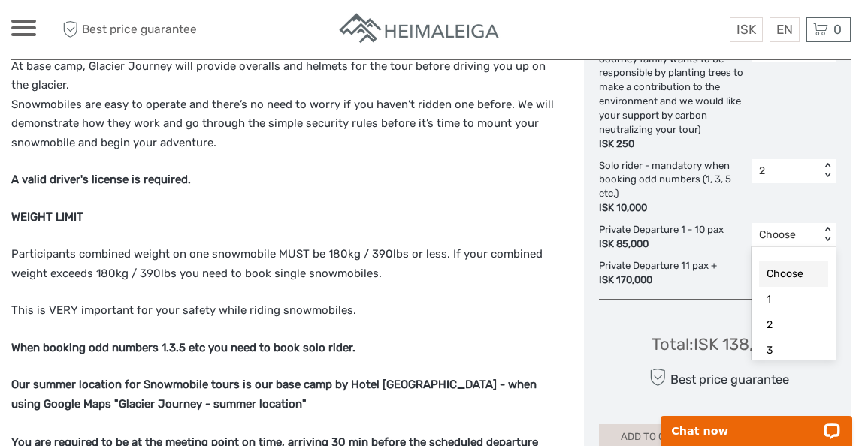
click at [767, 235] on div "Choose" at bounding box center [785, 235] width 53 height 15
click at [799, 233] on div "3" at bounding box center [785, 235] width 53 height 15
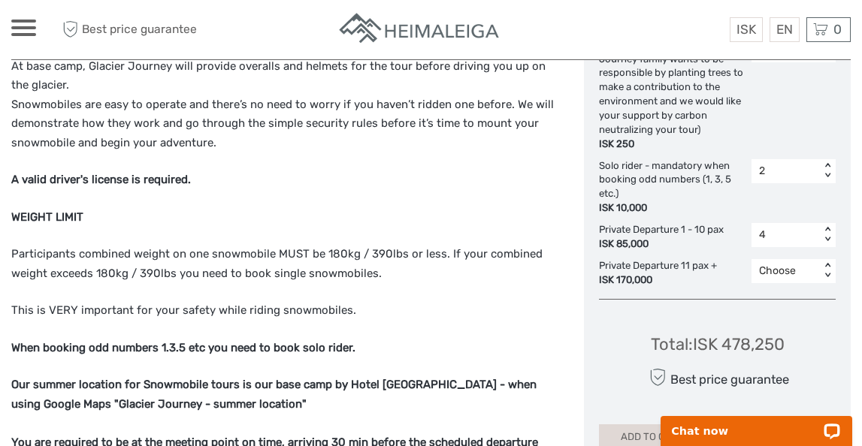
click at [734, 271] on div "Private Departure 11 pax + ISK 170,000 Choose < >" at bounding box center [717, 273] width 237 height 29
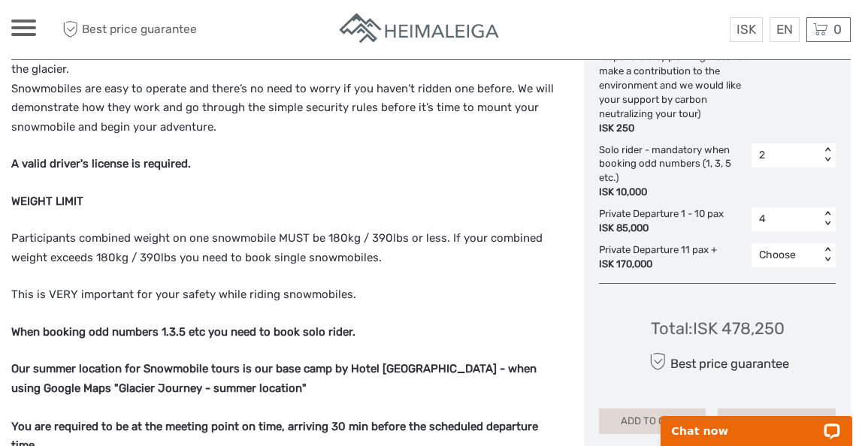
scroll to position [914, 0]
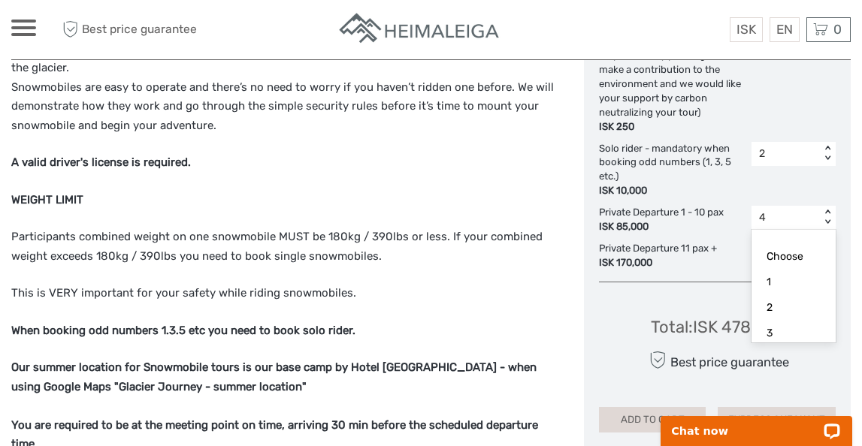
click at [780, 211] on div "4" at bounding box center [785, 217] width 53 height 15
click at [780, 254] on div "Choose" at bounding box center [793, 257] width 69 height 26
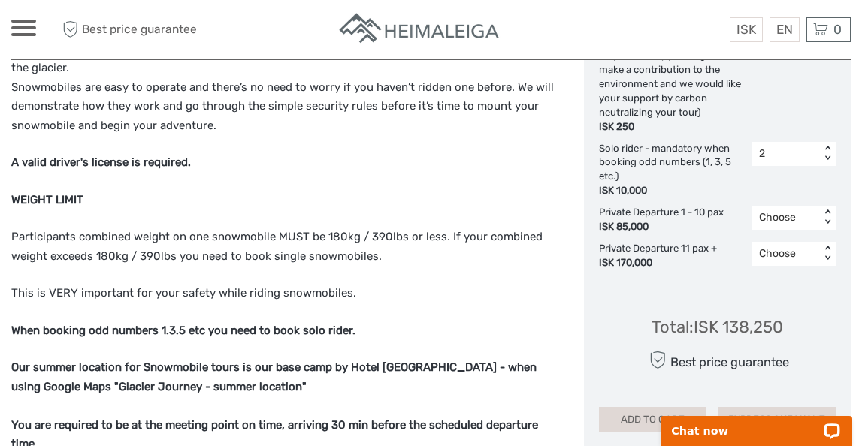
click at [743, 303] on div "Total : ISK 138,250 Best price guarantee ADD TO CART EXPRESS CHECKOUT" at bounding box center [717, 364] width 237 height 138
click at [246, 331] on strong "When booking odd numbers 1.3.5 etc you need to book solo rider." at bounding box center [183, 331] width 344 height 14
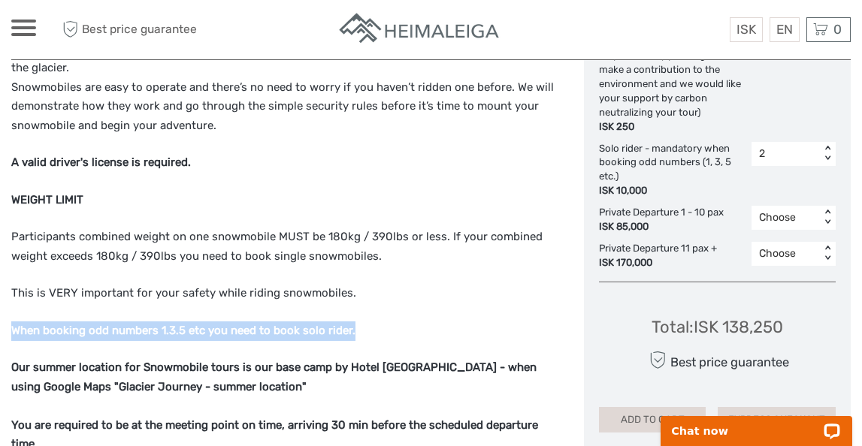
click at [246, 331] on strong "When booking odd numbers 1.3.5 etc you need to book solo rider." at bounding box center [183, 331] width 344 height 14
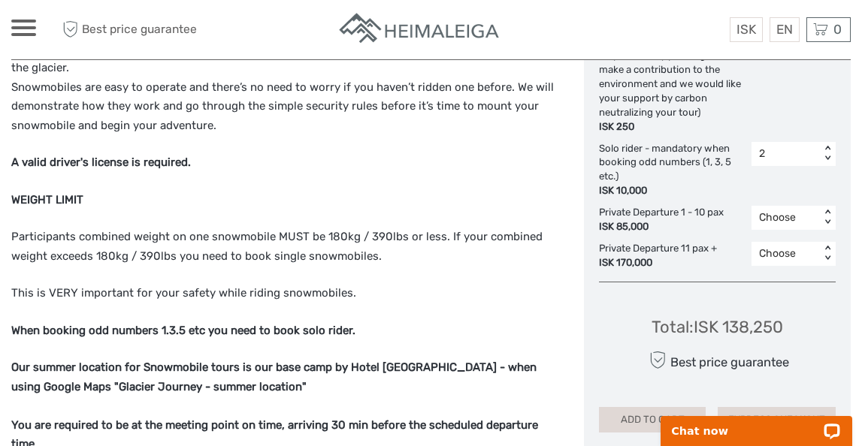
click at [230, 295] on p "This is VERY important for your safety while riding snowmobiles." at bounding box center [286, 294] width 550 height 20
click at [819, 156] on div "2" at bounding box center [786, 154] width 68 height 18
click at [790, 186] on div "Choose" at bounding box center [793, 193] width 69 height 26
click at [472, 265] on p "Participants combined weight on one snowmobile MUST be 180kg / 390lbs or less. …" at bounding box center [286, 247] width 550 height 38
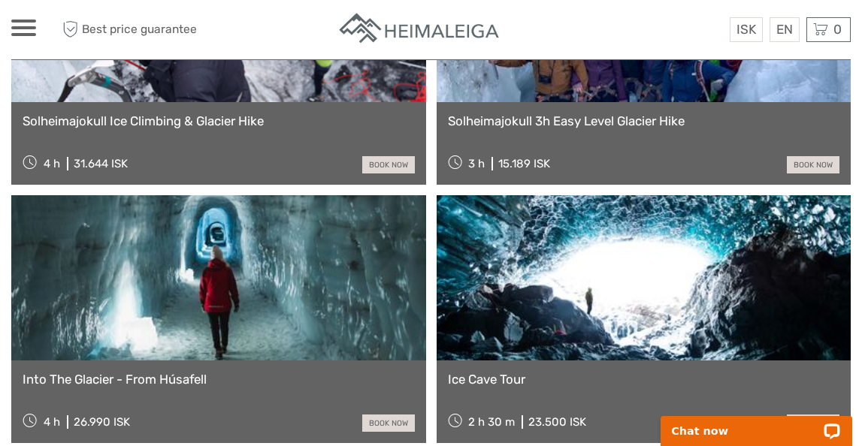
scroll to position [2773, 0]
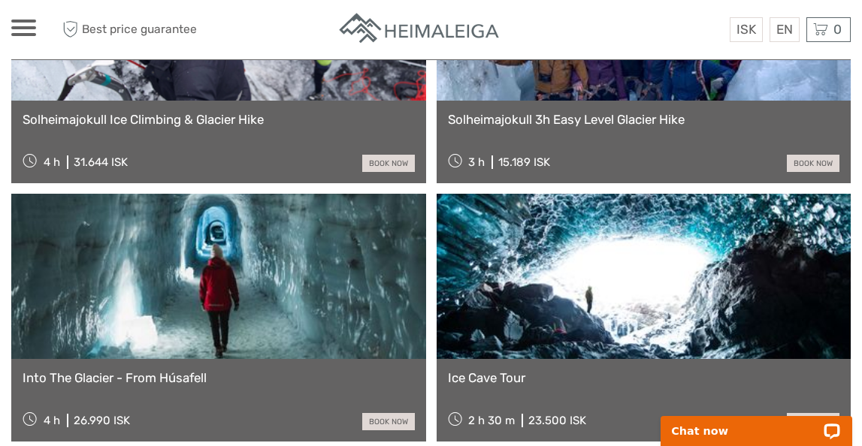
click at [526, 371] on link "Ice Cave Tour" at bounding box center [644, 378] width 392 height 15
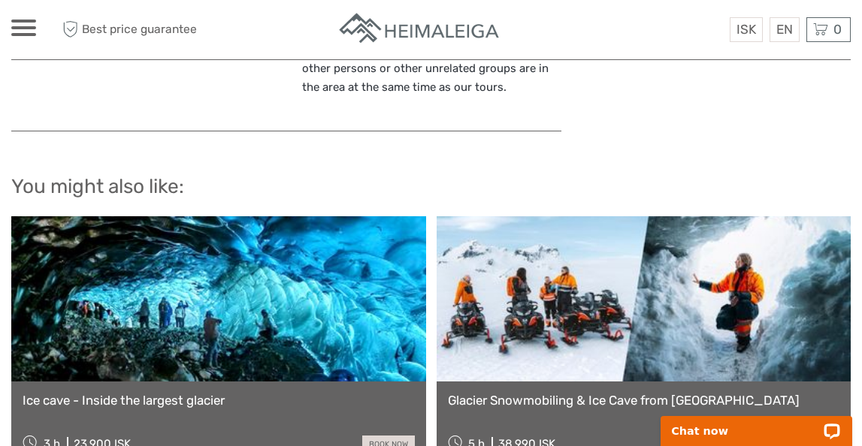
scroll to position [2117, 0]
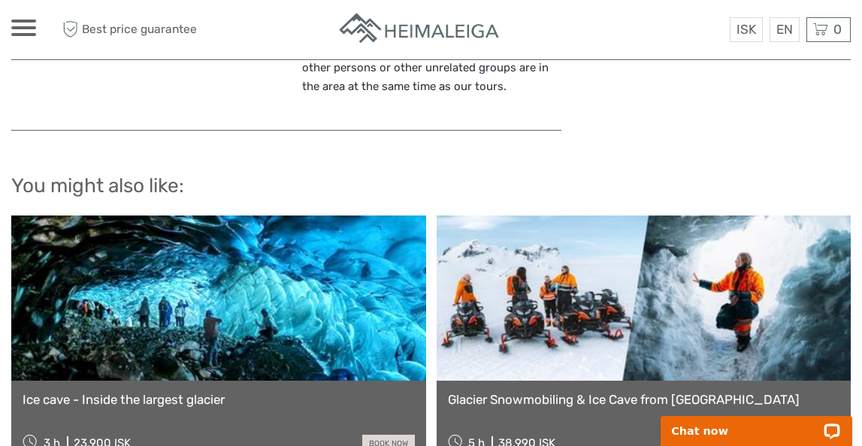
click at [194, 316] on link at bounding box center [218, 298] width 415 height 165
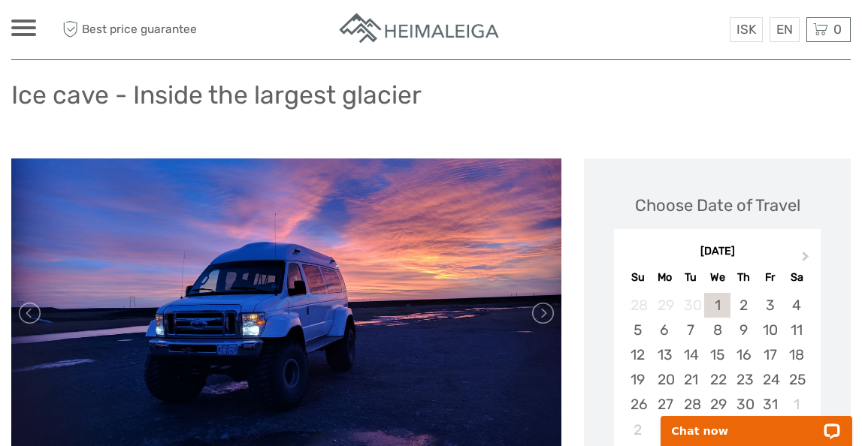
scroll to position [116, 0]
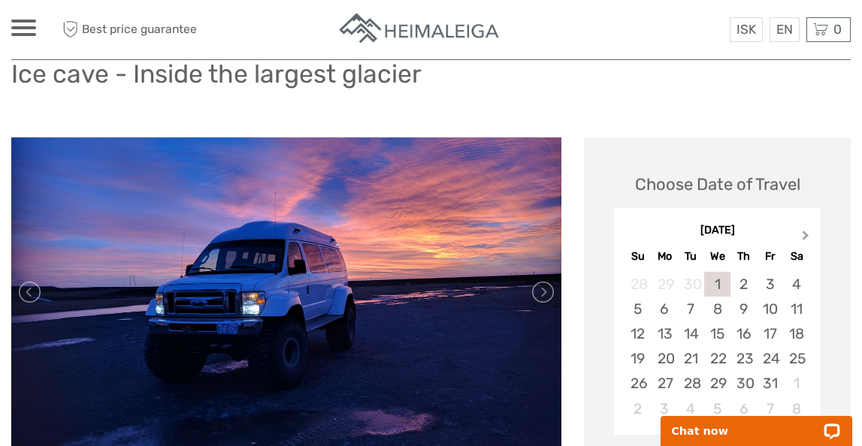
click at [799, 228] on button "Next Month" at bounding box center [807, 239] width 24 height 24
click at [628, 231] on button "Previous Month" at bounding box center [628, 239] width 24 height 24
click at [628, 231] on div "October 2025" at bounding box center [717, 231] width 207 height 16
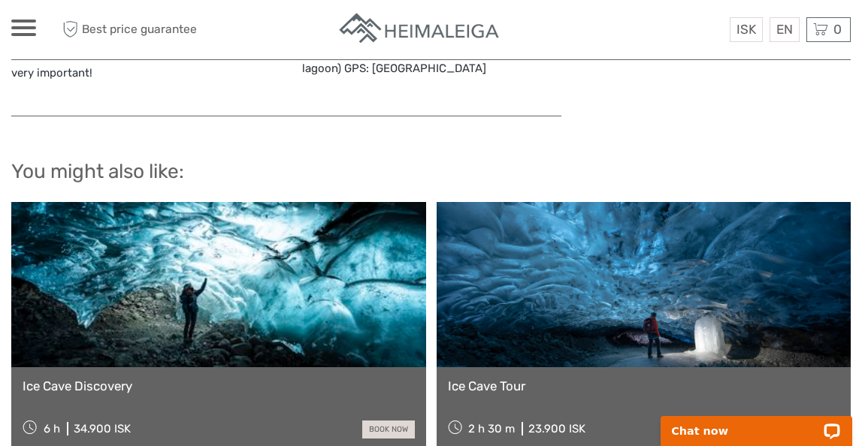
scroll to position [2082, 0]
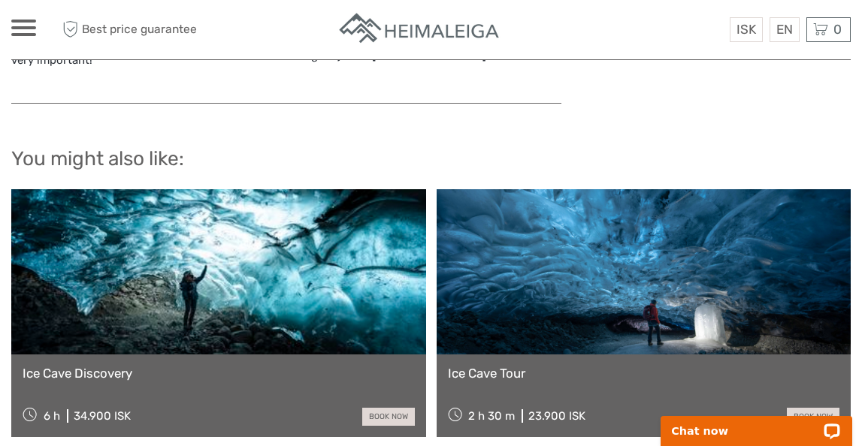
click at [298, 261] on link at bounding box center [218, 271] width 415 height 165
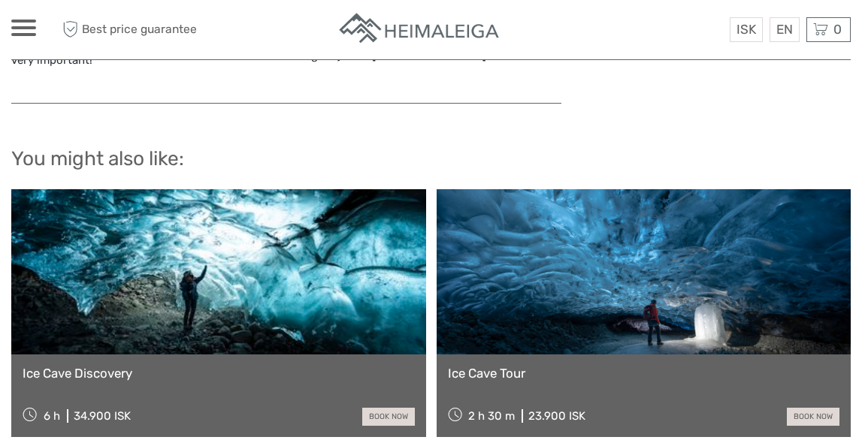
click at [517, 366] on link "Ice Cave Tour" at bounding box center [644, 373] width 392 height 15
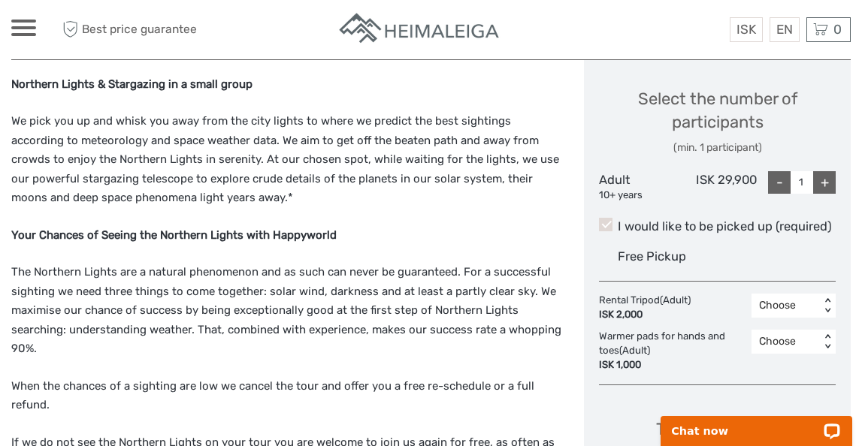
scroll to position [682, 0]
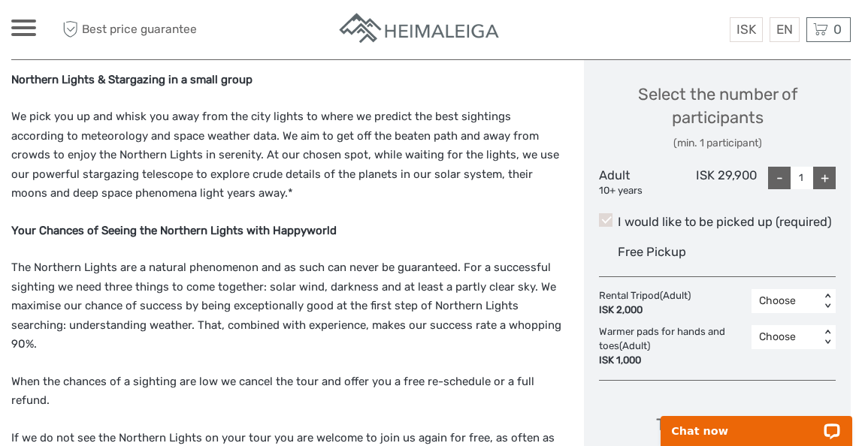
click at [821, 178] on div "+" at bounding box center [824, 178] width 23 height 23
type input "4"
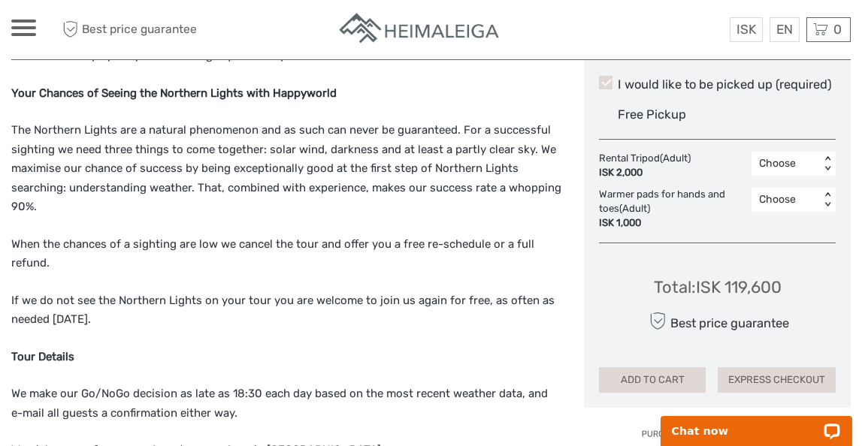
scroll to position [844, 0]
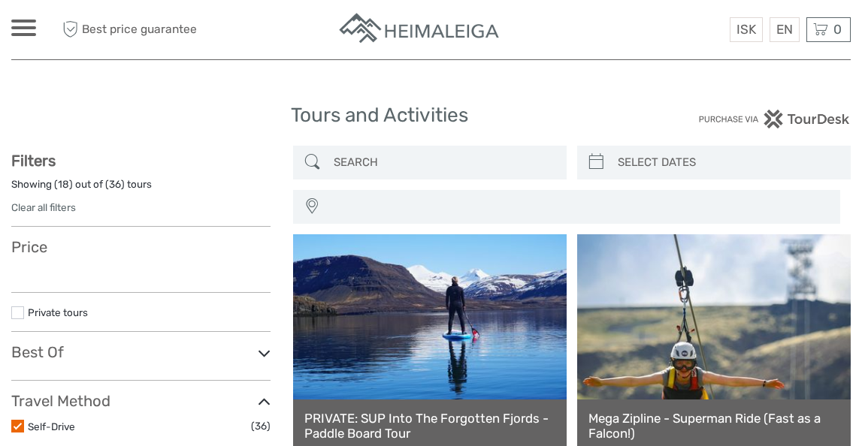
select select
type input "[DATE] - [DATE]"
select select
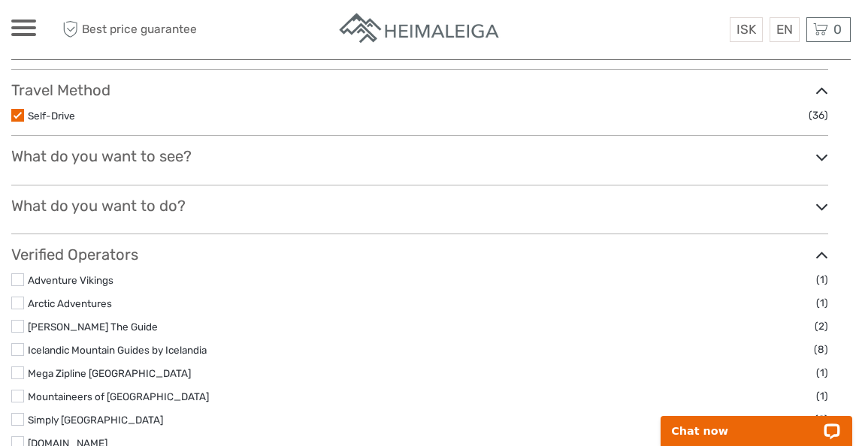
scroll to position [323, 0]
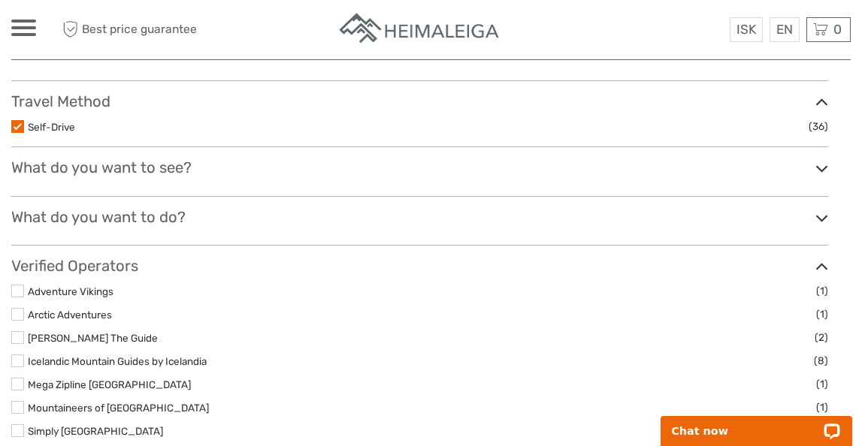
click at [15, 126] on label at bounding box center [17, 126] width 13 height 13
click at [0, 0] on input "checkbox" at bounding box center [0, 0] width 0 height 0
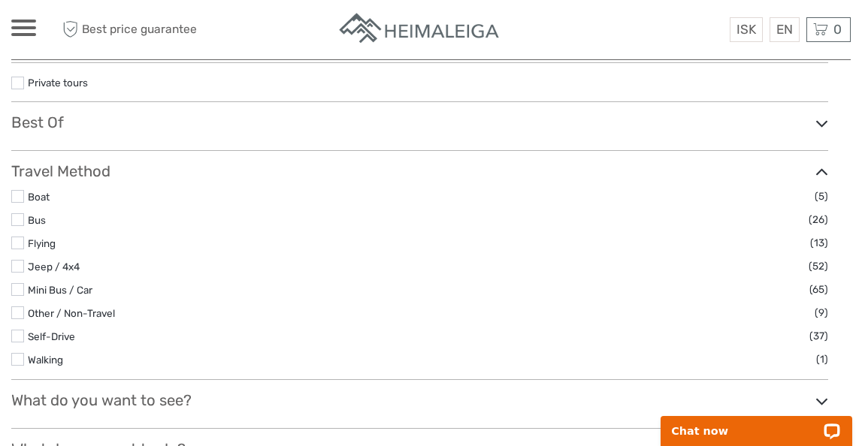
scroll to position [255, 0]
click at [56, 333] on link "Self-Drive" at bounding box center [51, 335] width 47 height 12
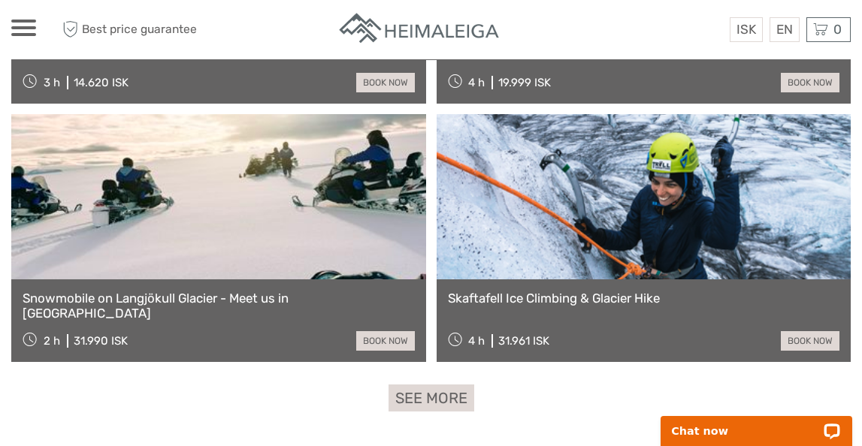
scroll to position [2958, 0]
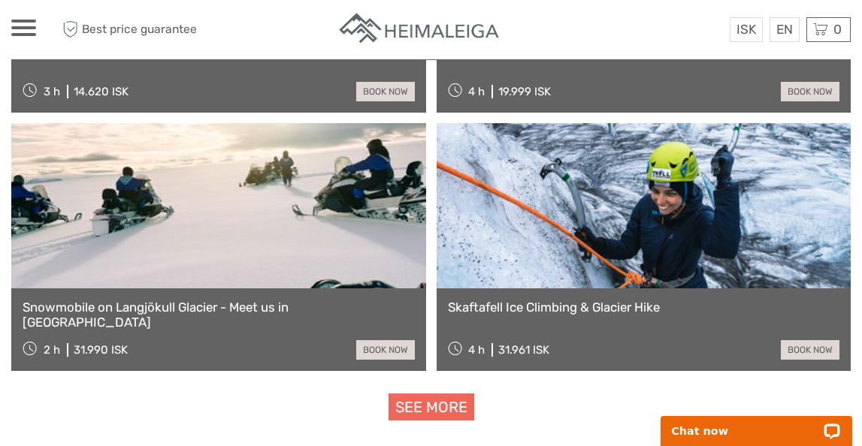
click at [464, 413] on link "See more" at bounding box center [432, 408] width 86 height 28
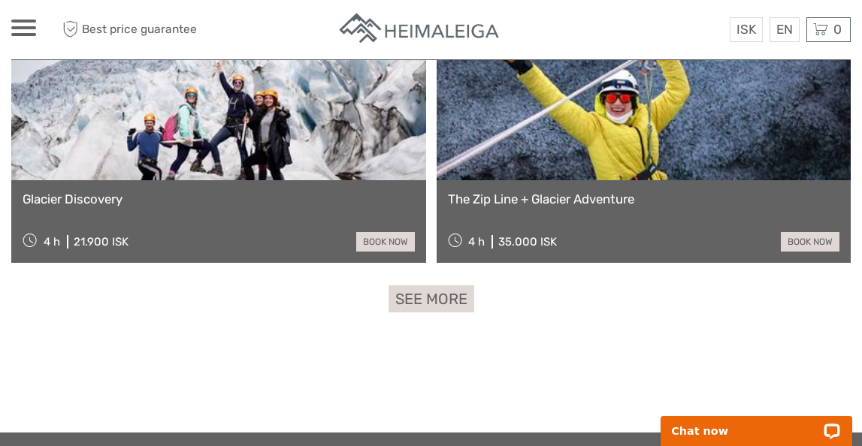
scroll to position [5394, 0]
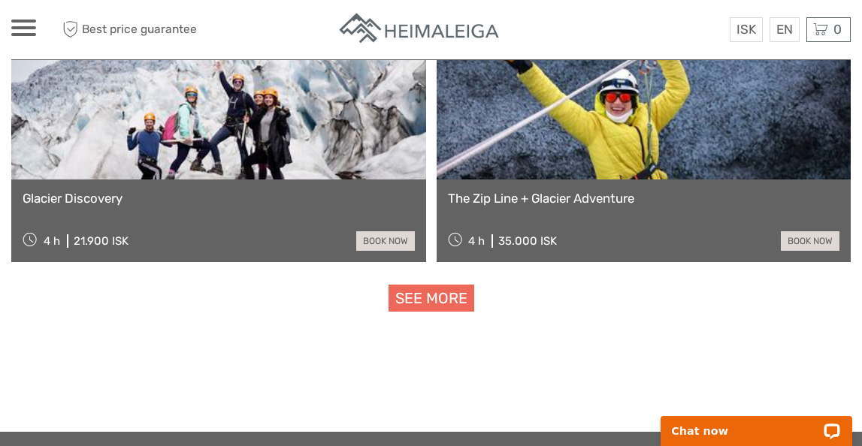
click at [429, 289] on link "See more" at bounding box center [432, 299] width 86 height 28
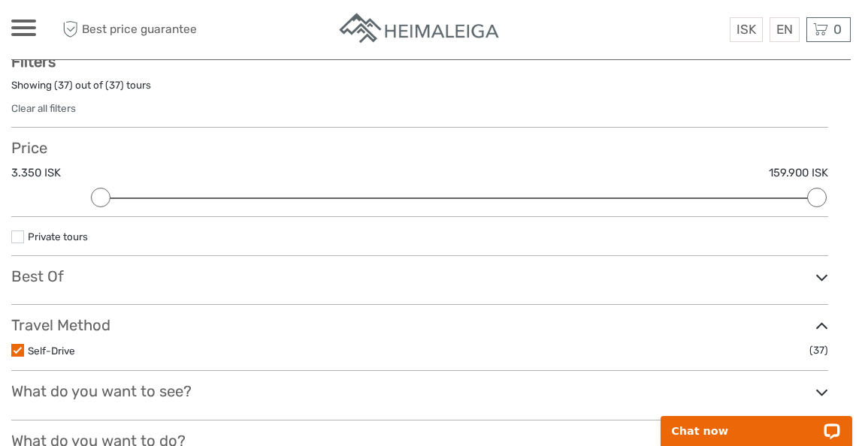
scroll to position [0, 0]
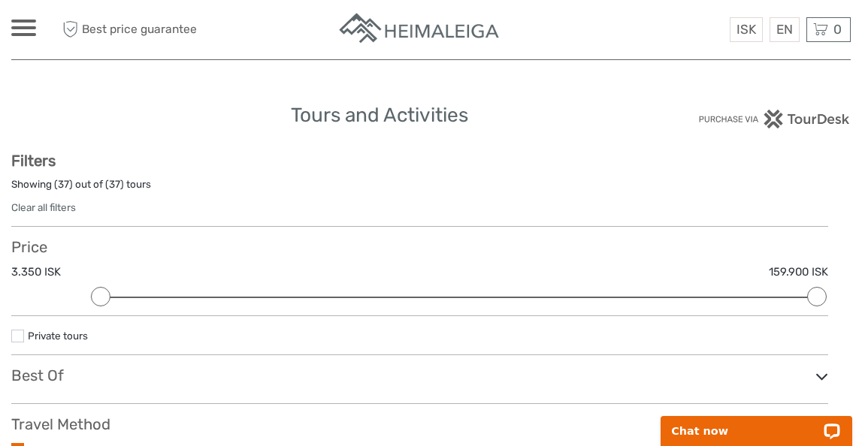
click at [130, 378] on h3 "Best Of" at bounding box center [419, 376] width 817 height 18
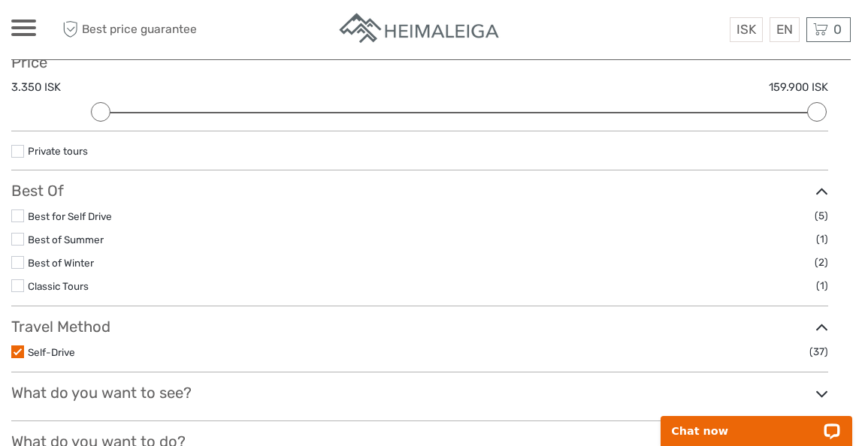
scroll to position [169, 0]
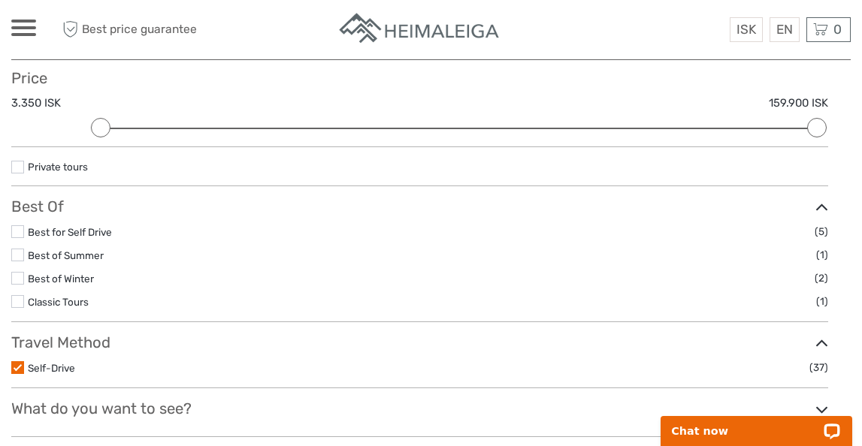
click at [13, 364] on label at bounding box center [17, 367] width 13 height 13
click at [0, 0] on input "checkbox" at bounding box center [0, 0] width 0 height 0
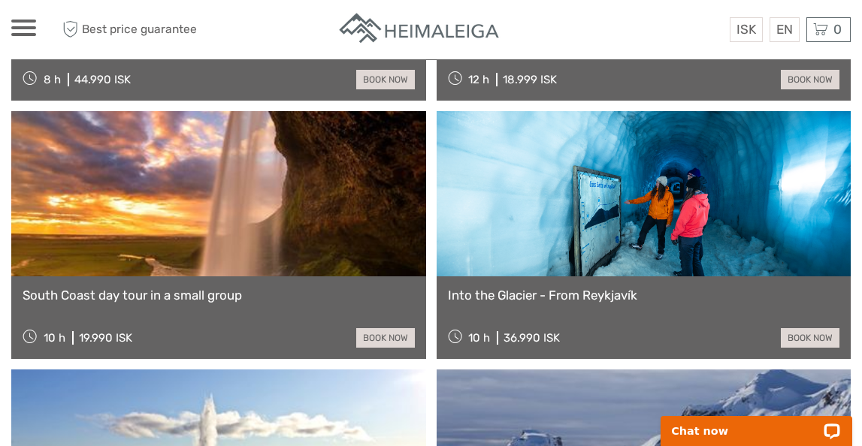
scroll to position [2843, 0]
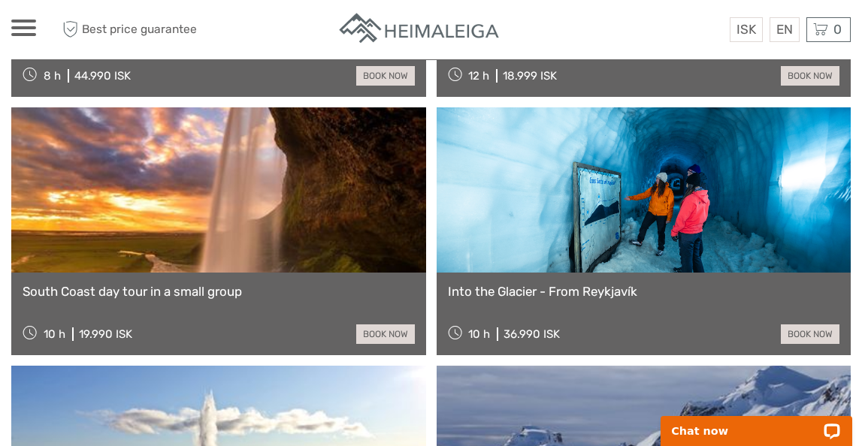
click at [561, 298] on link "Into the Glacier - From Reykjavík" at bounding box center [644, 291] width 392 height 15
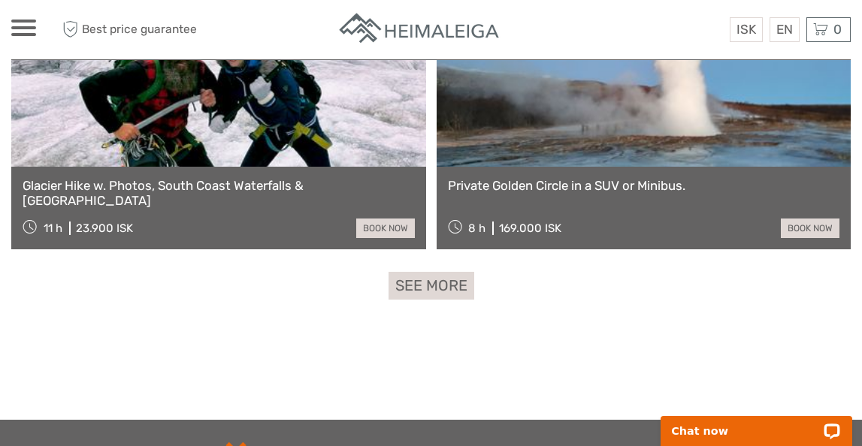
scroll to position [3726, 0]
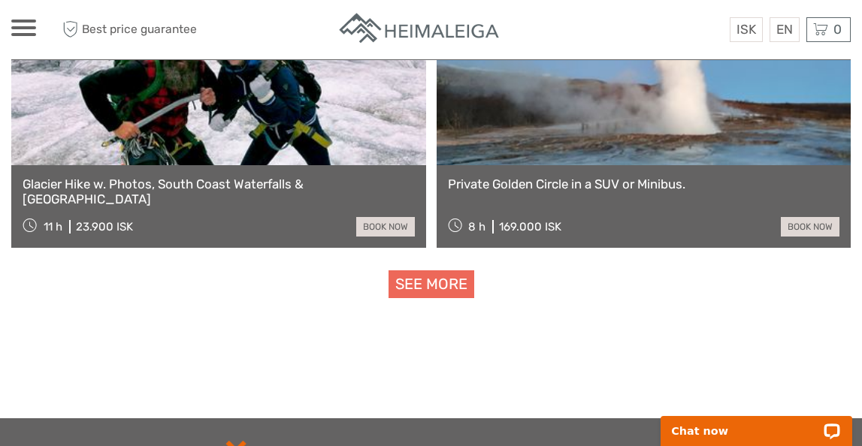
click at [453, 288] on link "See more" at bounding box center [432, 285] width 86 height 28
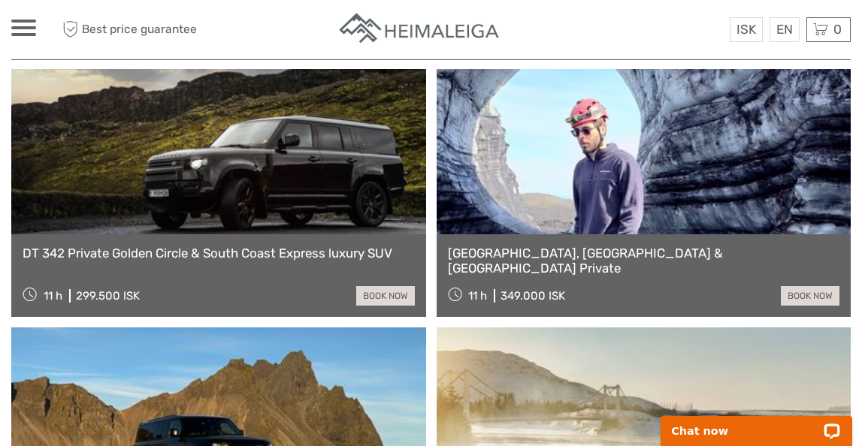
scroll to position [3913, 0]
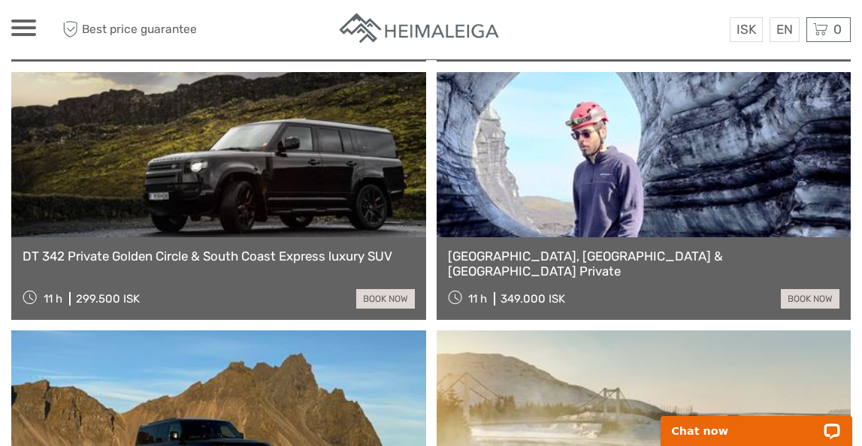
click at [565, 250] on link "Ice Cave Katla, South Coast Waterfalls & Black Sand Beach Private" at bounding box center [644, 264] width 392 height 31
drag, startPoint x: 501, startPoint y: 299, endPoint x: 590, endPoint y: 298, distance: 89.4
click at [590, 298] on div "11 h 349.000 ISK book now" at bounding box center [644, 298] width 392 height 21
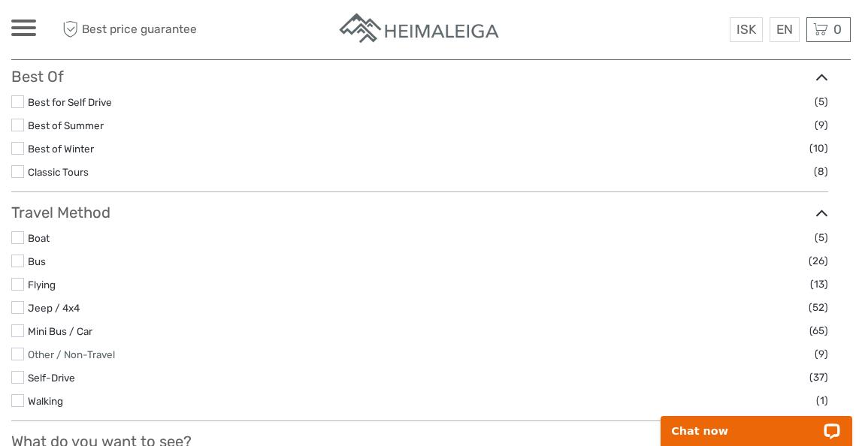
scroll to position [291, 0]
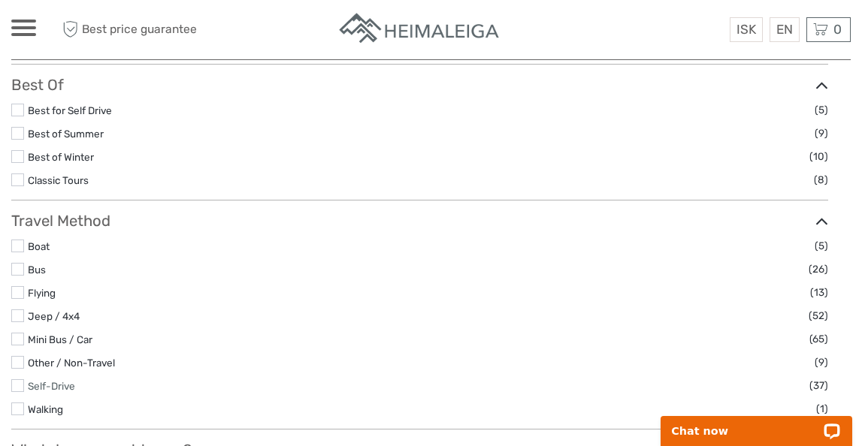
click at [70, 384] on link "Self-Drive" at bounding box center [51, 386] width 47 height 12
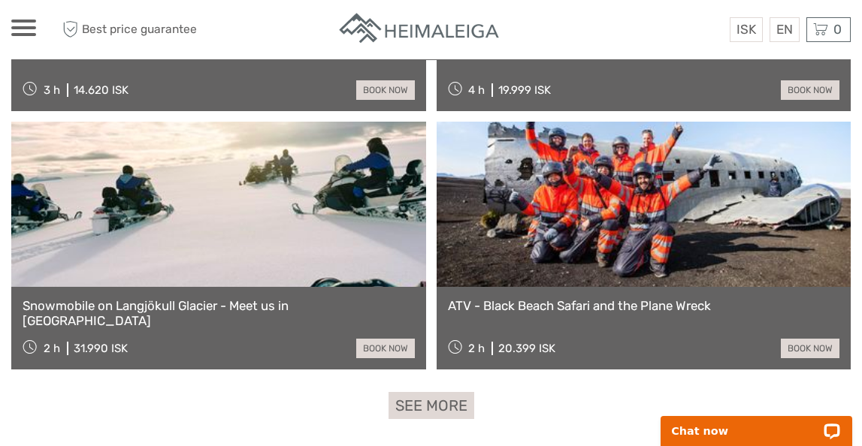
scroll to position [3051, 0]
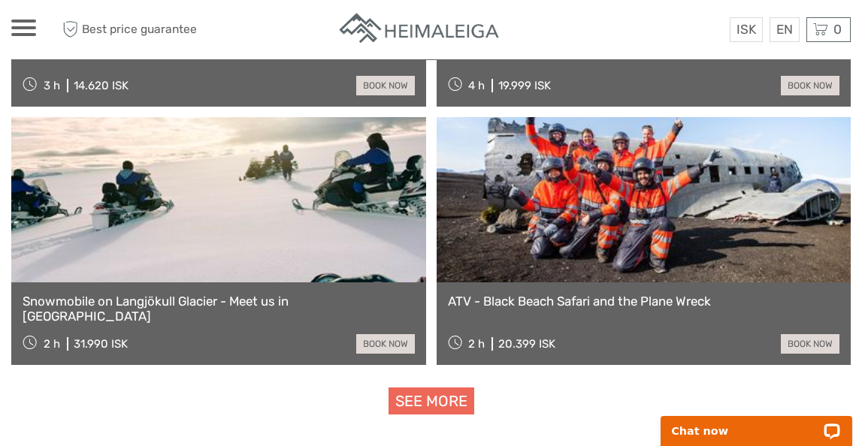
click at [447, 407] on link "See more" at bounding box center [432, 402] width 86 height 28
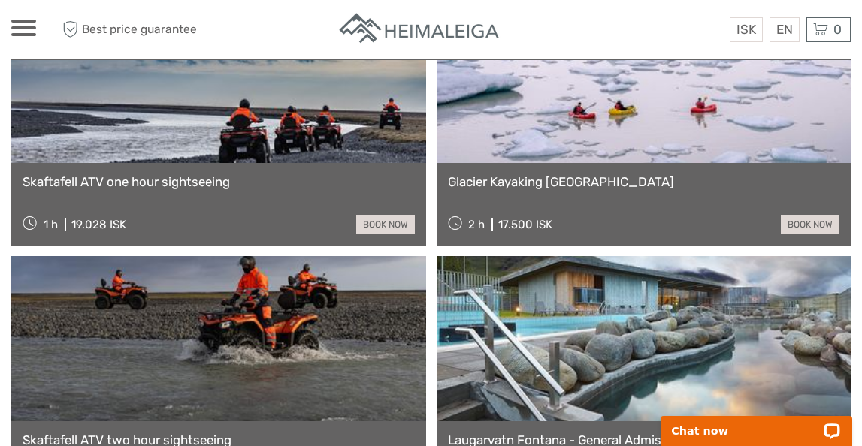
scroll to position [4465, 0]
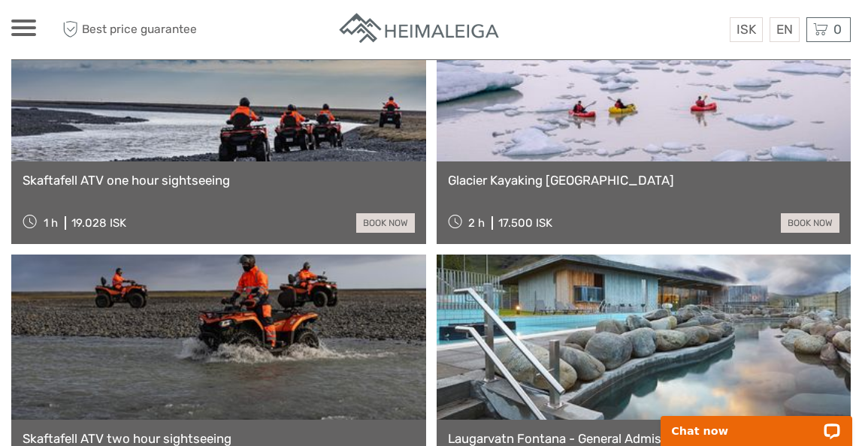
click at [568, 185] on link "Glacier Kayaking Iceland" at bounding box center [644, 180] width 392 height 15
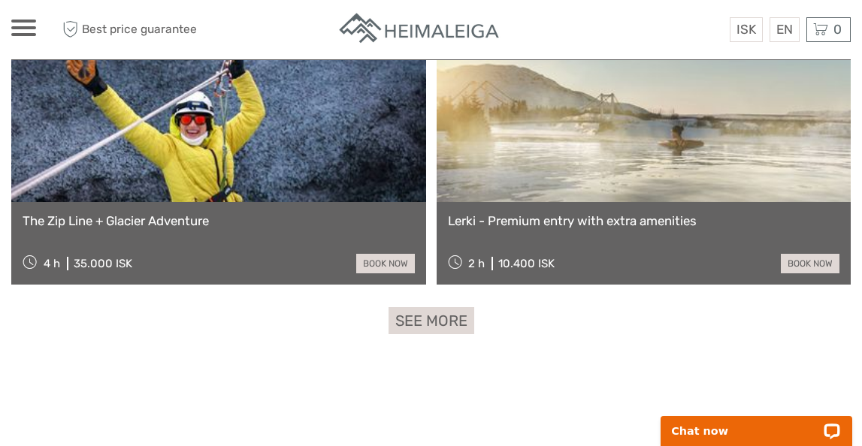
scroll to position [5464, 0]
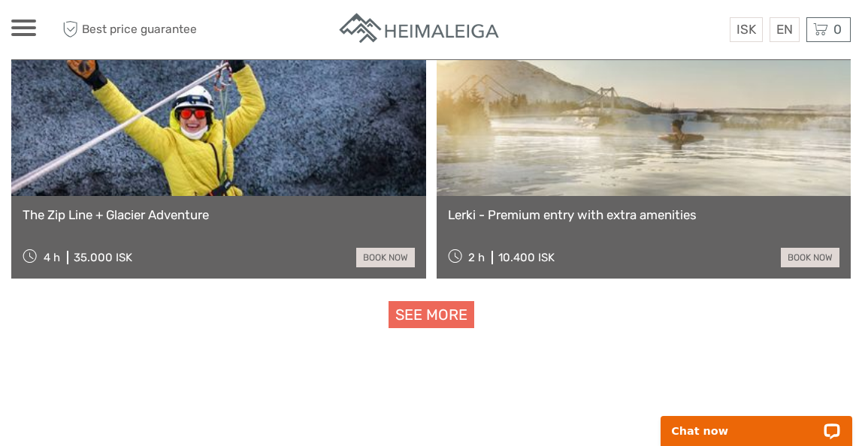
click at [425, 320] on link "See more" at bounding box center [432, 315] width 86 height 28
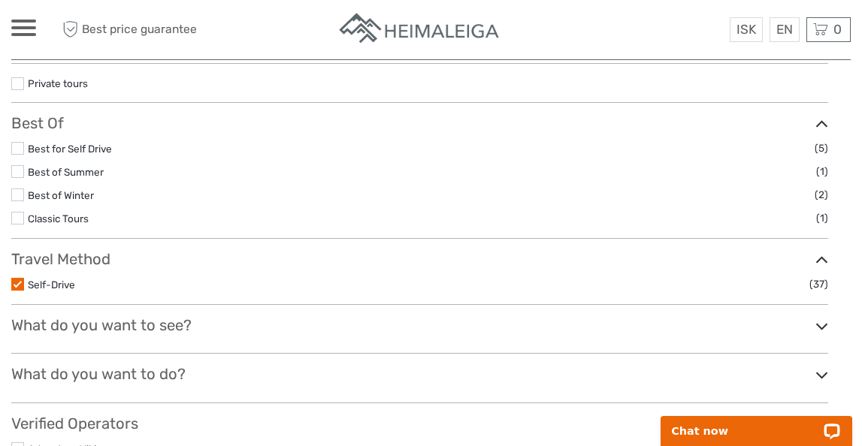
scroll to position [262, 0]
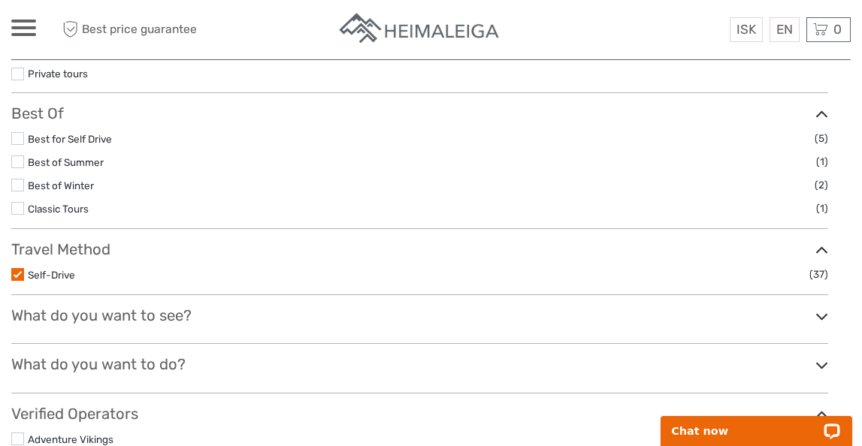
click at [16, 272] on label at bounding box center [17, 274] width 13 height 13
click at [0, 0] on input "checkbox" at bounding box center [0, 0] width 0 height 0
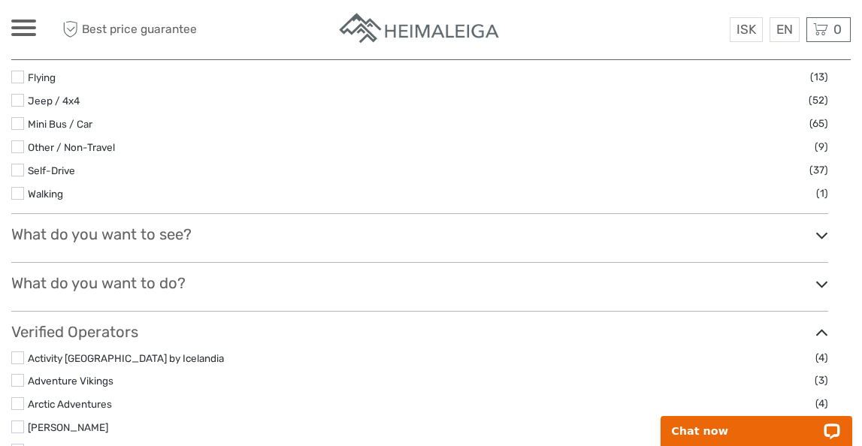
scroll to position [510, 0]
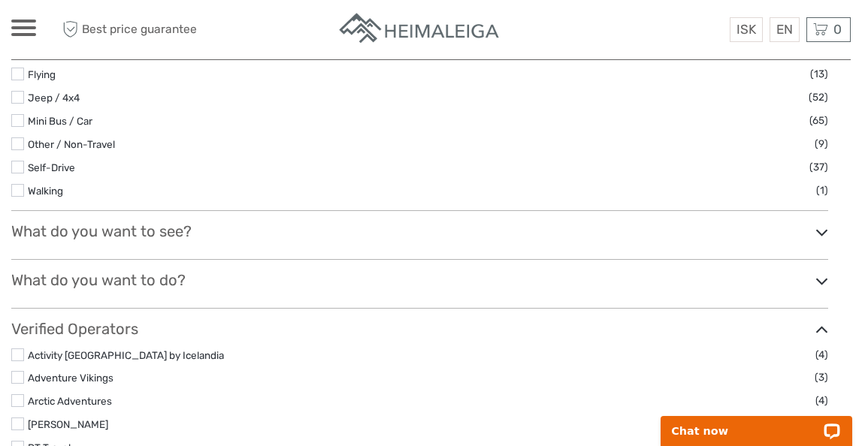
click at [120, 222] on h3 "What do you want to see?" at bounding box center [419, 231] width 817 height 18
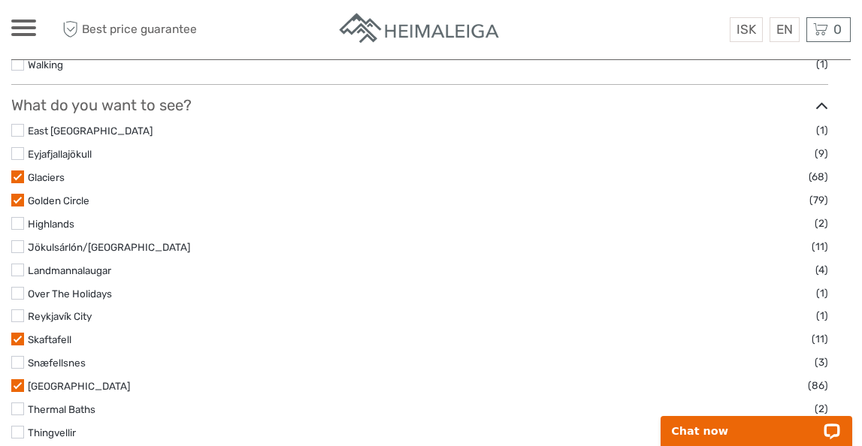
scroll to position [637, 0]
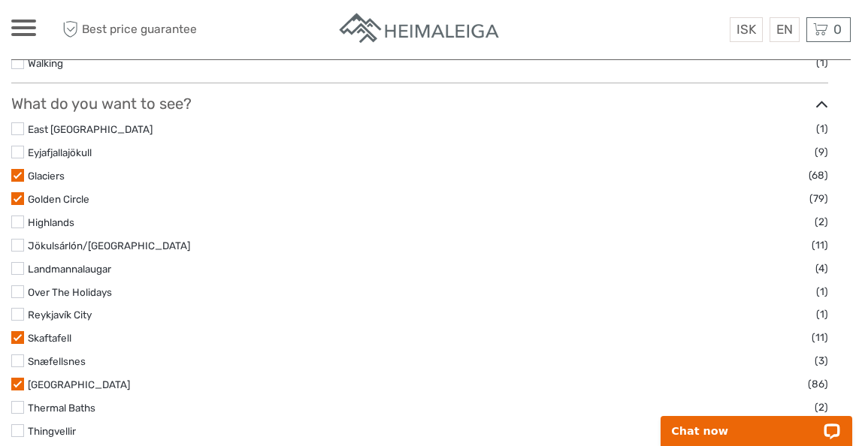
click at [17, 169] on label at bounding box center [17, 175] width 13 height 13
click at [0, 0] on input "checkbox" at bounding box center [0, 0] width 0 height 0
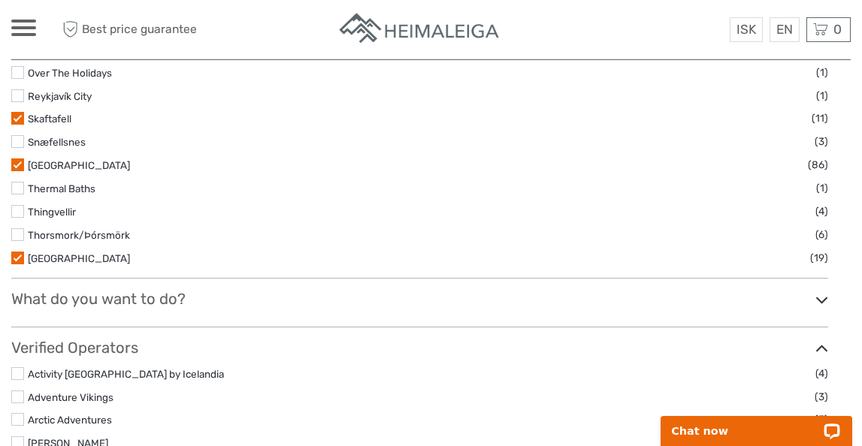
scroll to position [831, 0]
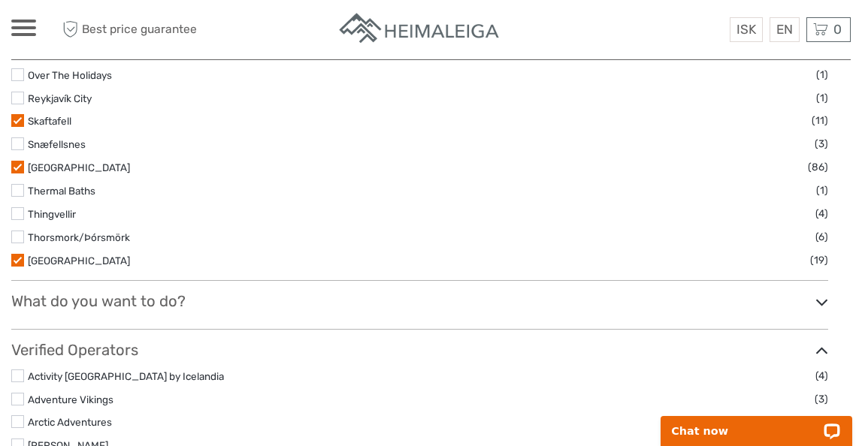
click at [15, 261] on label at bounding box center [17, 260] width 13 height 13
click at [0, 0] on input "checkbox" at bounding box center [0, 0] width 0 height 0
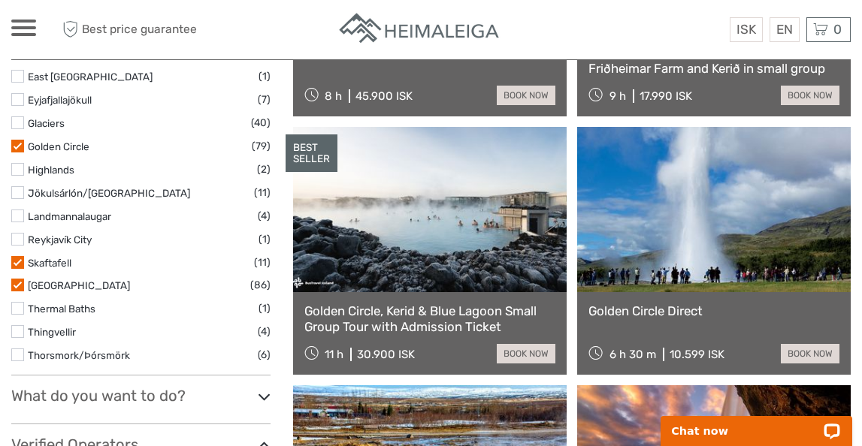
scroll to position [658, 0]
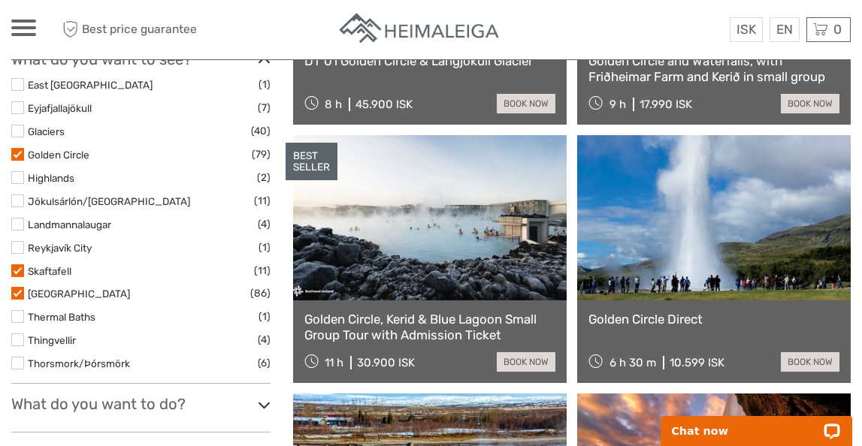
click at [19, 294] on label at bounding box center [17, 293] width 13 height 13
click at [0, 0] on input "checkbox" at bounding box center [0, 0] width 0 height 0
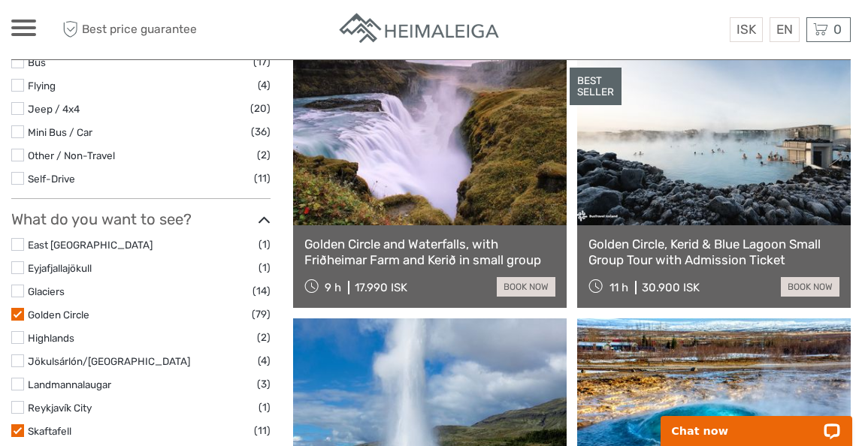
scroll to position [485, 0]
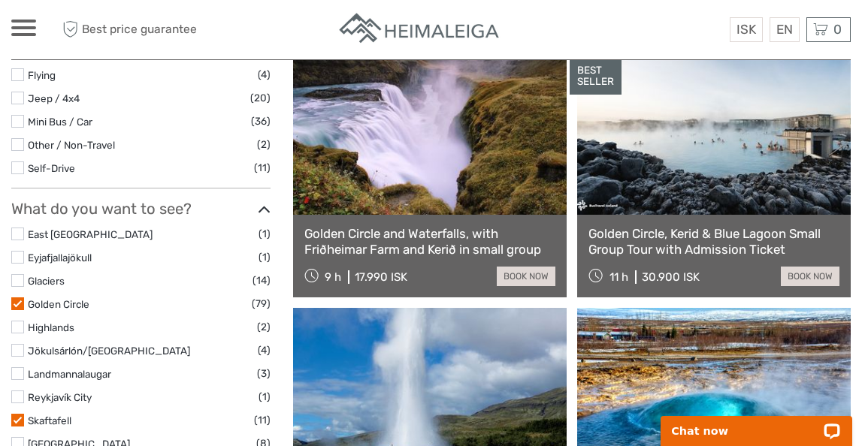
click at [19, 301] on label at bounding box center [17, 304] width 13 height 13
click at [0, 0] on input "checkbox" at bounding box center [0, 0] width 0 height 0
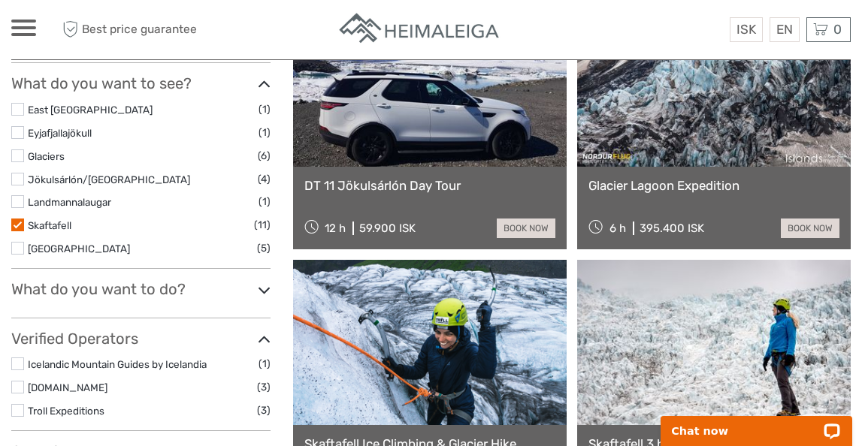
scroll to position [479, 0]
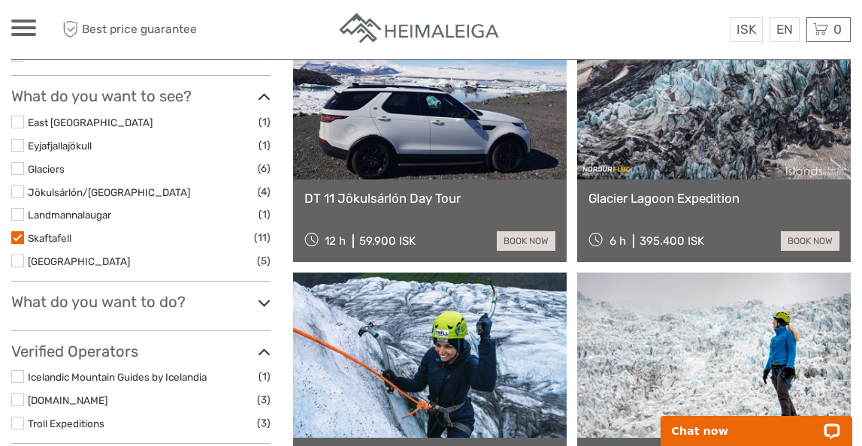
click at [16, 237] on label at bounding box center [17, 237] width 13 height 13
click at [0, 0] on input "checkbox" at bounding box center [0, 0] width 0 height 0
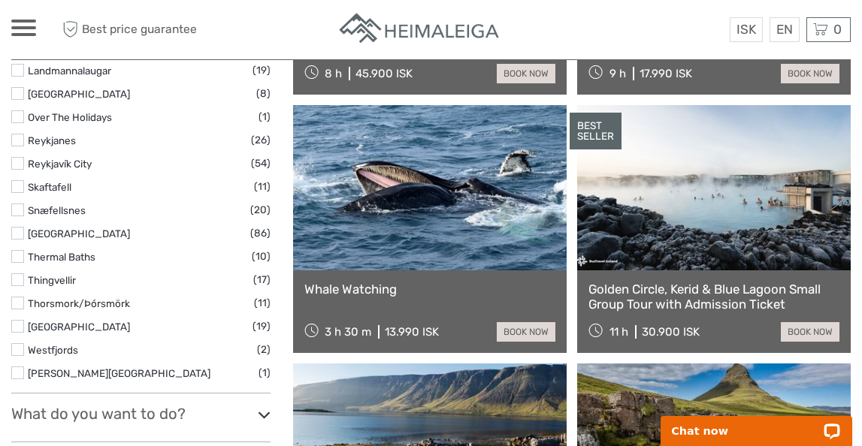
scroll to position [906, 0]
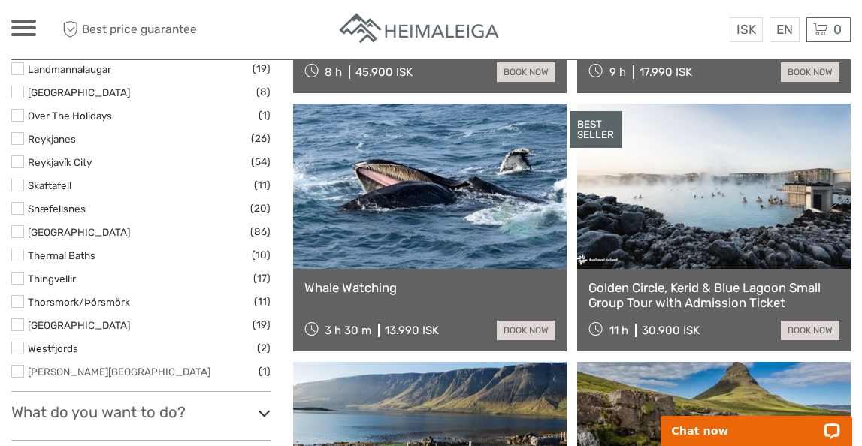
click at [102, 375] on link "Westman Islands" at bounding box center [119, 372] width 183 height 12
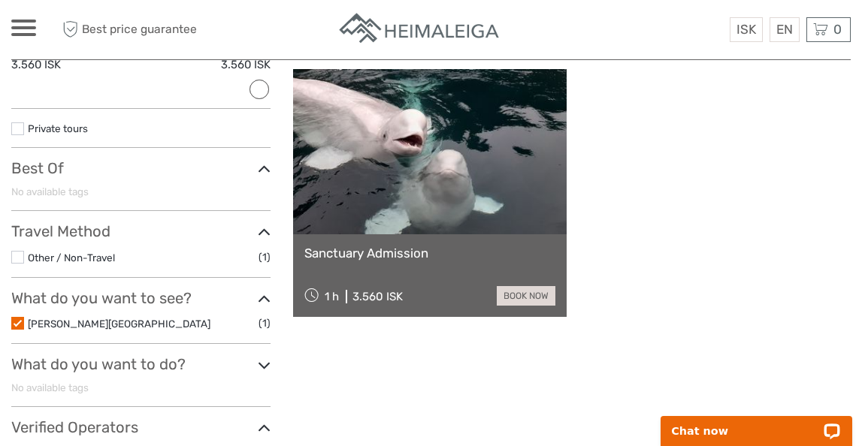
scroll to position [199, 0]
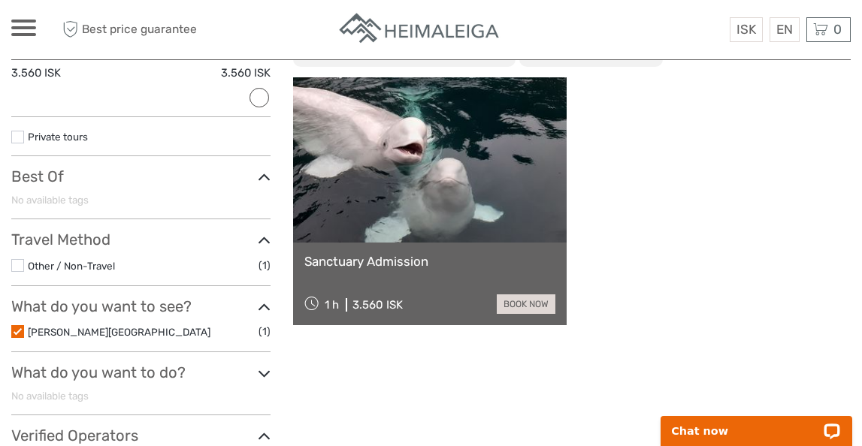
click at [17, 331] on label at bounding box center [17, 331] width 13 height 13
click at [0, 0] on input "checkbox" at bounding box center [0, 0] width 0 height 0
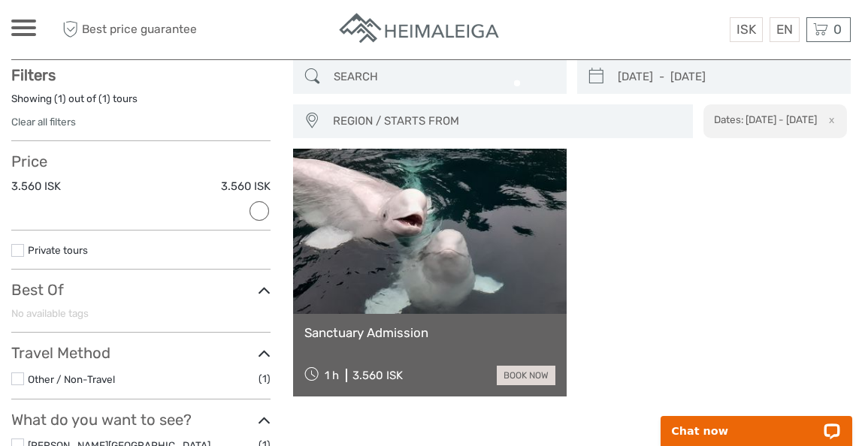
scroll to position [85, 0]
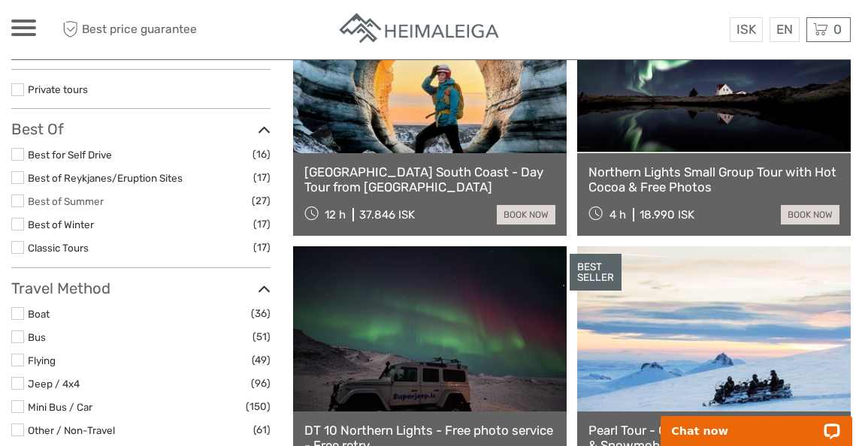
scroll to position [249, 0]
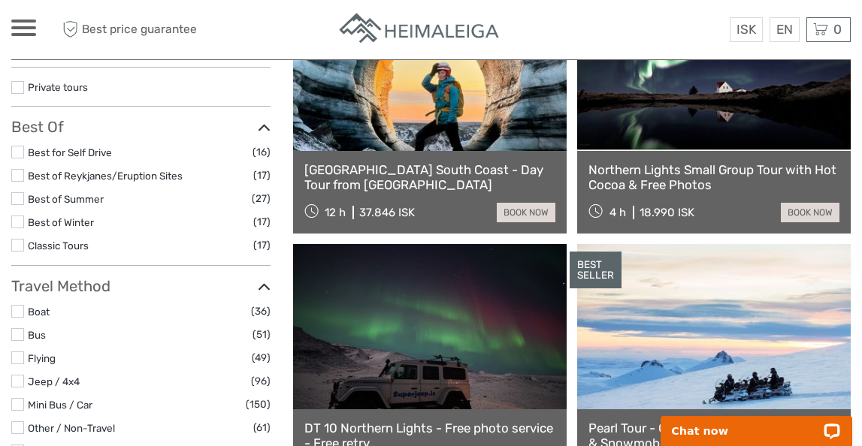
click at [16, 144] on li "Best for Self Drive (16)" at bounding box center [140, 152] width 259 height 17
click at [20, 149] on label at bounding box center [17, 152] width 13 height 13
click at [0, 0] on input "checkbox" at bounding box center [0, 0] width 0 height 0
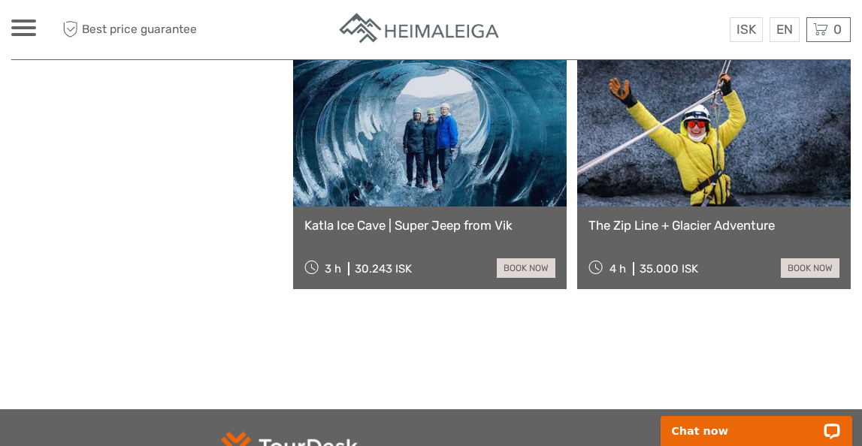
scroll to position [2046, 0]
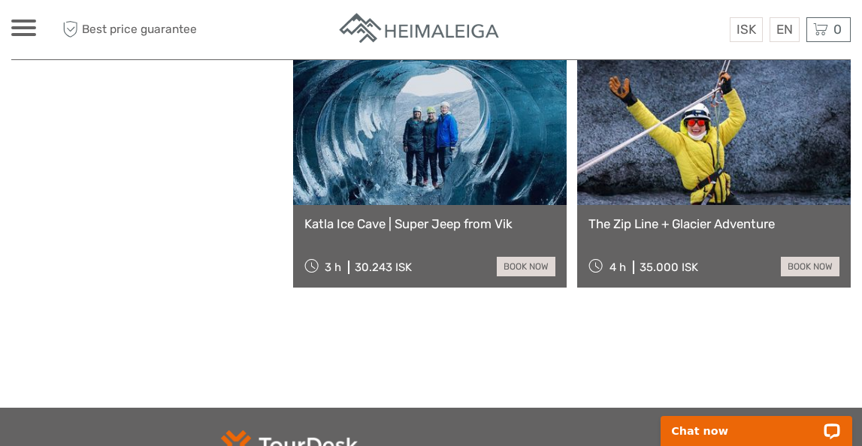
click at [645, 222] on link "The Zip Line + Glacier Adventure" at bounding box center [713, 223] width 251 height 15
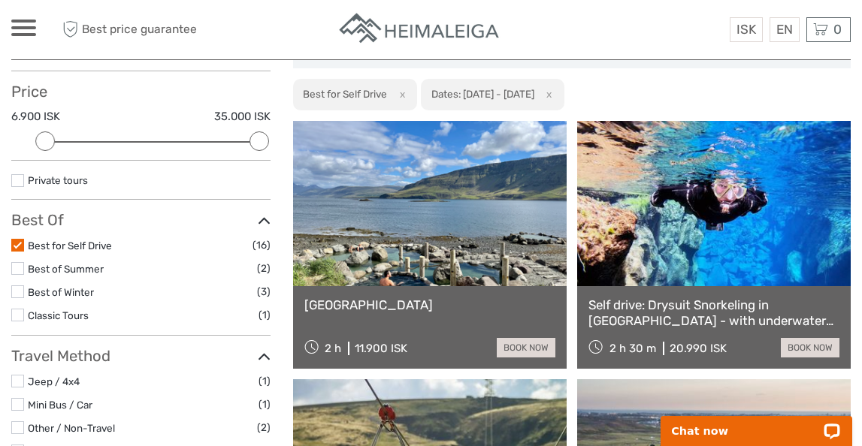
scroll to position [159, 0]
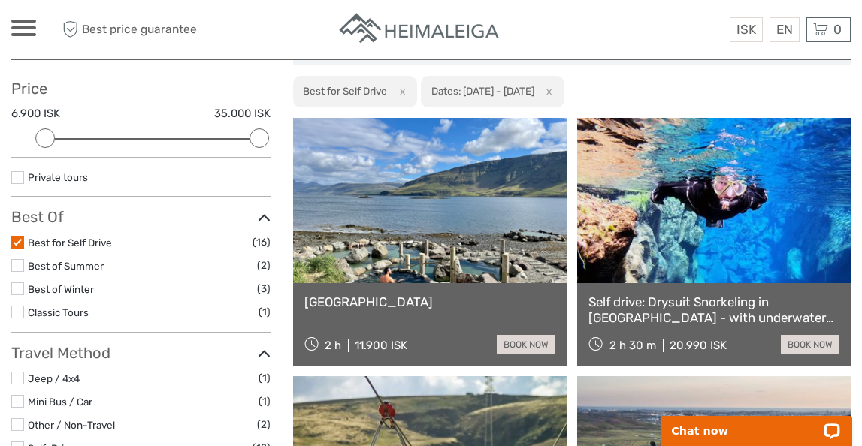
click at [109, 281] on label "Best of Winter" at bounding box center [142, 289] width 229 height 17
click at [0, 0] on input "checkbox" at bounding box center [0, 0] width 0 height 0
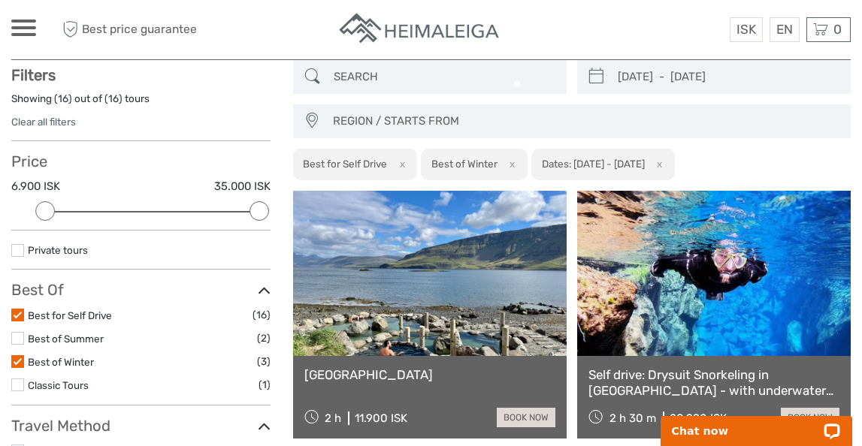
scroll to position [85, 0]
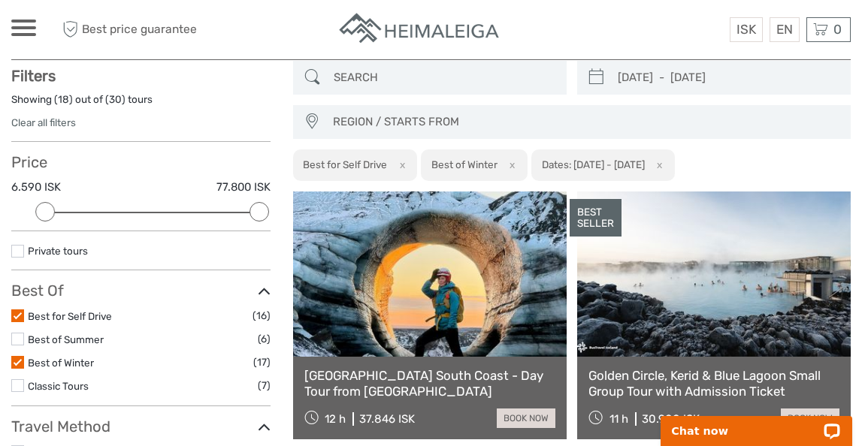
click at [14, 312] on label at bounding box center [17, 316] width 13 height 13
click at [0, 0] on input "checkbox" at bounding box center [0, 0] width 0 height 0
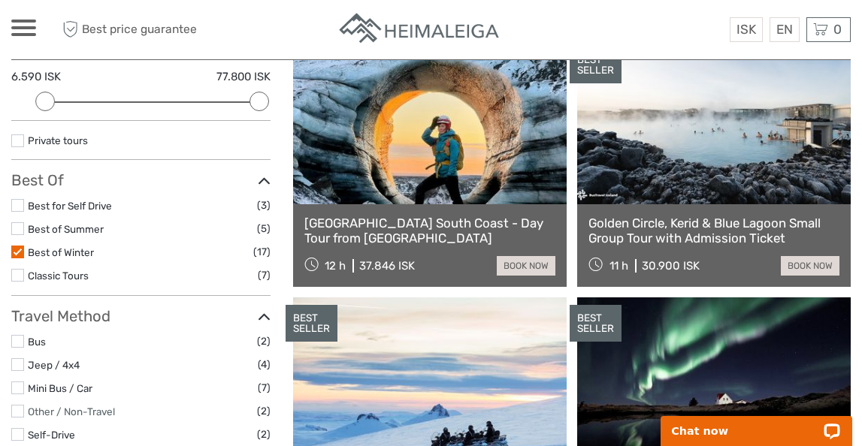
scroll to position [213, 0]
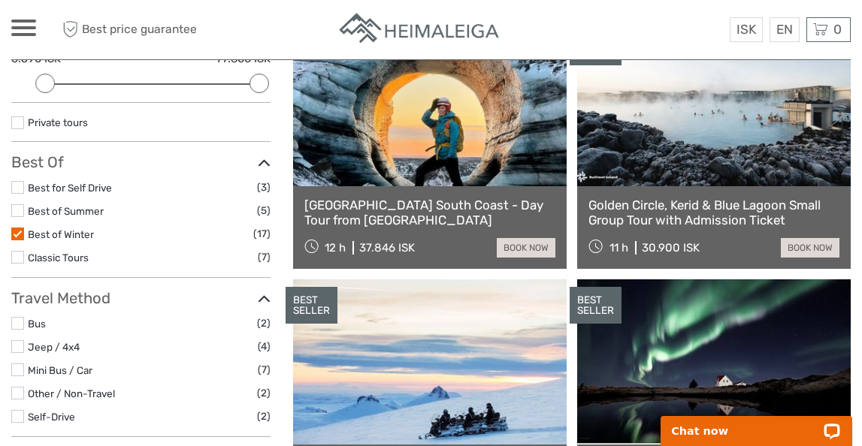
click at [17, 231] on label at bounding box center [17, 234] width 13 height 13
click at [0, 0] on input "checkbox" at bounding box center [0, 0] width 0 height 0
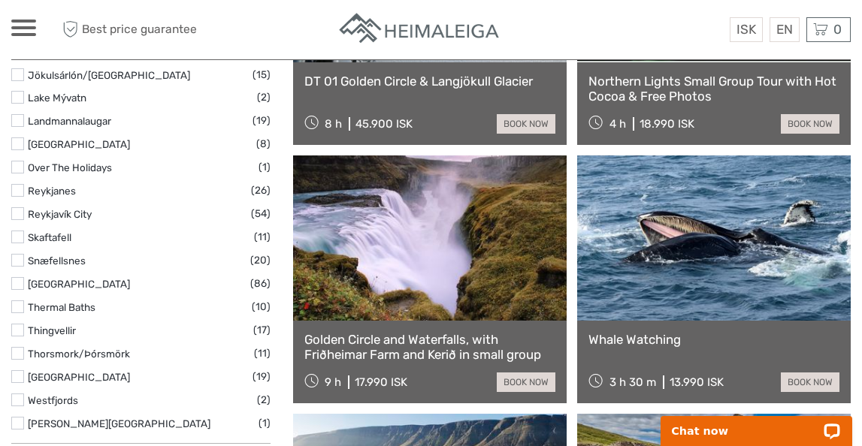
scroll to position [858, 0]
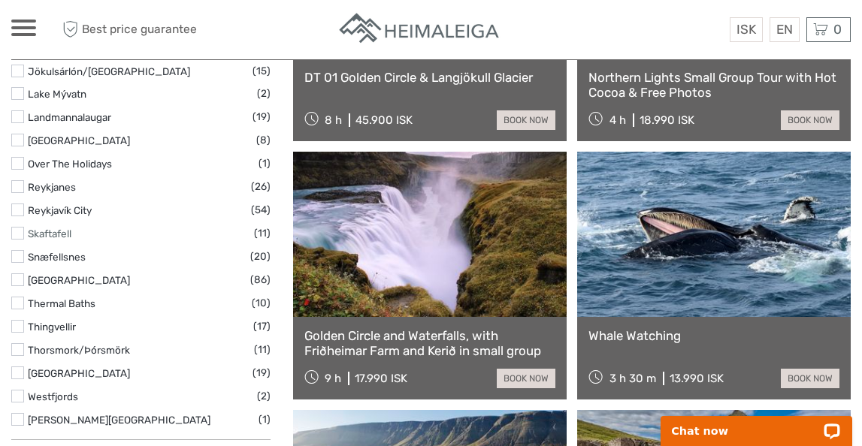
click at [50, 228] on link "Skaftafell" at bounding box center [50, 234] width 44 height 12
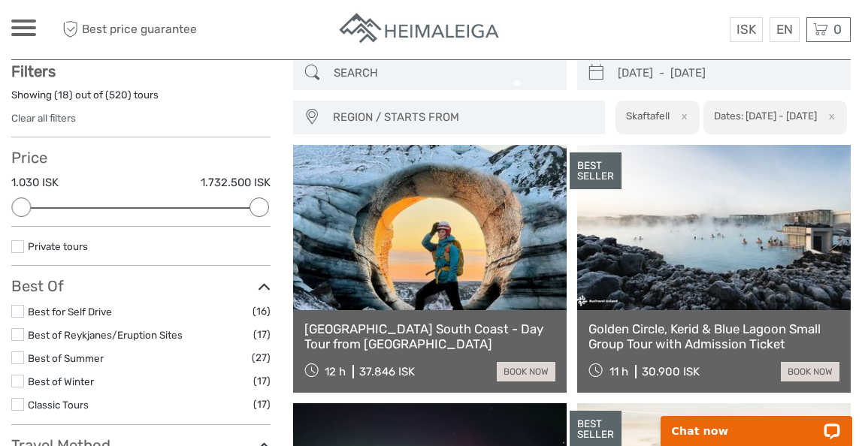
scroll to position [85, 0]
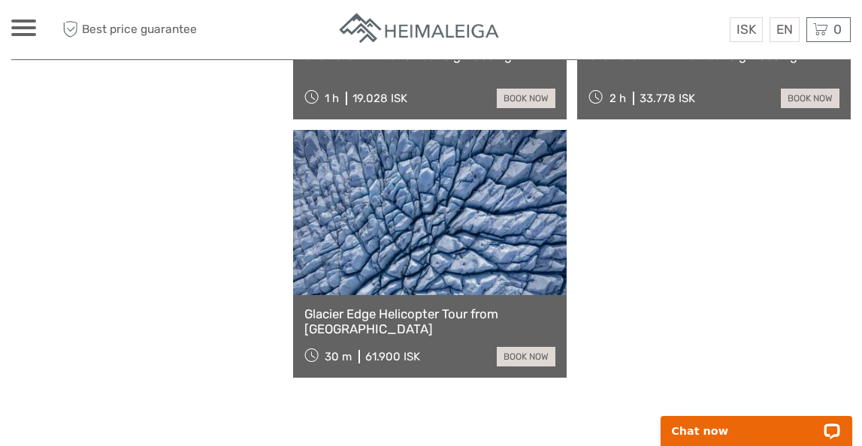
scroll to position [1398, 0]
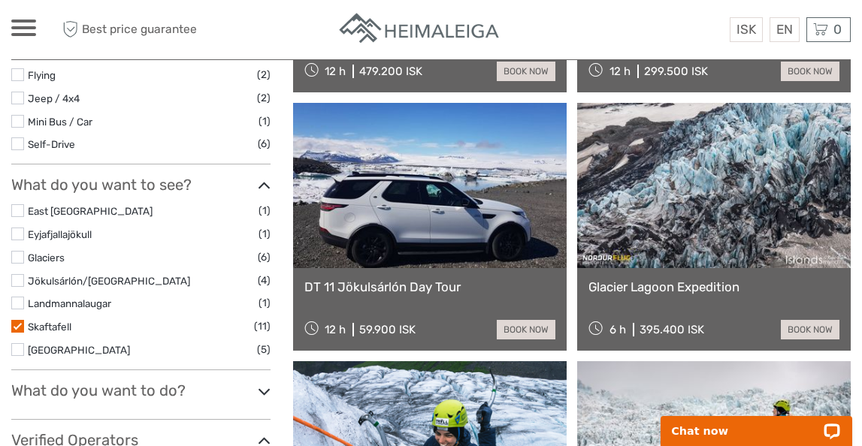
scroll to position [391, 0]
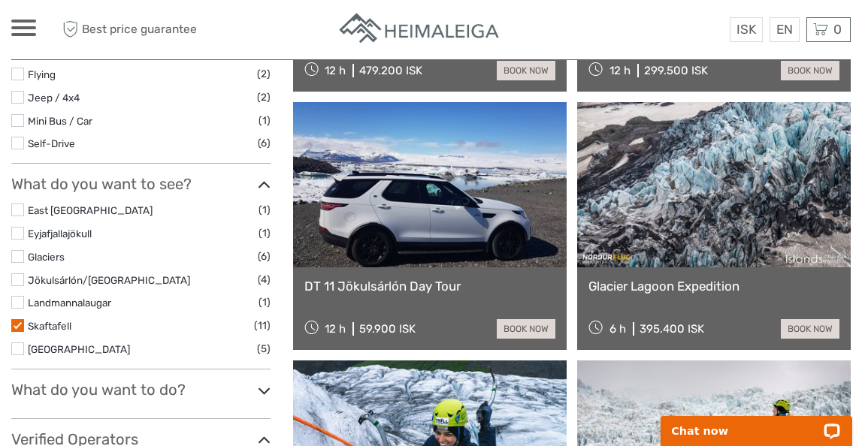
click at [14, 322] on label at bounding box center [17, 325] width 13 height 13
click at [0, 0] on input "checkbox" at bounding box center [0, 0] width 0 height 0
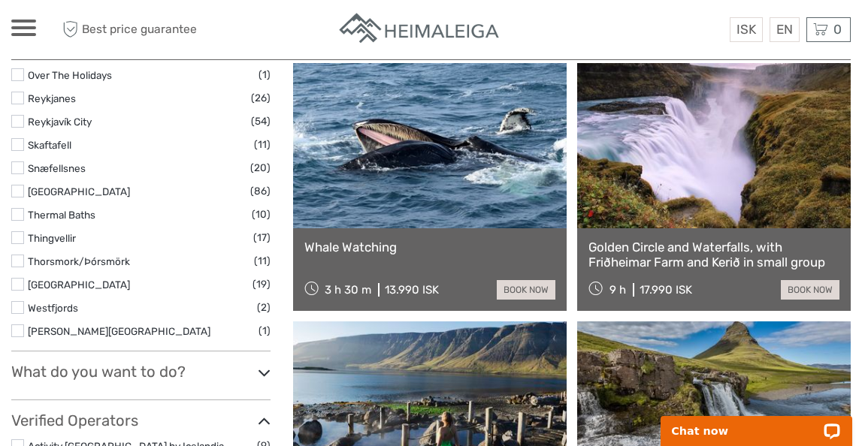
scroll to position [945, 0]
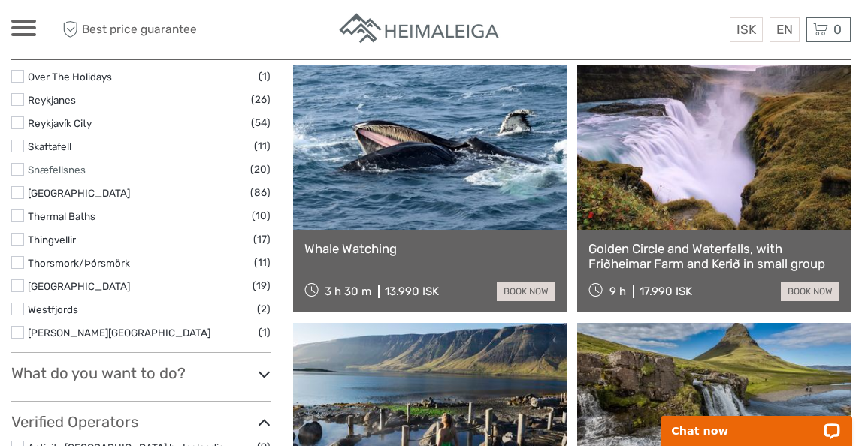
click at [72, 168] on link "Snæfellsnes" at bounding box center [57, 170] width 58 height 12
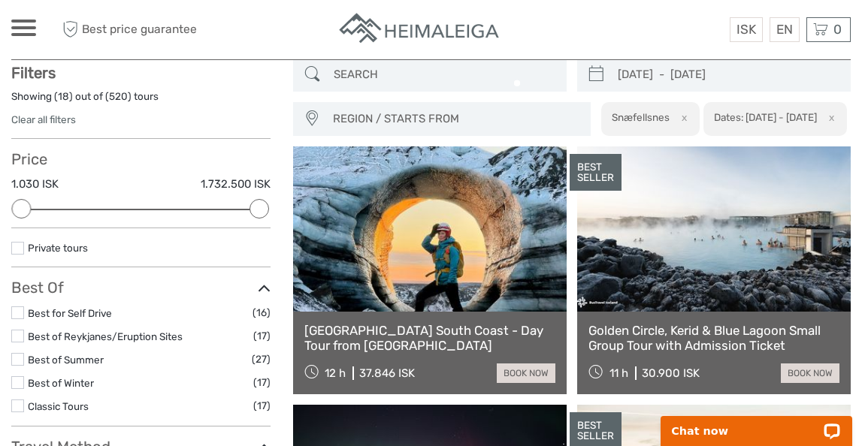
scroll to position [85, 0]
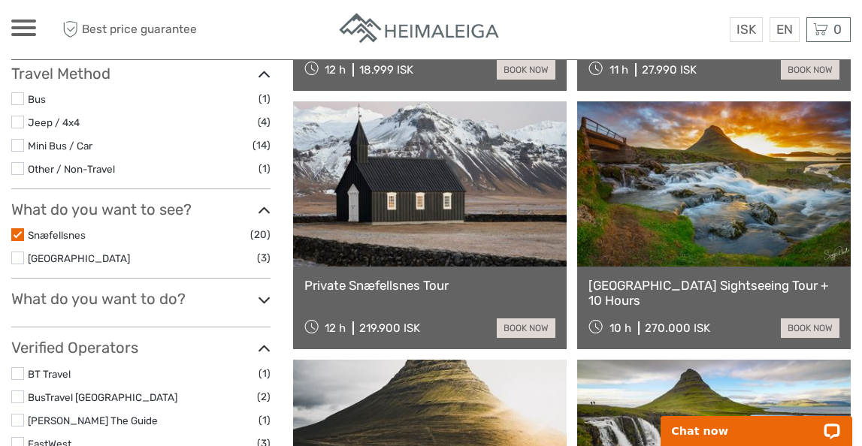
scroll to position [394, 0]
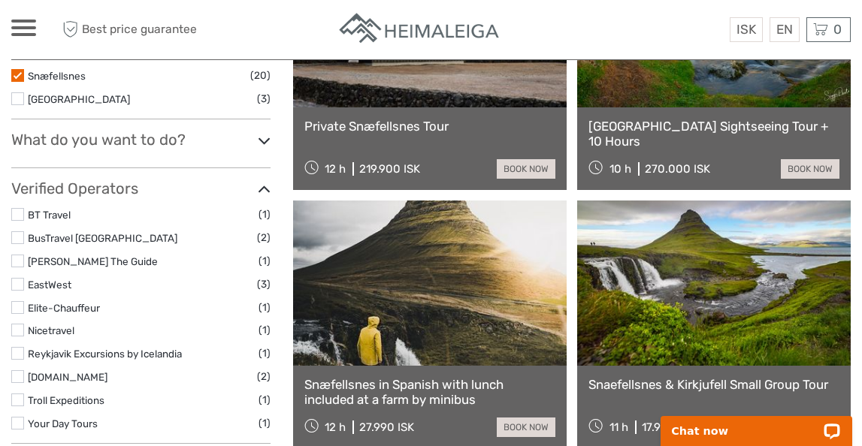
scroll to position [552, 0]
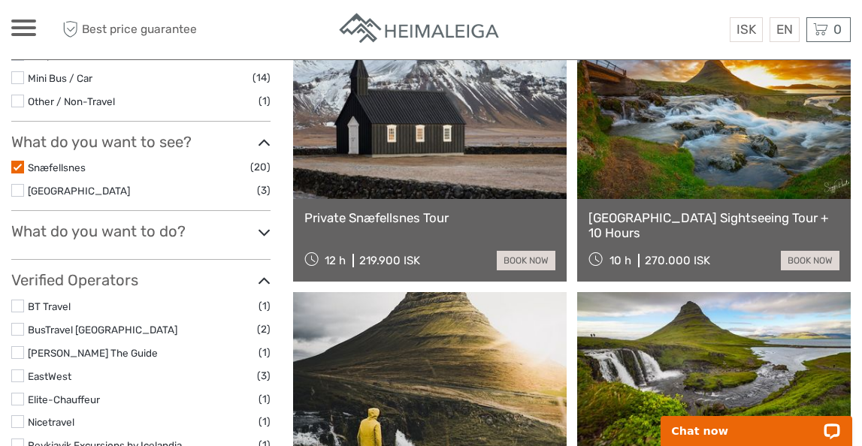
click at [23, 164] on label at bounding box center [17, 167] width 13 height 13
click at [0, 0] on input "checkbox" at bounding box center [0, 0] width 0 height 0
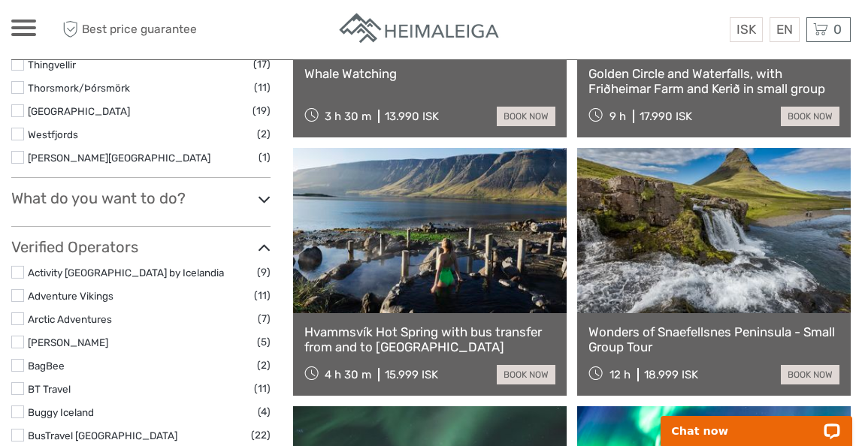
scroll to position [1103, 0]
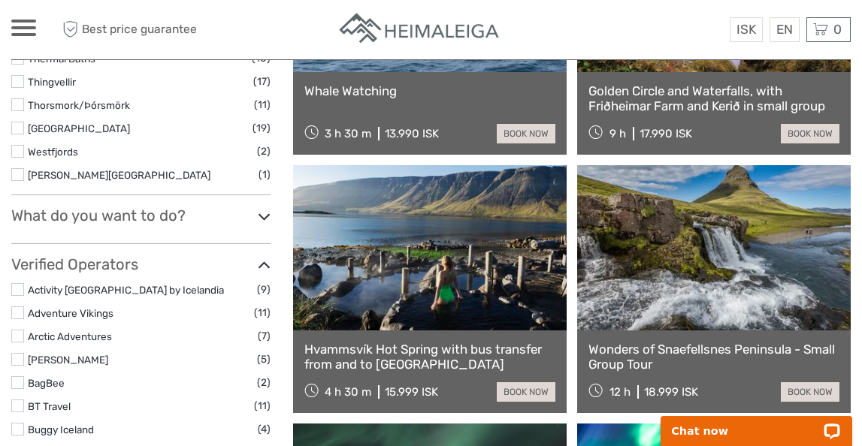
click at [178, 211] on h3 "What do you want to do?" at bounding box center [140, 216] width 259 height 18
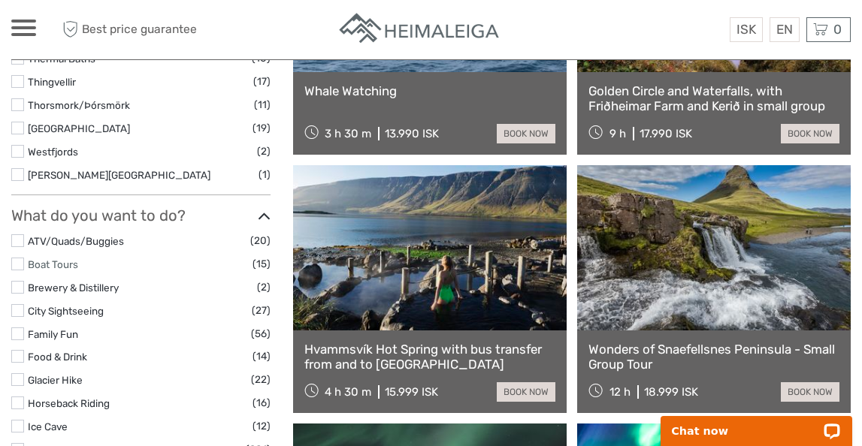
click at [77, 260] on link "Boat Tours" at bounding box center [53, 265] width 50 height 12
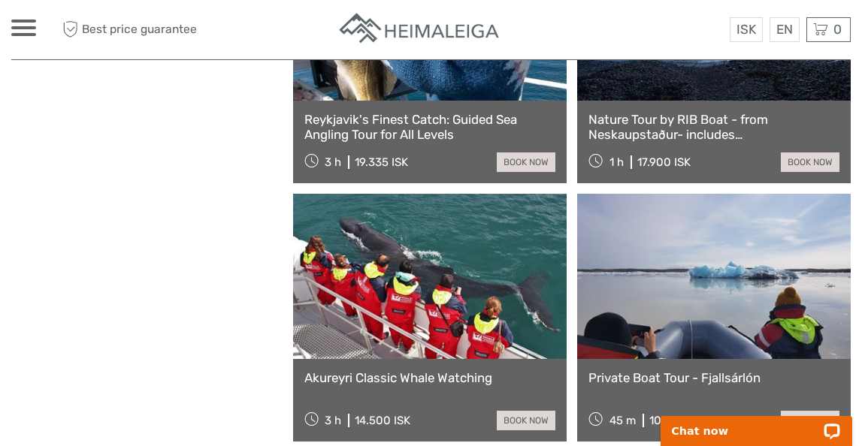
scroll to position [1589, 0]
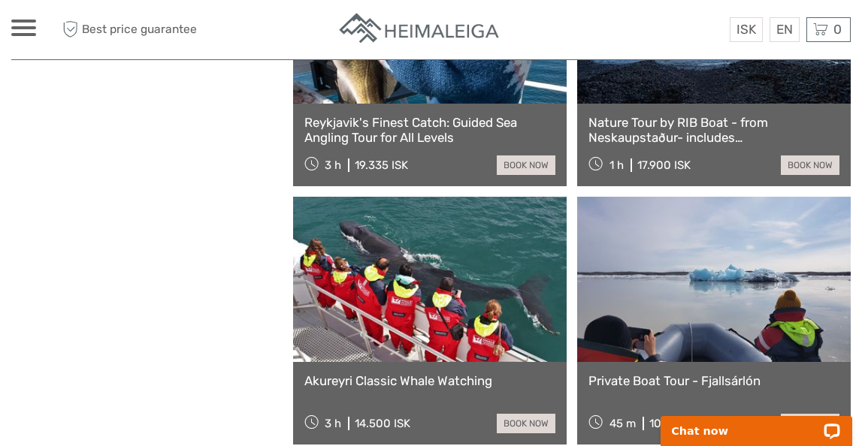
click at [701, 290] on link at bounding box center [714, 279] width 274 height 165
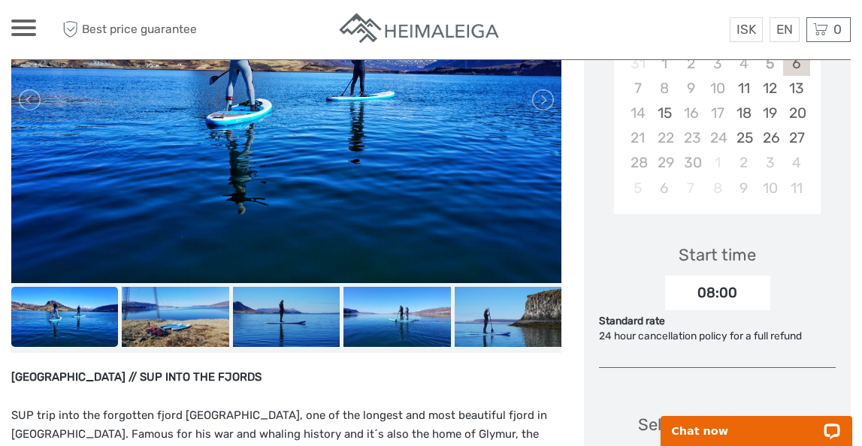
scroll to position [349, 0]
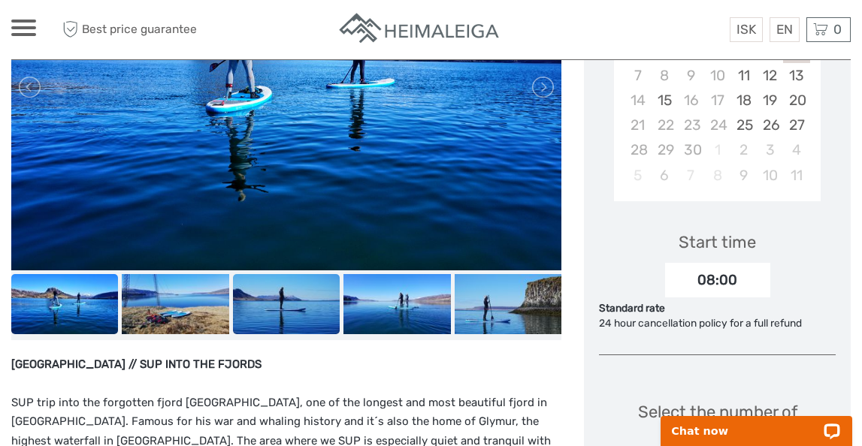
click at [292, 307] on img at bounding box center [286, 304] width 107 height 60
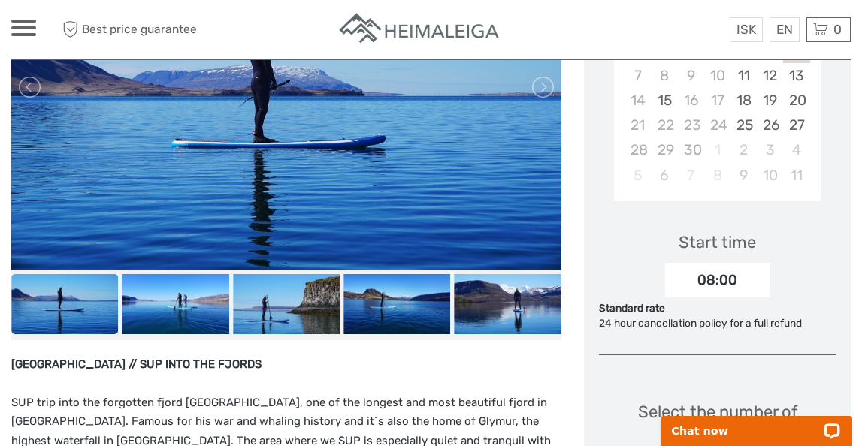
click at [292, 307] on img at bounding box center [286, 304] width 107 height 60
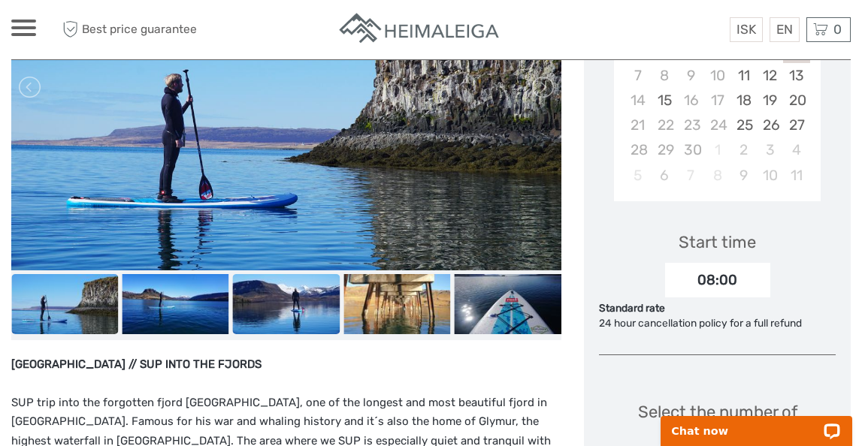
click at [292, 307] on img at bounding box center [286, 304] width 107 height 60
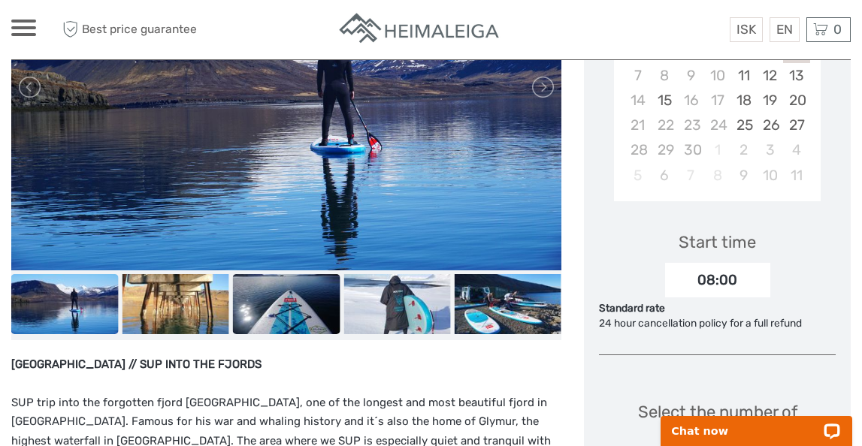
click at [308, 307] on img at bounding box center [286, 304] width 107 height 60
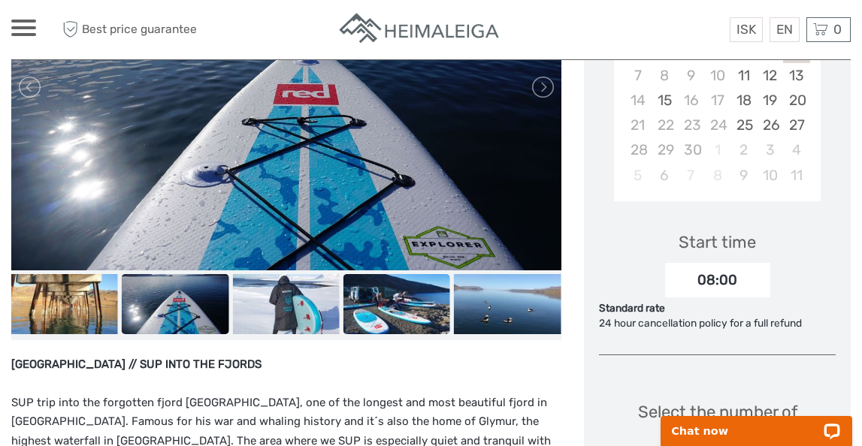
click at [369, 310] on img at bounding box center [396, 304] width 107 height 60
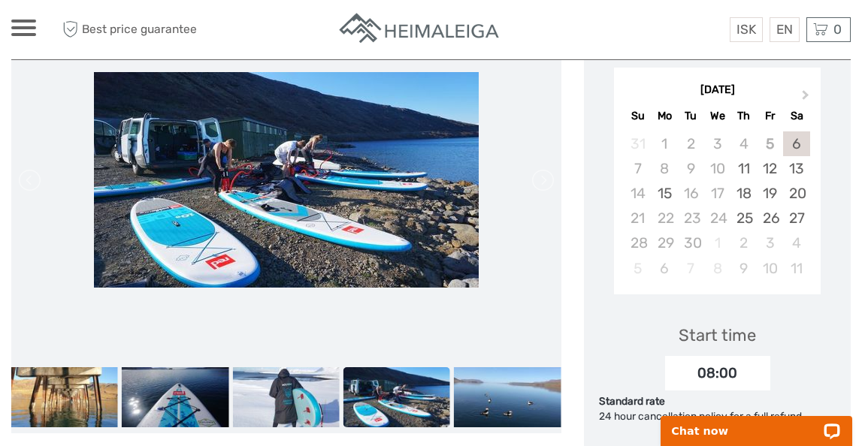
scroll to position [243, 0]
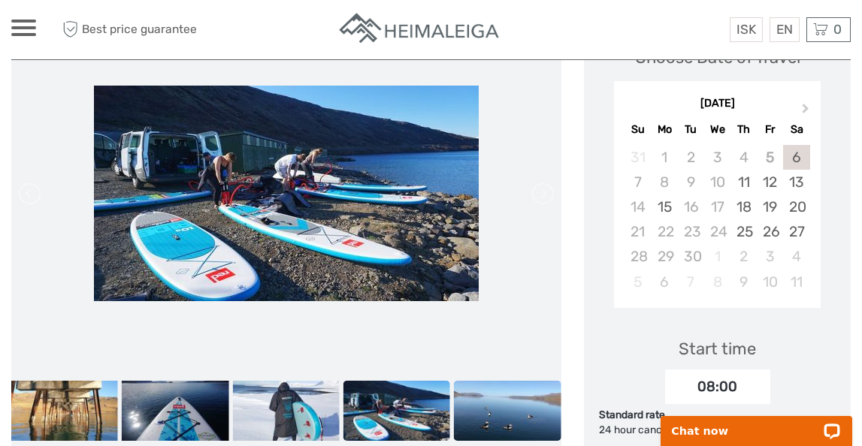
click at [487, 409] on img at bounding box center [507, 411] width 107 height 60
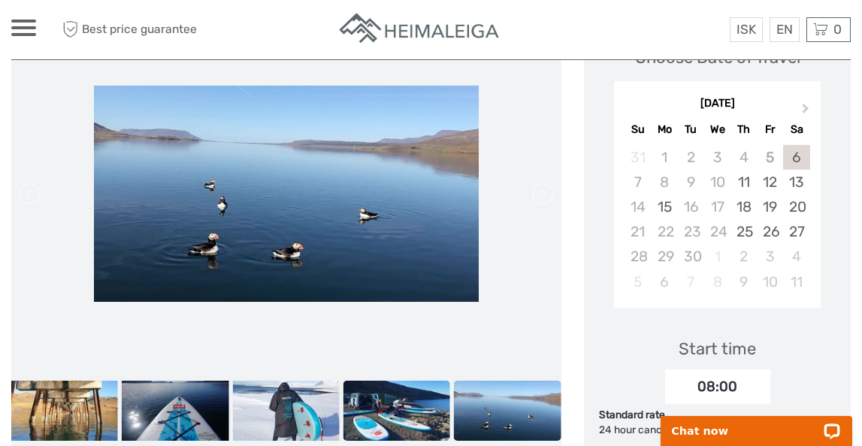
click at [389, 401] on img at bounding box center [396, 411] width 107 height 60
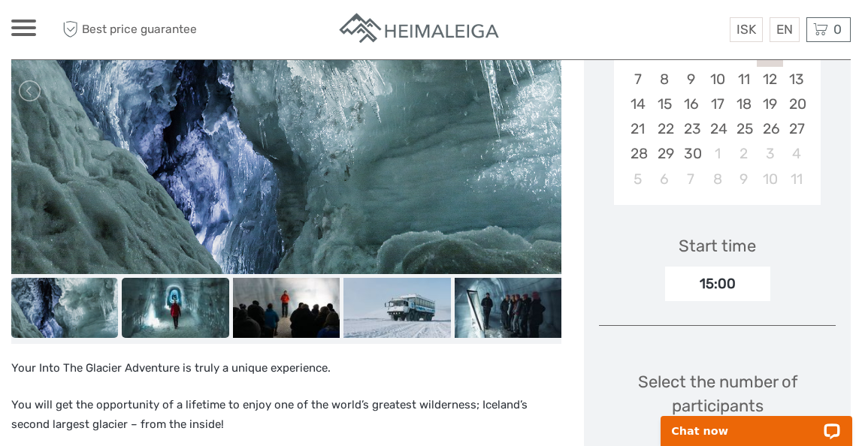
scroll to position [327, 0]
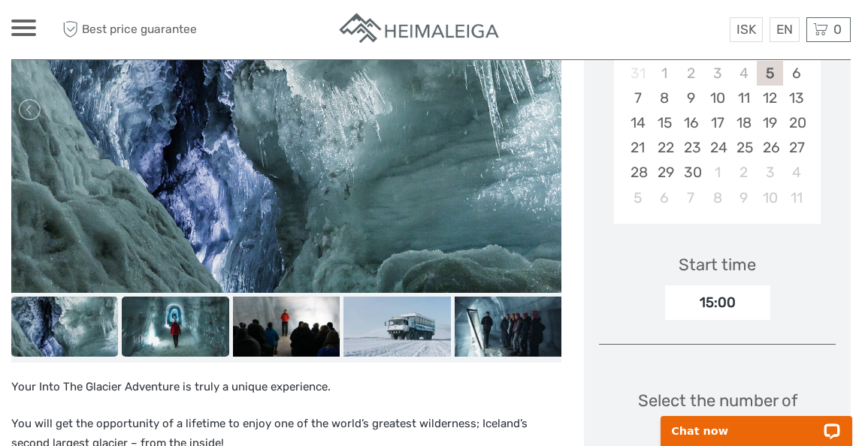
click at [196, 325] on img at bounding box center [175, 327] width 107 height 60
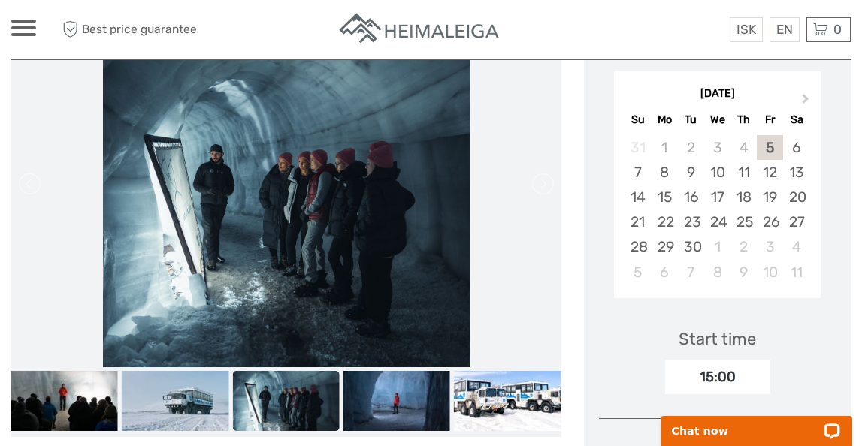
scroll to position [252, 0]
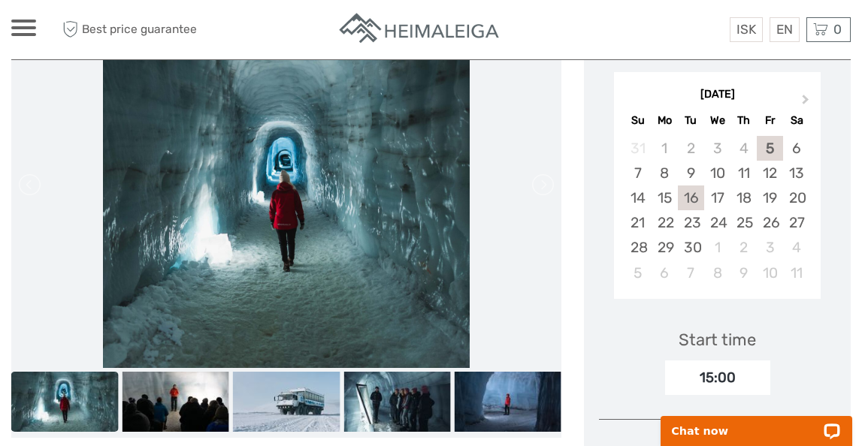
click at [680, 195] on div "16" at bounding box center [691, 198] width 26 height 25
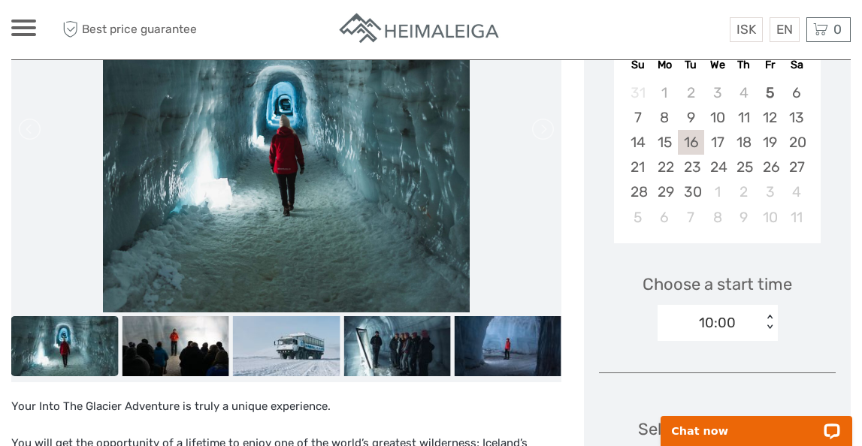
click at [688, 341] on div "10:00 < >" at bounding box center [718, 323] width 120 height 36
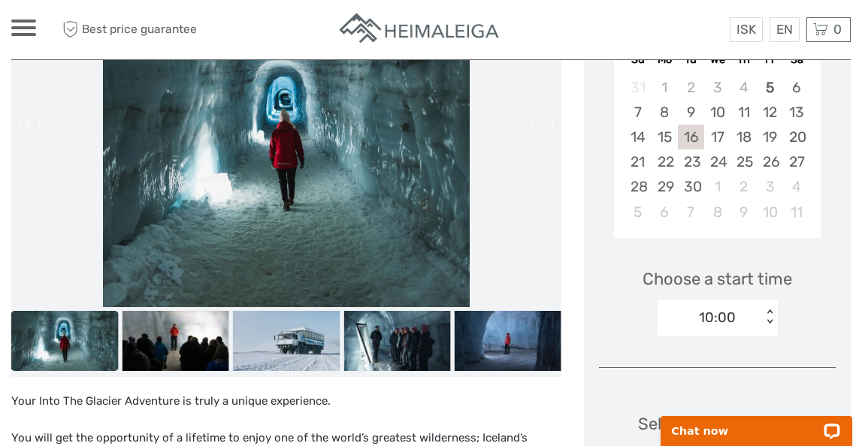
click at [627, 292] on div "Choose a start time 10:00 < >" at bounding box center [717, 295] width 237 height 96
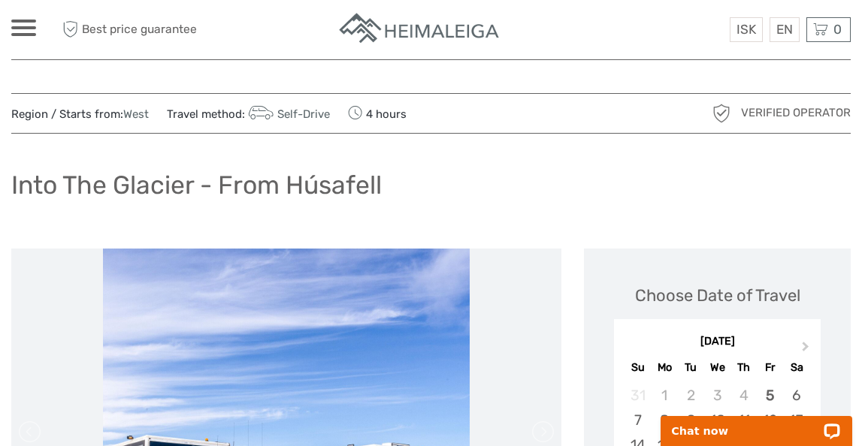
scroll to position [0, 0]
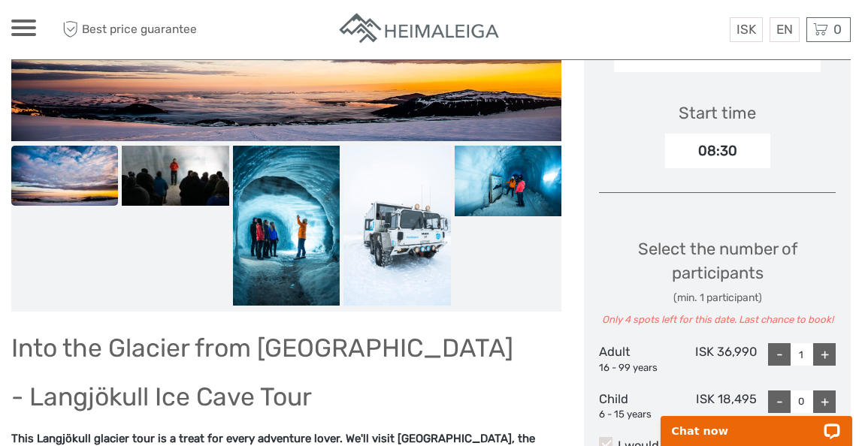
scroll to position [482, 0]
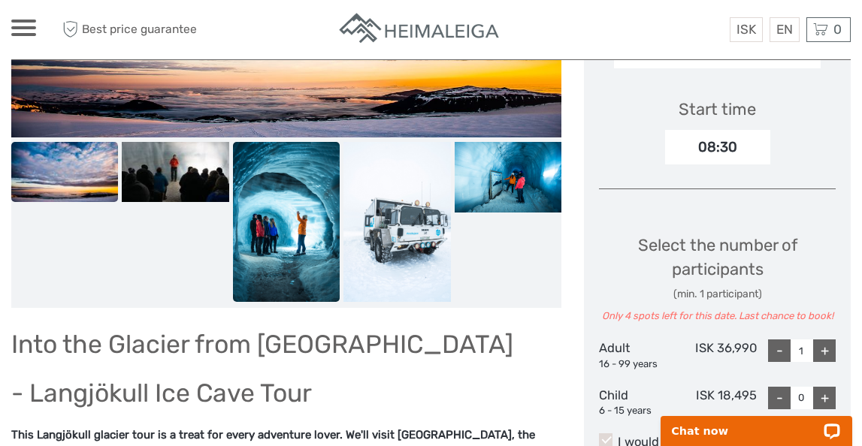
click at [299, 240] on img at bounding box center [286, 222] width 107 height 161
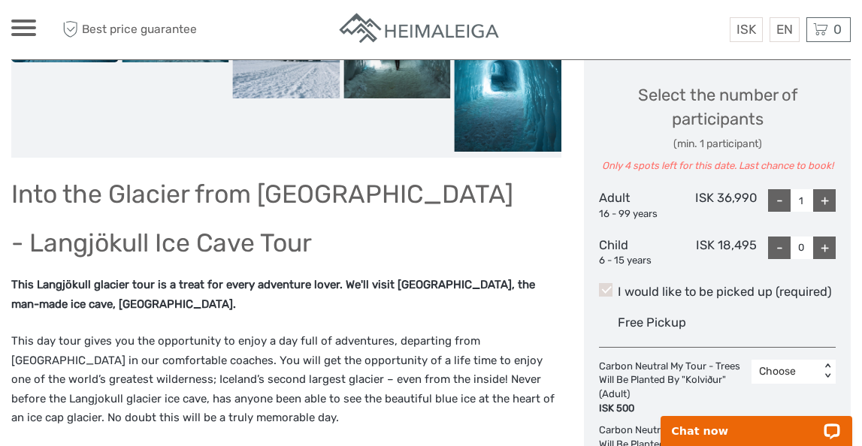
scroll to position [634, 0]
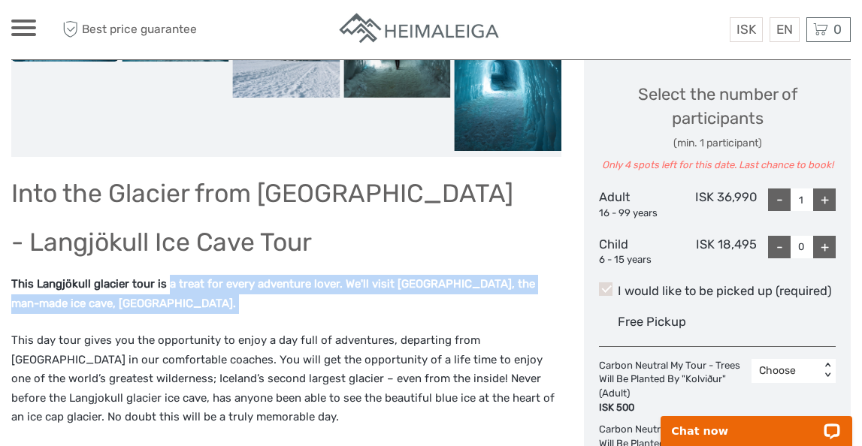
drag, startPoint x: 168, startPoint y: 287, endPoint x: 373, endPoint y: 330, distance: 209.6
click at [373, 330] on div "Into the Glacier from [GEOGRAPHIC_DATA] - Langjökull Ice Cave Tour This Langjök…" at bounding box center [286, 410] width 550 height 476
click at [374, 322] on div "Into the Glacier from [GEOGRAPHIC_DATA] - Langjökull Ice Cave Tour This Langjök…" at bounding box center [286, 410] width 550 height 476
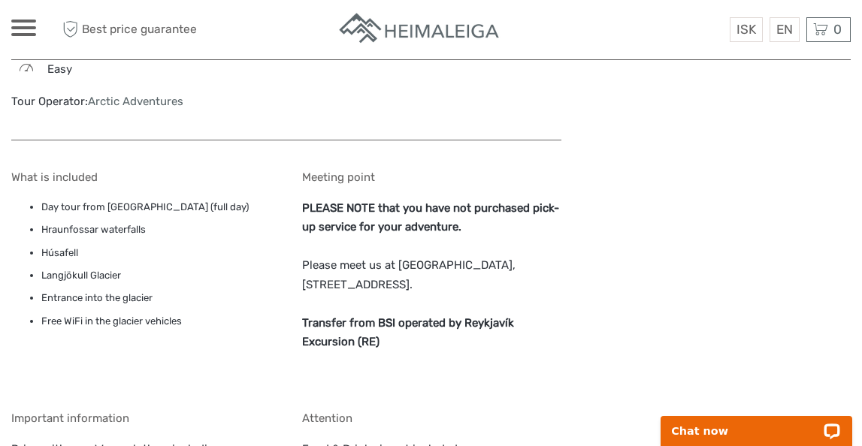
scroll to position [1430, 0]
click at [65, 244] on li "Húsafell" at bounding box center [155, 252] width 229 height 17
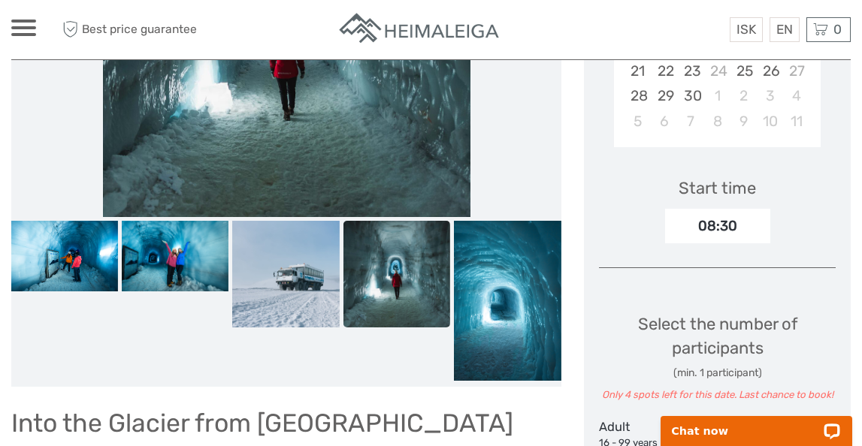
scroll to position [409, 0]
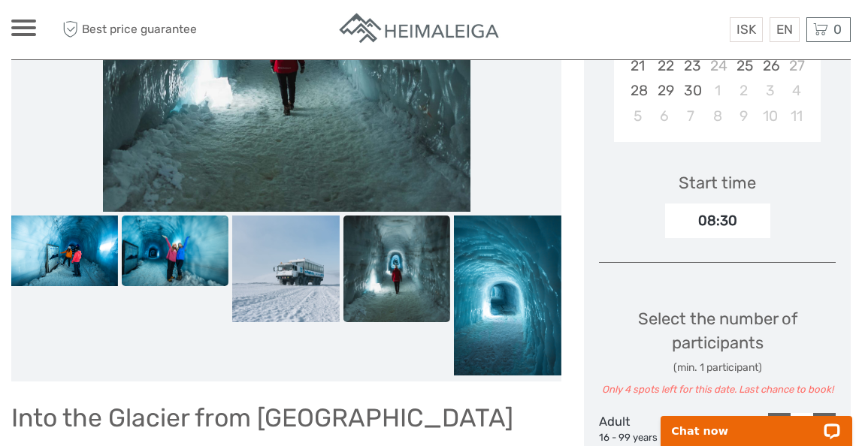
click at [187, 265] on img at bounding box center [175, 251] width 107 height 71
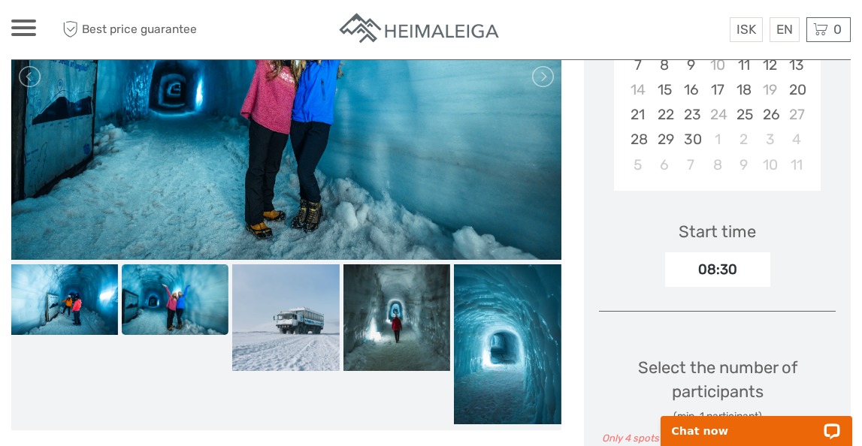
scroll to position [366, 0]
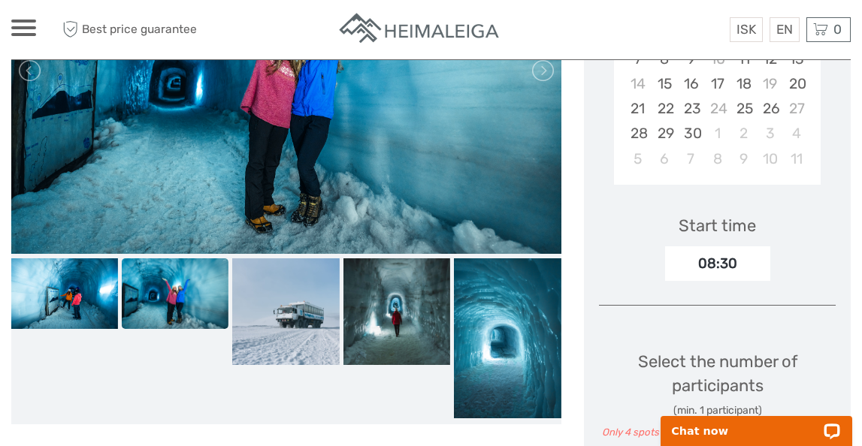
click at [706, 256] on div "08:30" at bounding box center [717, 264] width 105 height 35
click at [730, 270] on div "08:30" at bounding box center [717, 264] width 105 height 35
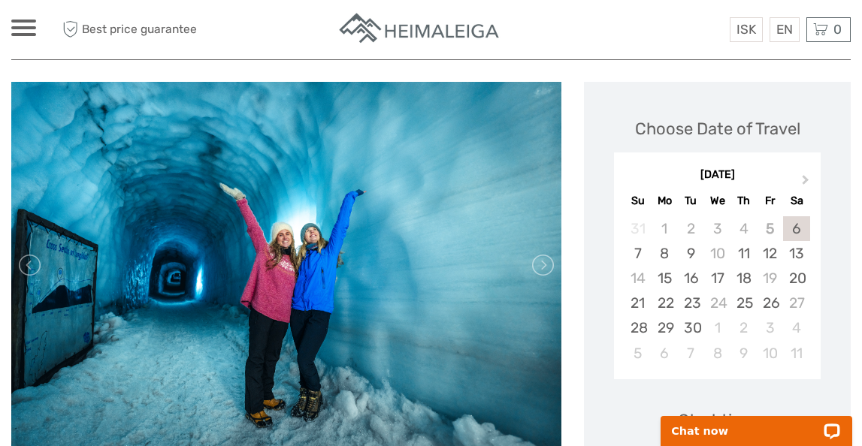
scroll to position [174, 0]
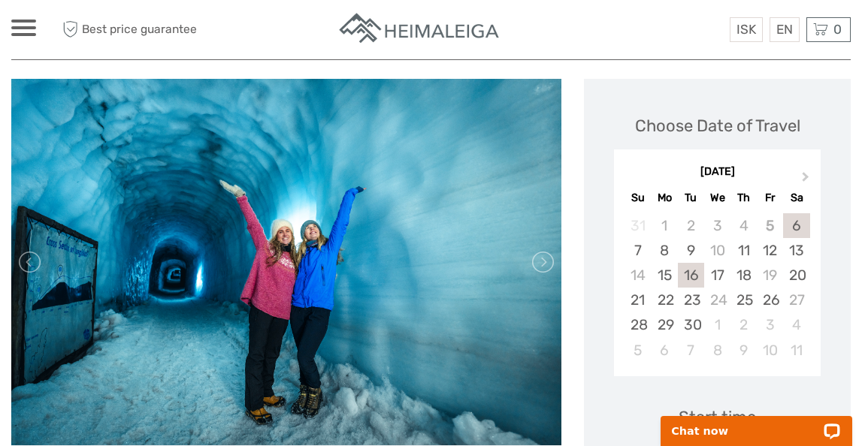
click at [697, 274] on div "16" at bounding box center [691, 275] width 26 height 25
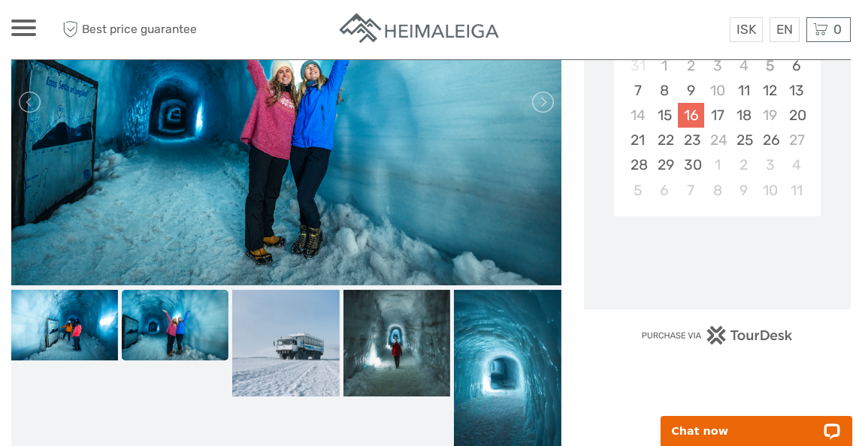
scroll to position [382, 0]
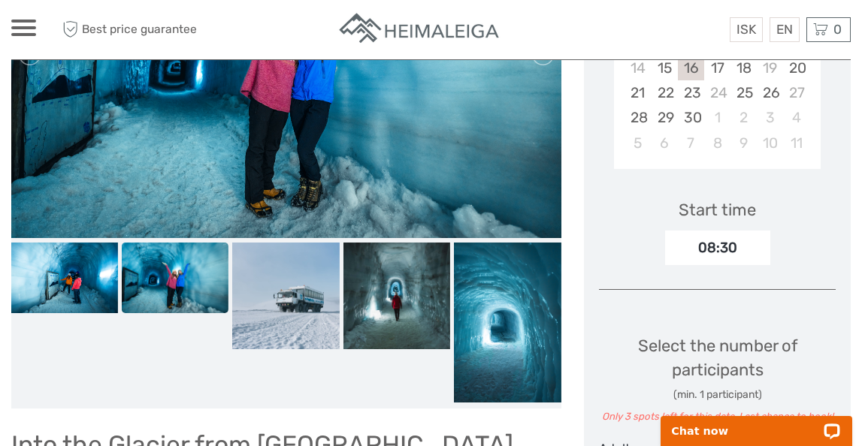
click at [722, 252] on div "08:30" at bounding box center [717, 248] width 105 height 35
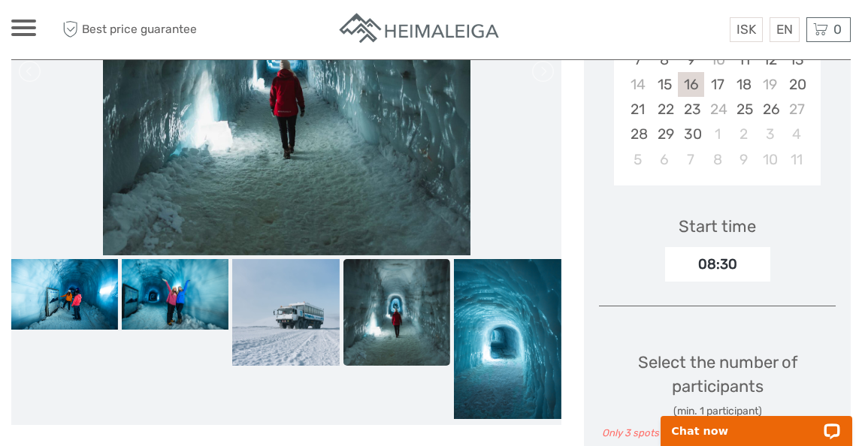
scroll to position [215, 0]
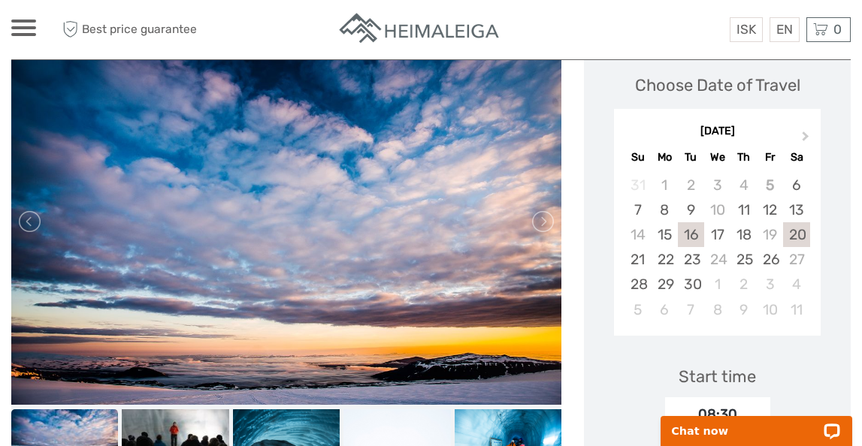
click at [798, 232] on div "20" at bounding box center [796, 234] width 26 height 25
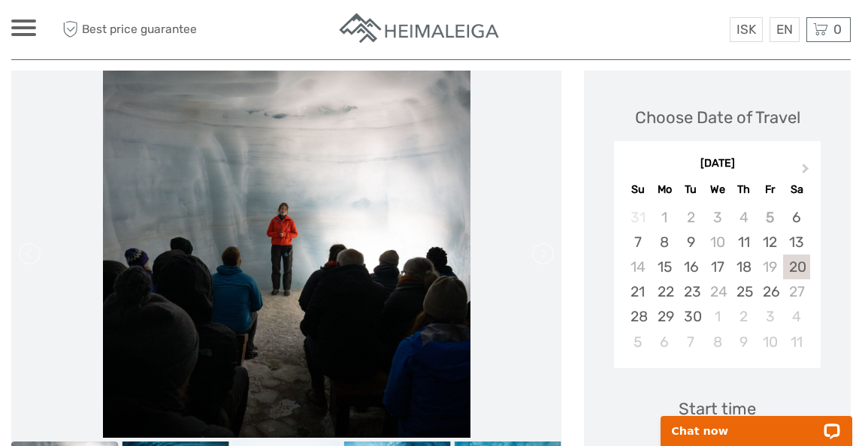
scroll to position [0, 0]
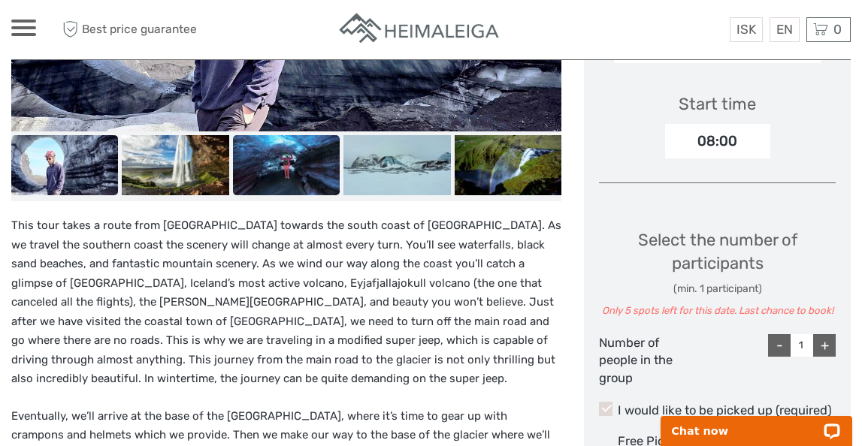
click at [271, 141] on img at bounding box center [286, 165] width 107 height 60
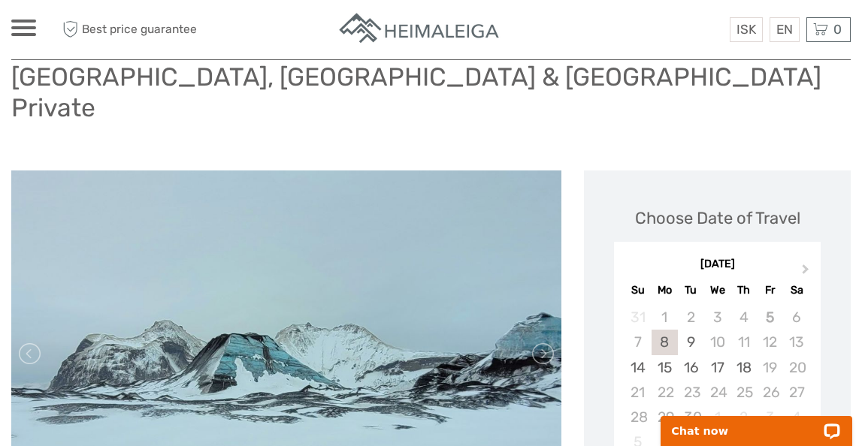
scroll to position [109, 0]
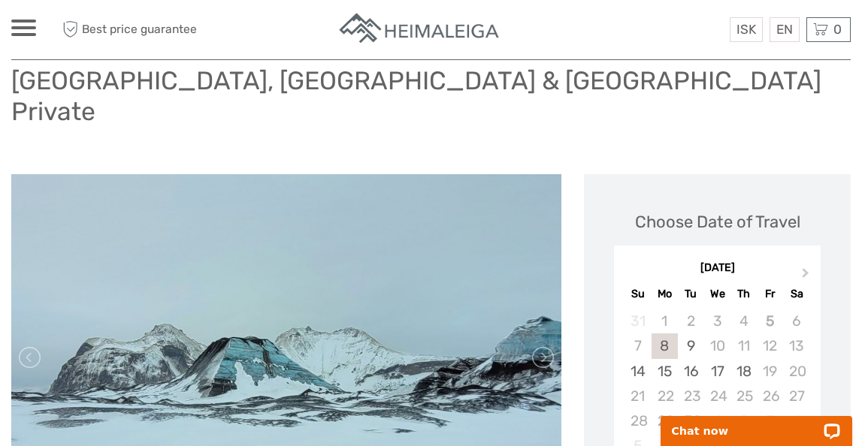
click at [32, 342] on img at bounding box center [286, 357] width 550 height 367
click at [32, 346] on link at bounding box center [31, 358] width 24 height 24
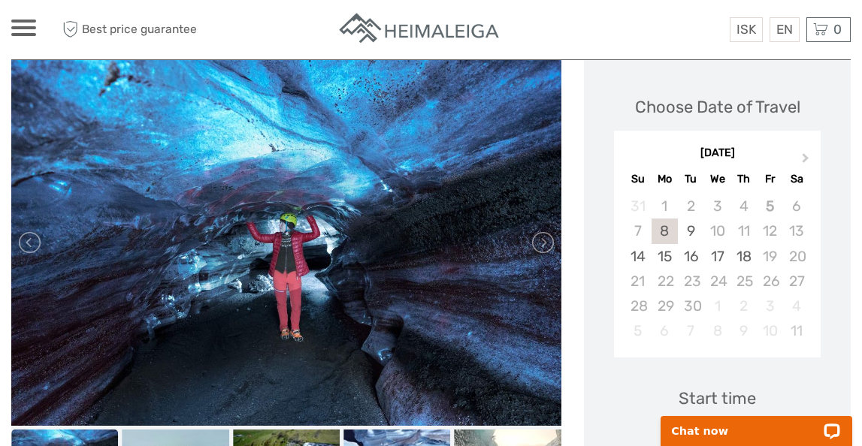
scroll to position [238, 0]
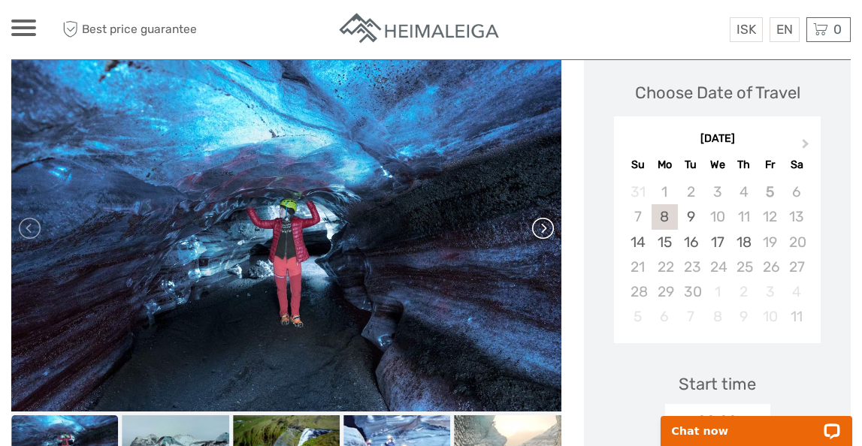
click at [544, 216] on link at bounding box center [542, 228] width 24 height 24
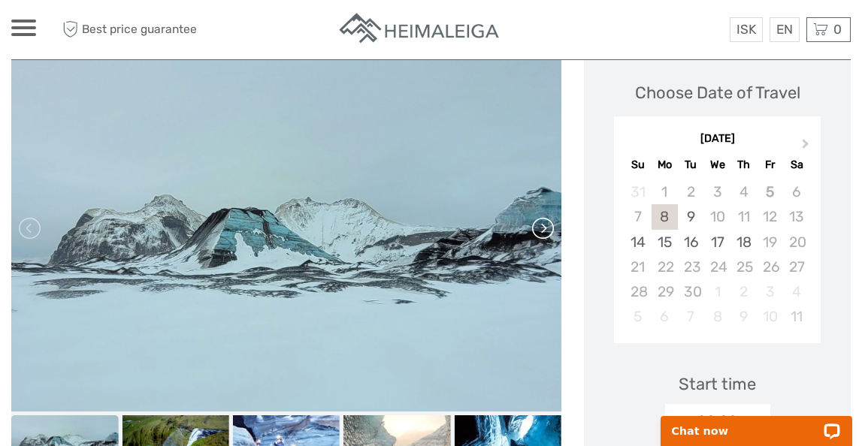
click at [544, 216] on link at bounding box center [542, 228] width 24 height 24
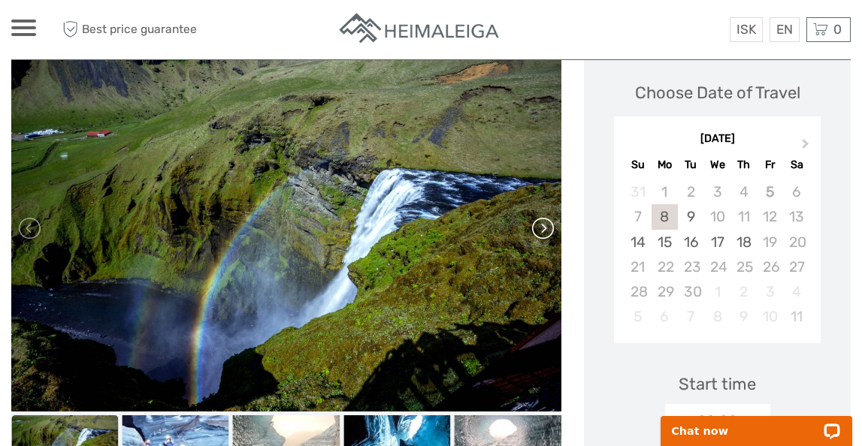
click at [544, 216] on link at bounding box center [542, 228] width 24 height 24
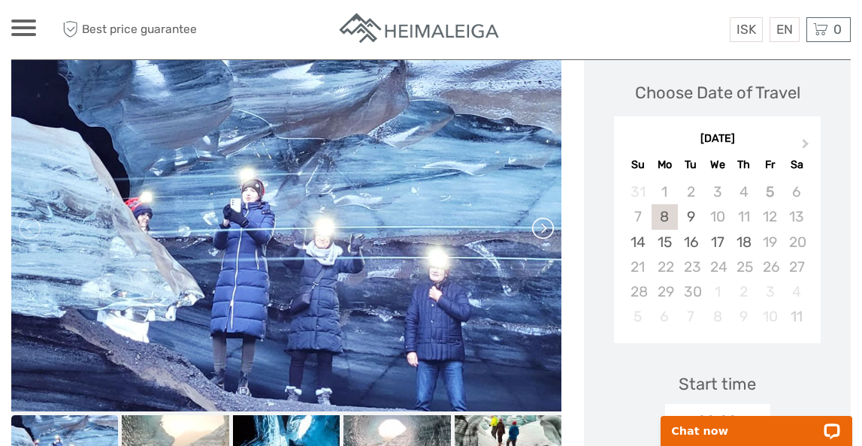
click at [544, 216] on link at bounding box center [542, 228] width 24 height 24
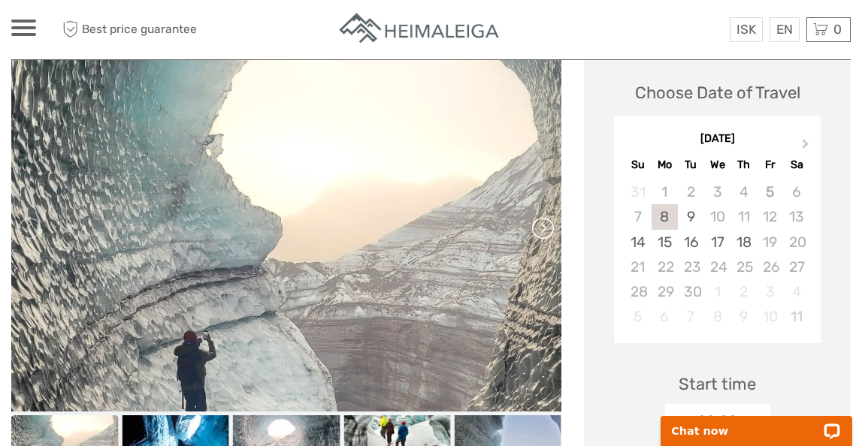
click at [544, 216] on link at bounding box center [542, 228] width 24 height 24
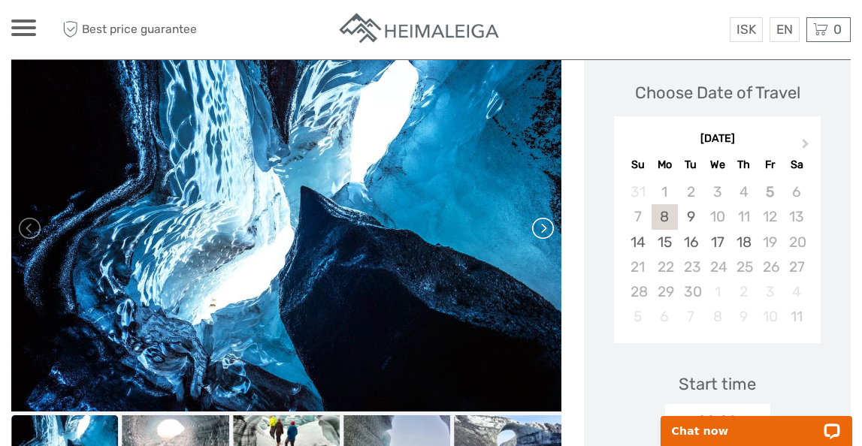
click at [544, 216] on link at bounding box center [542, 228] width 24 height 24
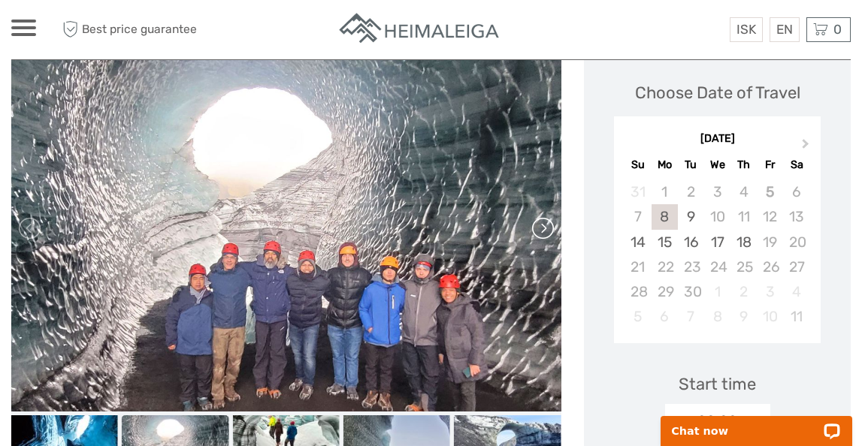
click at [544, 216] on link at bounding box center [542, 228] width 24 height 24
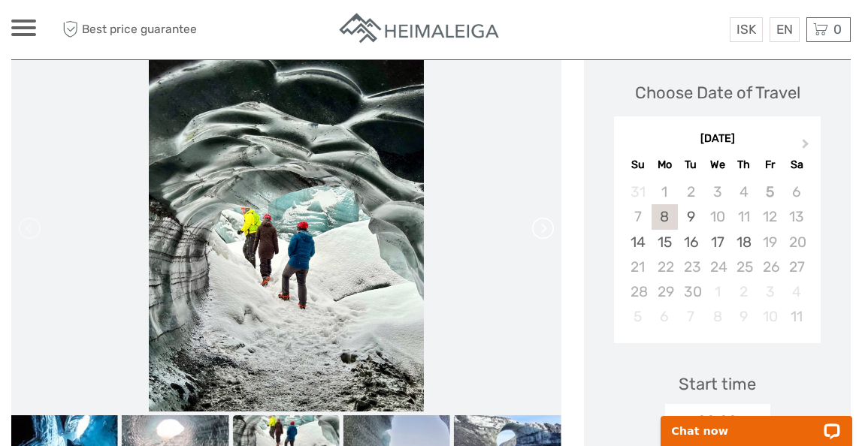
click at [544, 216] on link at bounding box center [542, 228] width 24 height 24
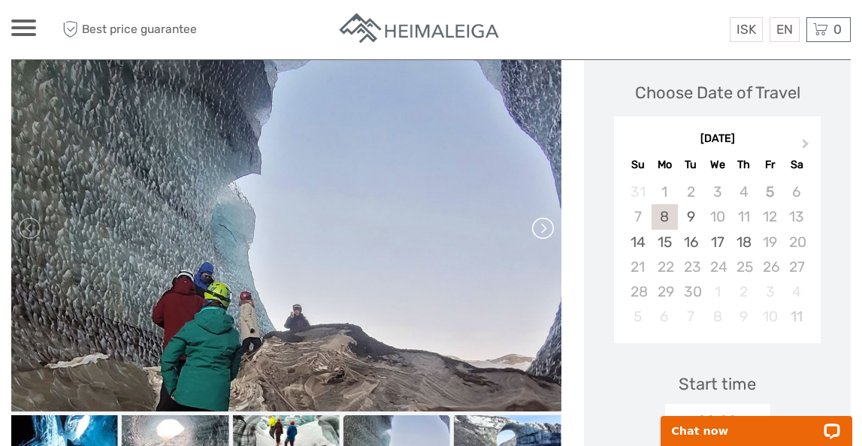
click at [544, 216] on link at bounding box center [542, 228] width 24 height 24
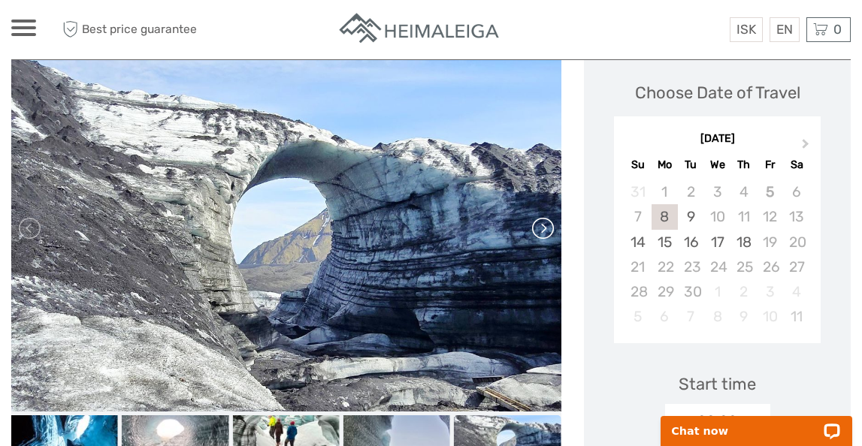
click at [544, 216] on link at bounding box center [542, 228] width 24 height 24
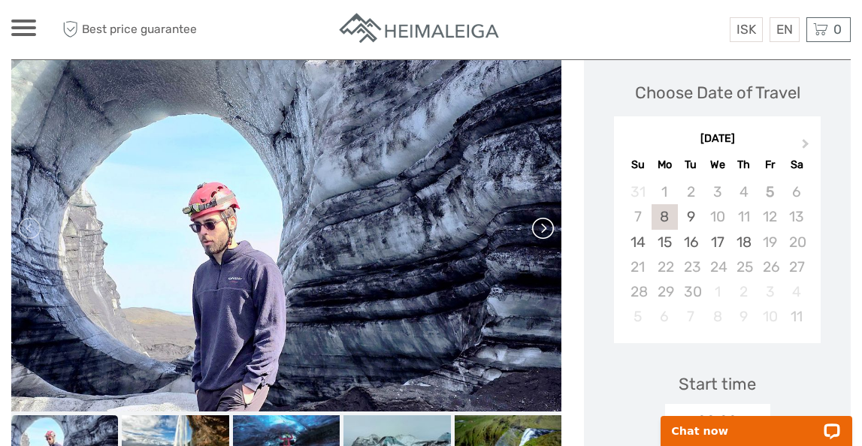
click at [544, 201] on div at bounding box center [286, 228] width 550 height 367
click at [544, 216] on link at bounding box center [542, 228] width 24 height 24
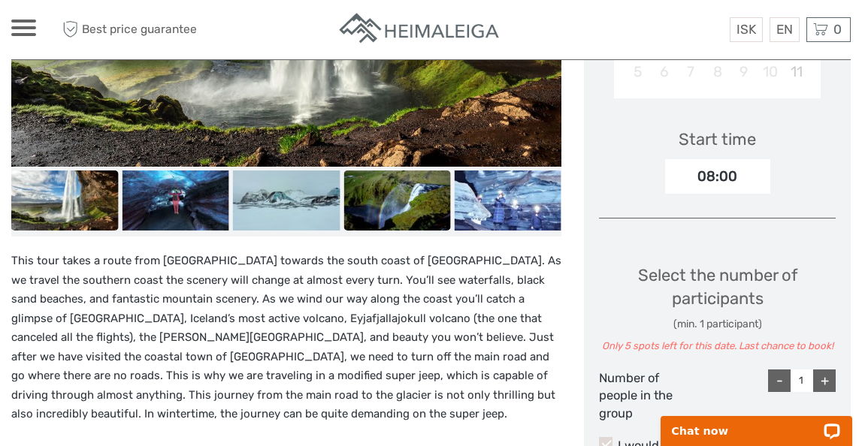
scroll to position [0, 0]
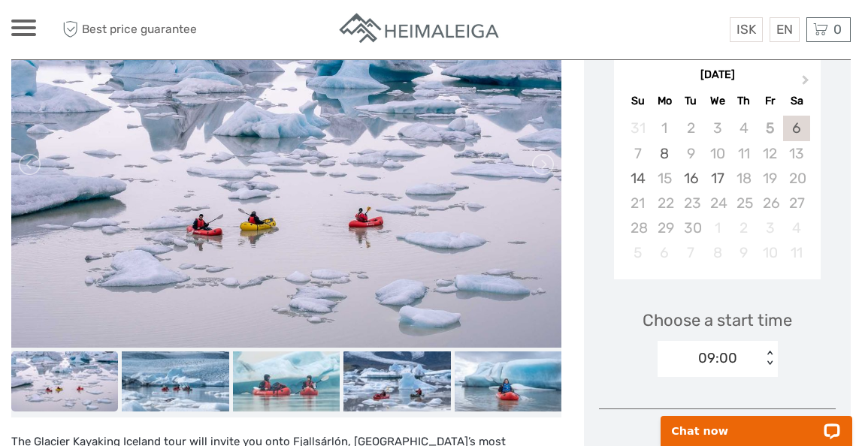
scroll to position [264, 0]
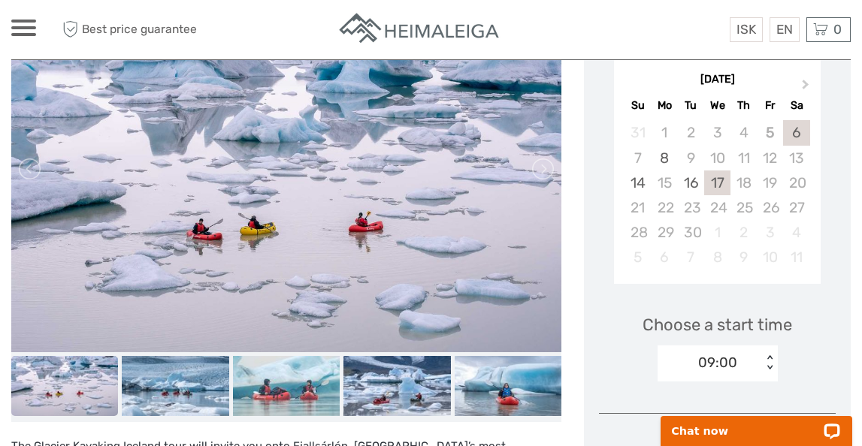
click at [721, 177] on div "17" at bounding box center [717, 183] width 26 height 25
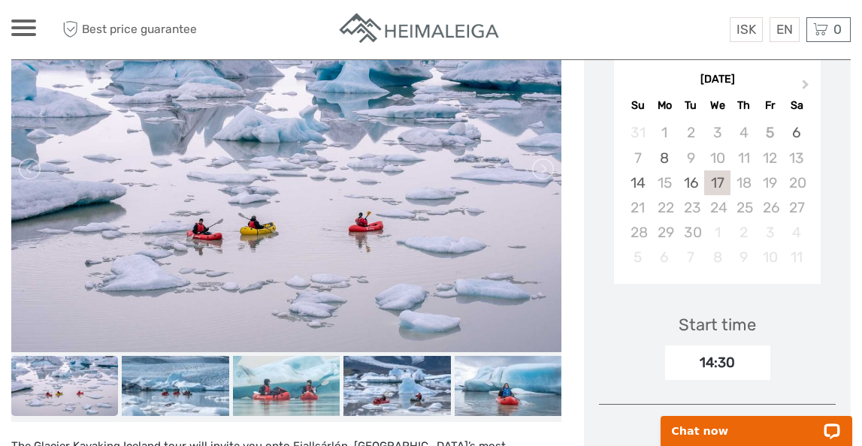
click at [724, 358] on div "14:30" at bounding box center [717, 363] width 105 height 35
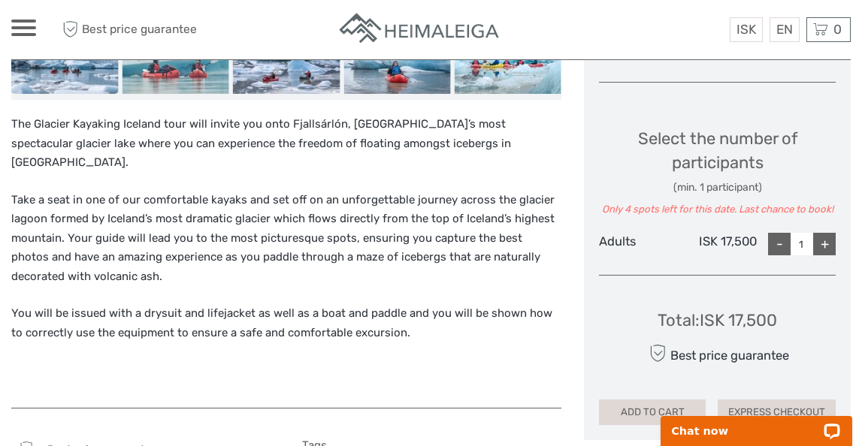
scroll to position [610, 0]
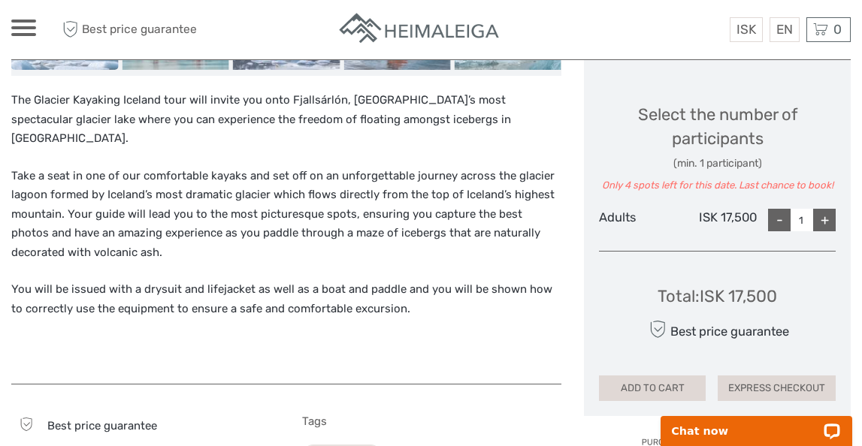
click at [428, 113] on p "The Glacier Kayaking Iceland tour will invite you onto Fjallsárlón, [GEOGRAPHIC…" at bounding box center [286, 120] width 550 height 58
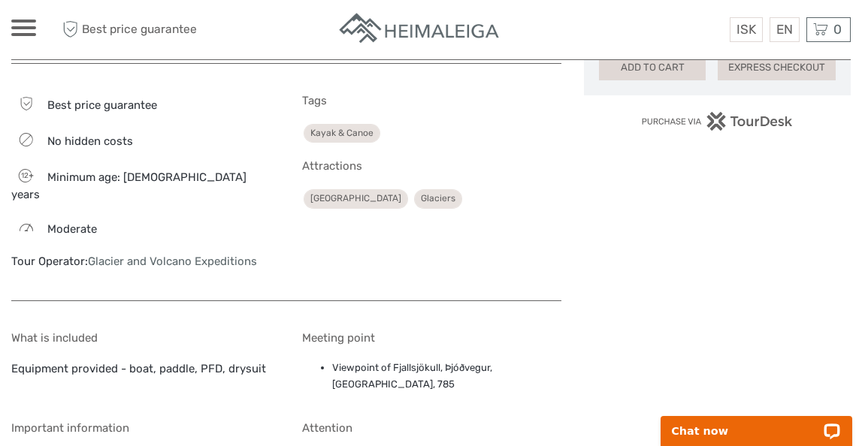
scroll to position [939, 0]
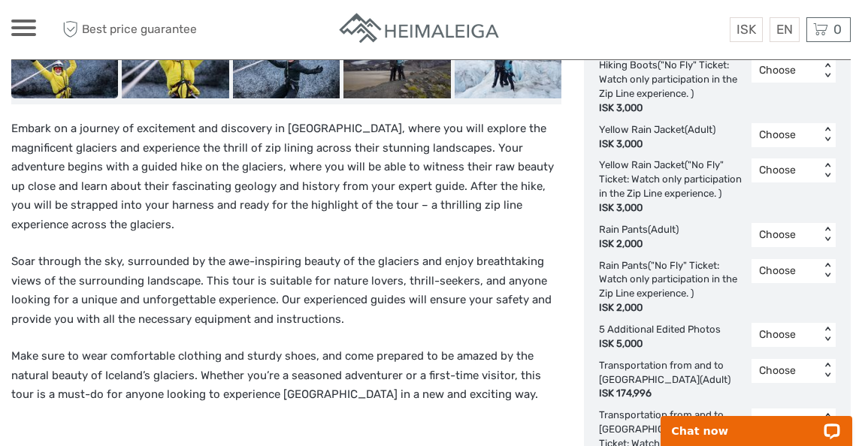
scroll to position [1015, 0]
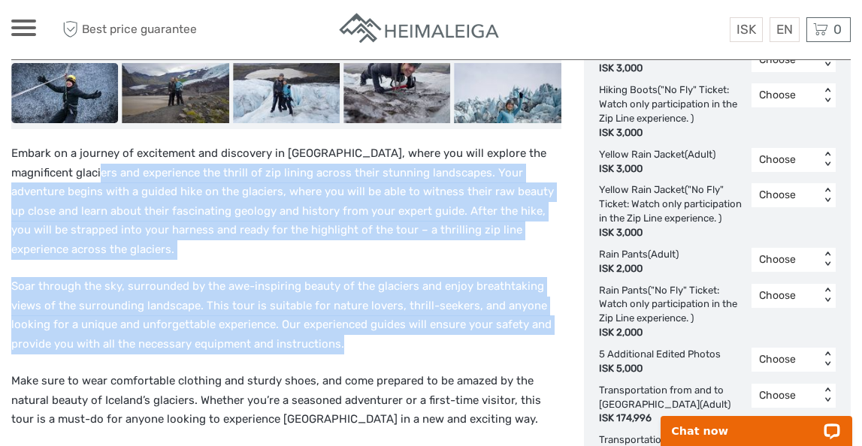
drag, startPoint x: 88, startPoint y: 182, endPoint x: 473, endPoint y: 342, distance: 417.5
click at [473, 342] on div "Embark on a journey of excitement and discovery in [GEOGRAPHIC_DATA], where you…" at bounding box center [286, 453] width 550 height 619
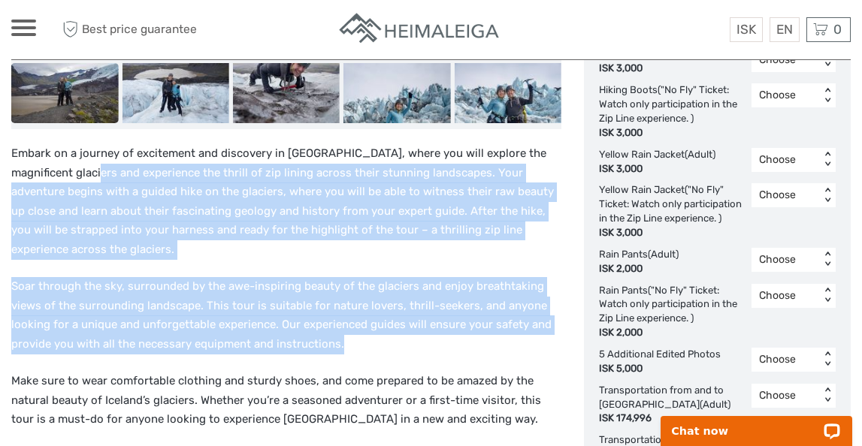
click at [473, 342] on p "Soar through the sky, surrounded by the awe-inspiring beauty of the glaciers an…" at bounding box center [286, 315] width 550 height 77
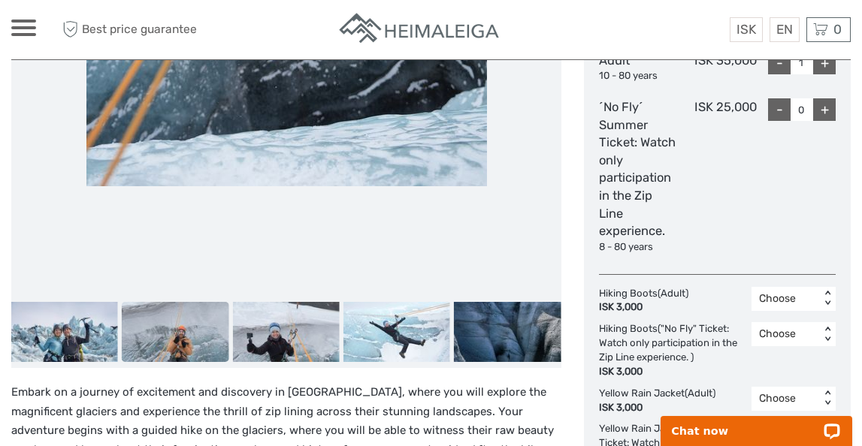
scroll to position [758, 0]
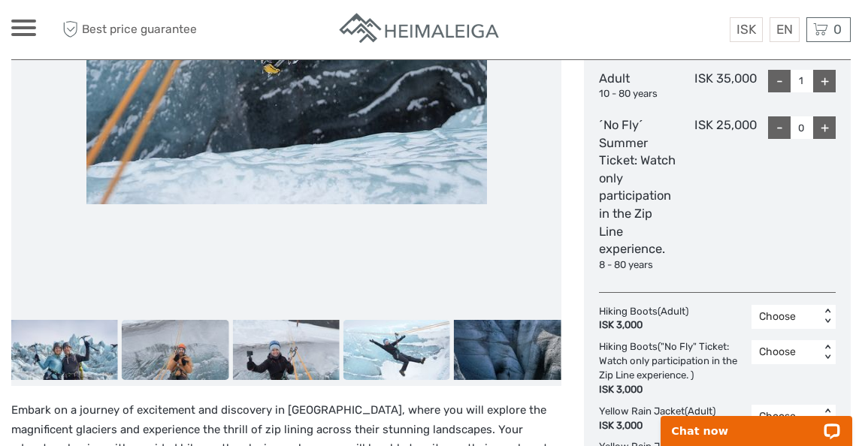
click at [407, 352] on img at bounding box center [396, 350] width 107 height 60
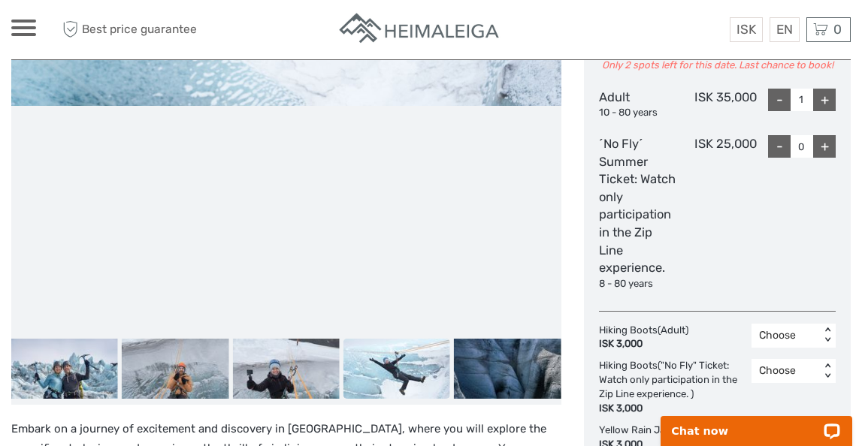
scroll to position [763, 0]
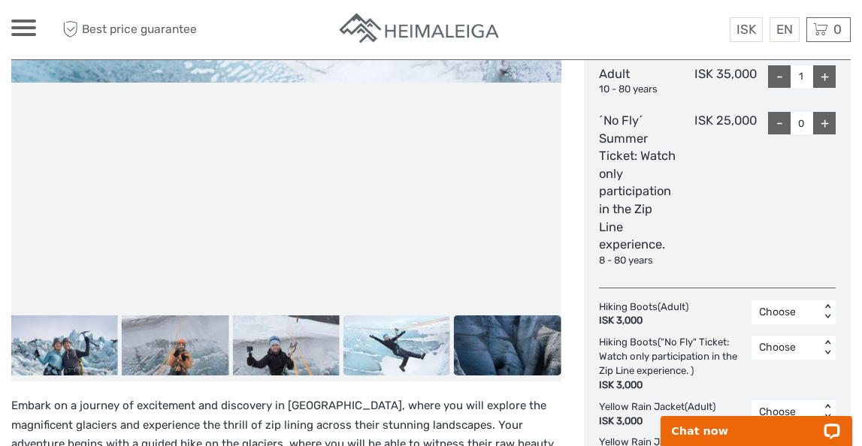
click at [468, 352] on img at bounding box center [507, 346] width 107 height 60
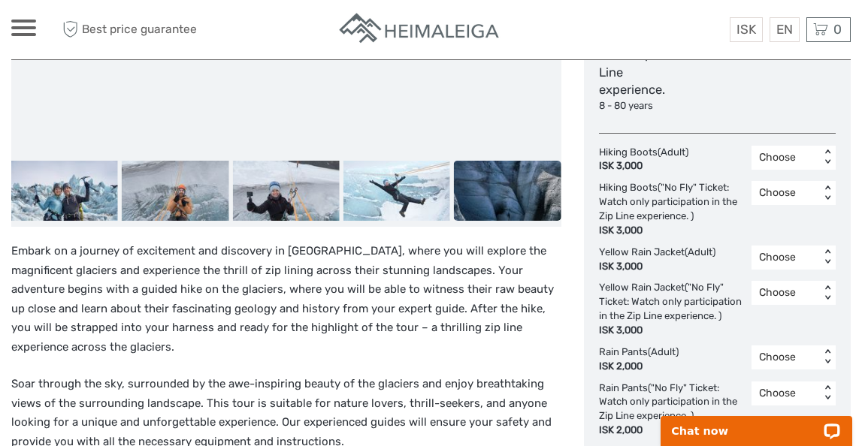
scroll to position [1012, 0]
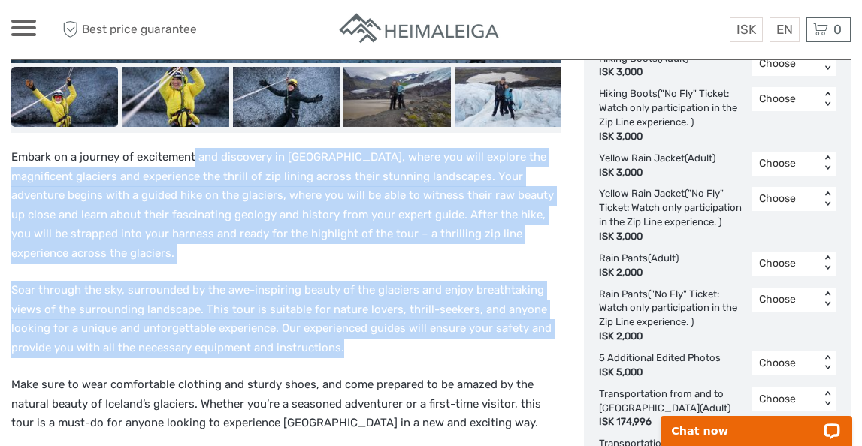
drag, startPoint x: 194, startPoint y: 162, endPoint x: 425, endPoint y: 352, distance: 300.0
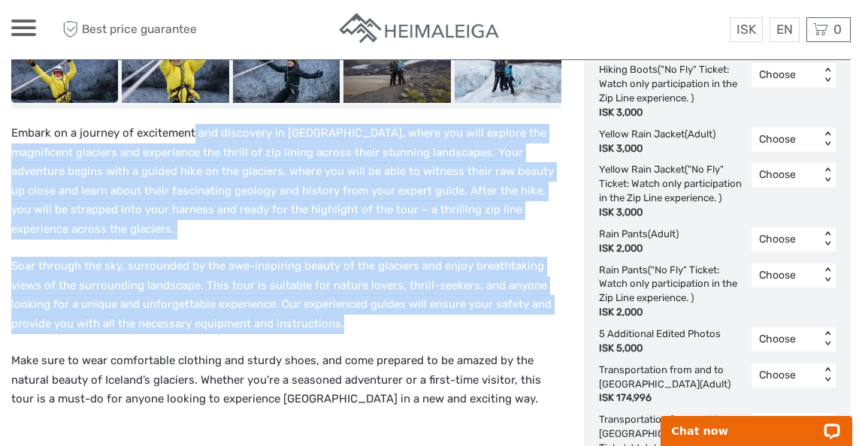
scroll to position [1039, 0]
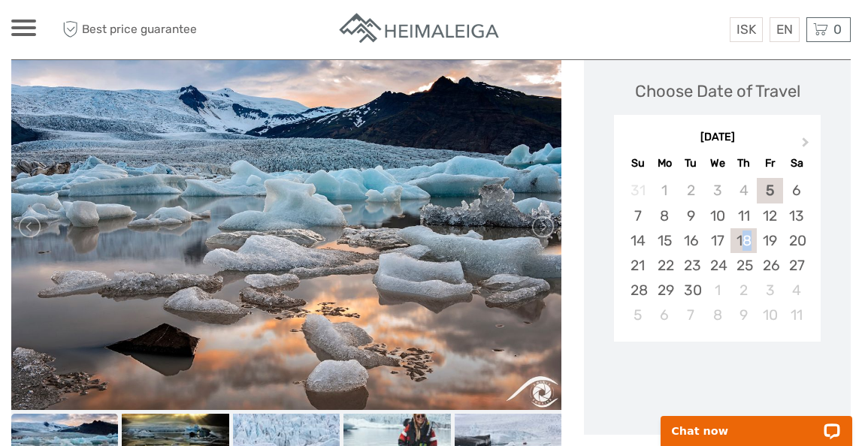
click at [748, 240] on div "18" at bounding box center [744, 240] width 26 height 25
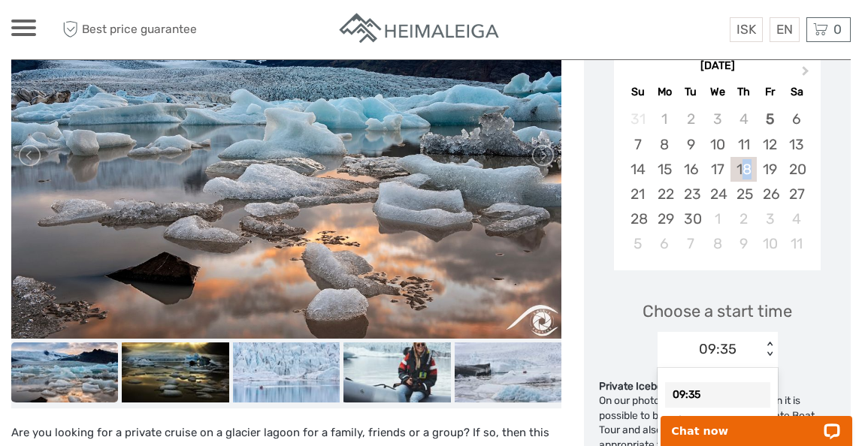
scroll to position [317, 0]
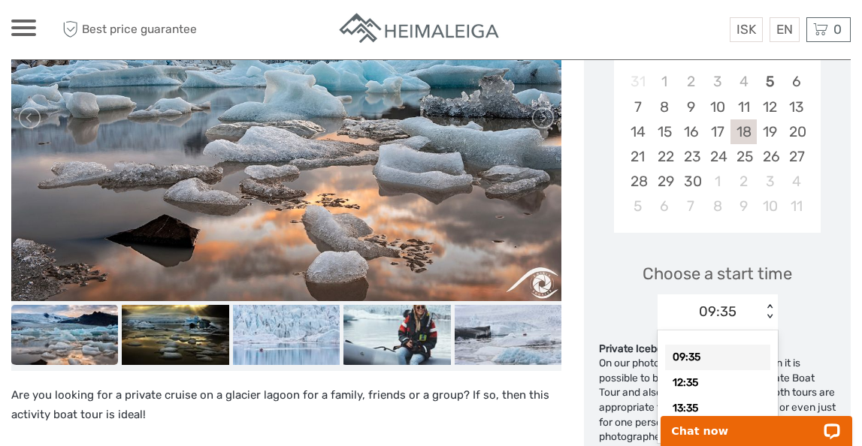
click at [755, 331] on div "option 09:35 selected, 1 of 6. 6 results available. Use Up and Down to choose o…" at bounding box center [718, 313] width 120 height 36
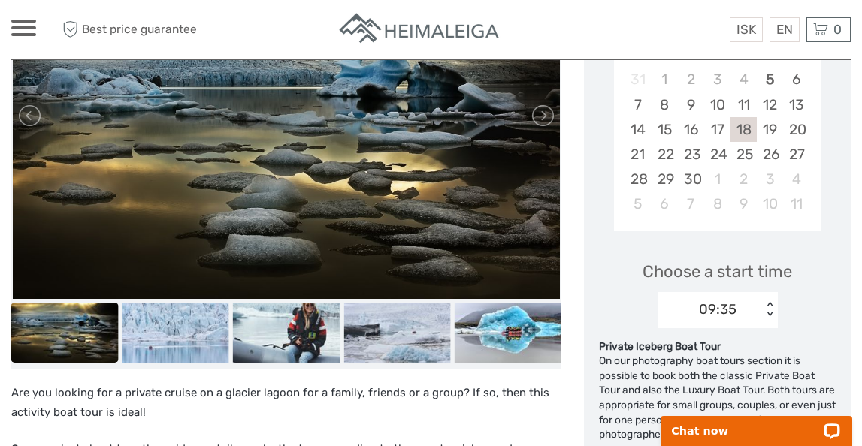
click at [828, 269] on div "Choose a start time 09:35 < >" at bounding box center [717, 288] width 237 height 96
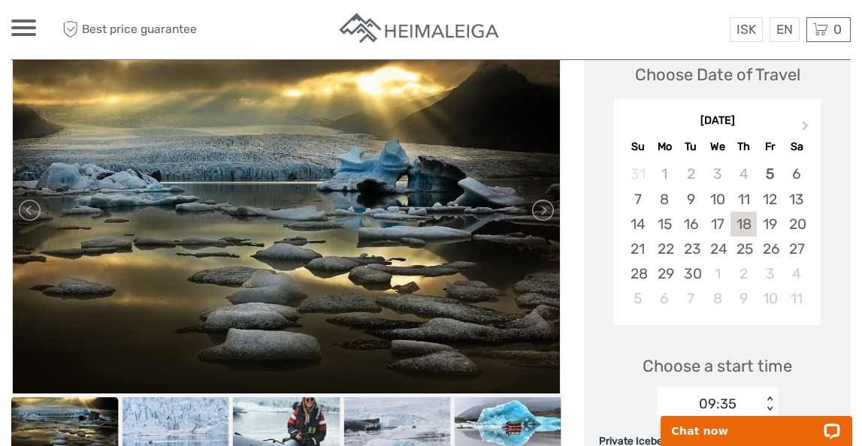
scroll to position [0, 0]
